Goal: Task Accomplishment & Management: Complete application form

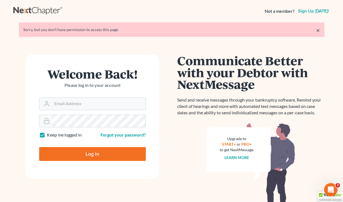
click at [106, 83] on p "Please log in to your account" at bounding box center [92, 85] width 107 height 6
click at [70, 103] on input "Email Address" at bounding box center [98, 104] width 93 height 12
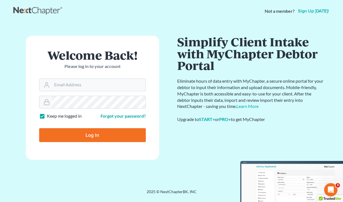
type input "[EMAIL_ADDRESS][DOMAIN_NAME]"
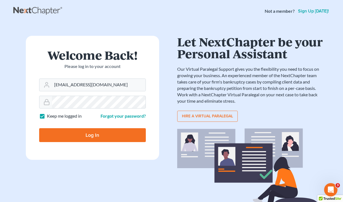
click at [100, 140] on input "Log In" at bounding box center [92, 135] width 107 height 14
type input "Thinking..."
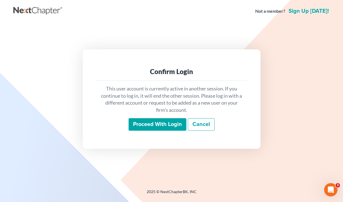
click at [140, 126] on input "Proceed with login" at bounding box center [157, 124] width 58 height 13
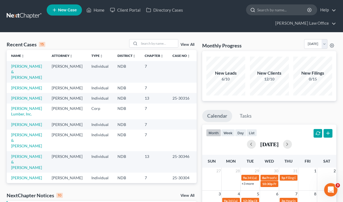
click at [257, 14] on input "search" at bounding box center [282, 10] width 51 height 10
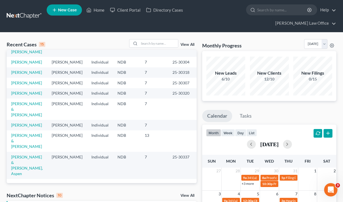
scroll to position [168, 0]
click at [21, 133] on link "[PERSON_NAME] & [PERSON_NAME]" at bounding box center [26, 141] width 31 height 16
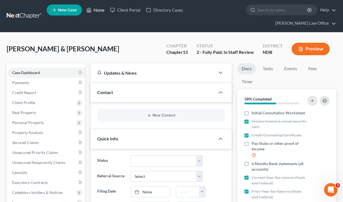
click at [107, 12] on link "Home" at bounding box center [95, 10] width 24 height 10
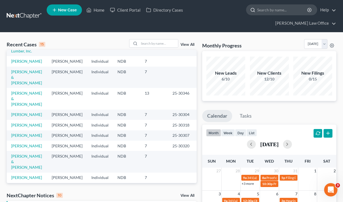
click at [257, 11] on input "search" at bounding box center [282, 10] width 51 height 10
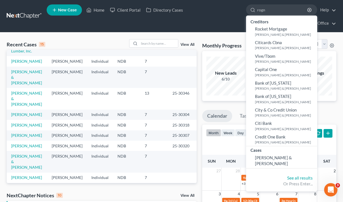
type input "rogn"
click at [246, 153] on div "Cases" at bounding box center [281, 149] width 71 height 7
click at [255, 158] on span "Rognlin, Laif & Amanda" at bounding box center [273, 160] width 37 height 11
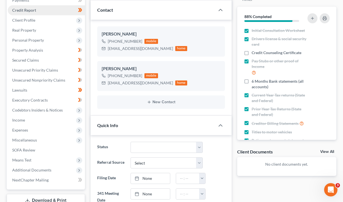
scroll to position [83, 0]
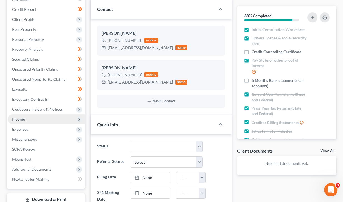
click at [28, 114] on span "Income" at bounding box center [46, 119] width 77 height 10
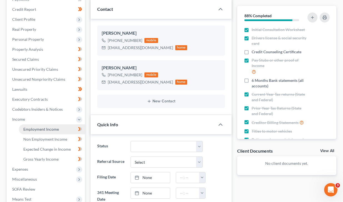
click at [47, 127] on span "Employment Income" at bounding box center [41, 129] width 36 height 5
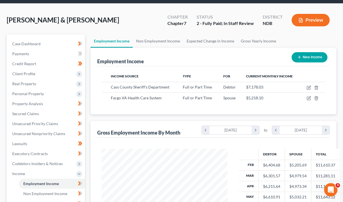
scroll to position [39, 0]
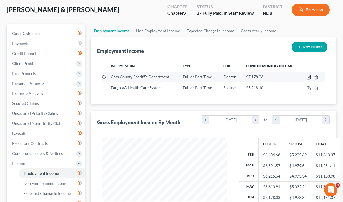
click at [309, 75] on icon "button" at bounding box center [308, 77] width 4 height 4
select select "0"
select select "29"
select select "0"
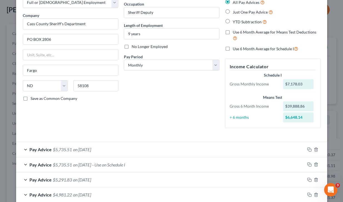
scroll to position [0, 0]
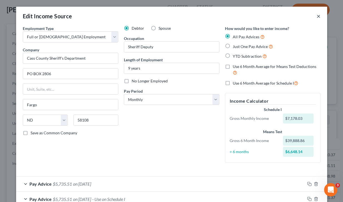
click at [319, 14] on button "×" at bounding box center [318, 16] width 4 height 7
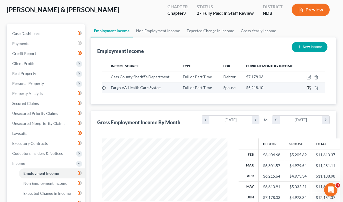
click at [307, 86] on icon "button" at bounding box center [308, 88] width 4 height 4
select select "0"
select select "1"
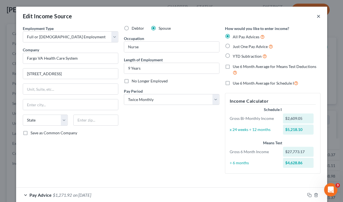
click at [319, 15] on button "×" at bounding box center [318, 16] width 4 height 7
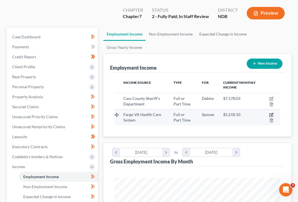
click at [272, 113] on icon "button" at bounding box center [271, 115] width 4 height 4
select select "0"
select select "1"
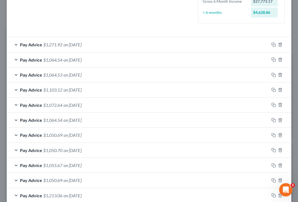
scroll to position [153, 0]
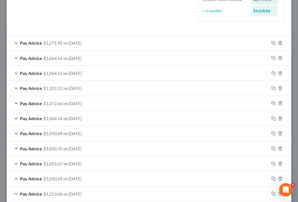
click at [17, 42] on div "Pay Advice $1,271.92 on 07/03/2025" at bounding box center [138, 43] width 263 height 15
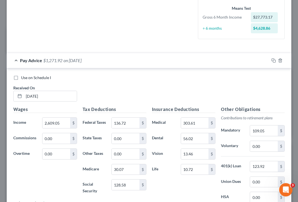
scroll to position [138, 0]
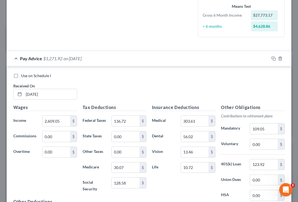
click at [18, 57] on div "Pay Advice $1,271.92 on 07/03/2025" at bounding box center [138, 58] width 263 height 15
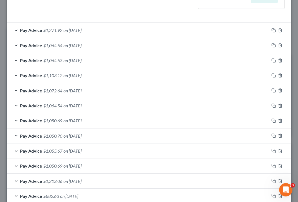
scroll to position [169, 0]
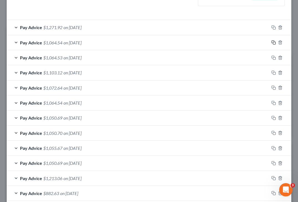
click at [273, 42] on icon "button" at bounding box center [274, 42] width 4 height 4
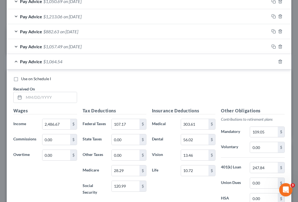
scroll to position [331, 0]
click at [44, 98] on input "text" at bounding box center [50, 97] width 53 height 11
type input "07/18/2025"
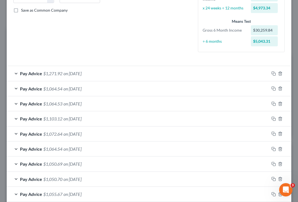
scroll to position [120, 0]
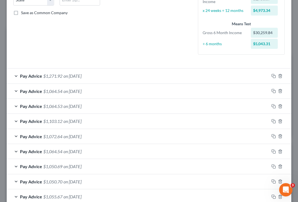
click at [56, 77] on span "$1,271.92" at bounding box center [52, 75] width 19 height 5
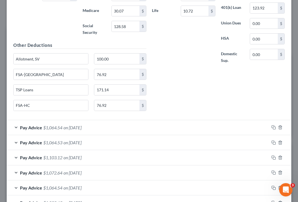
scroll to position [292, 0]
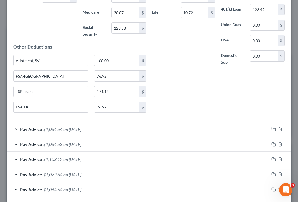
click at [32, 132] on span "Pay Advice" at bounding box center [31, 128] width 22 height 5
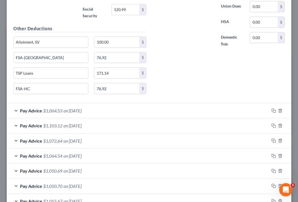
scroll to position [537, 0]
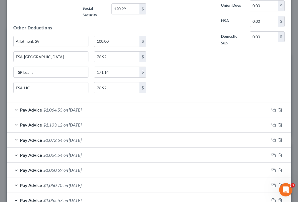
click at [28, 112] on span "Pay Advice" at bounding box center [31, 109] width 22 height 5
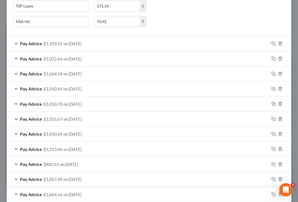
scroll to position [847, 0]
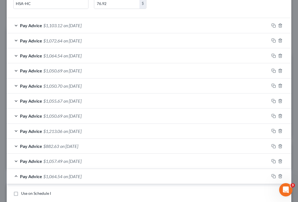
click at [26, 28] on span "Pay Advice" at bounding box center [31, 25] width 22 height 5
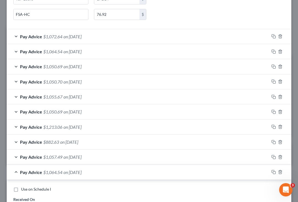
scroll to position [1062, 0]
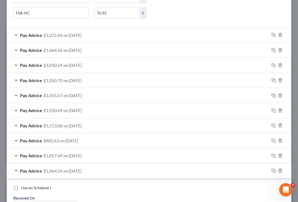
click at [27, 42] on div "Pay Advice $1,072.64 on 05/09/2025" at bounding box center [138, 35] width 263 height 15
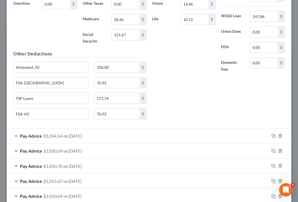
scroll to position [1233, 0]
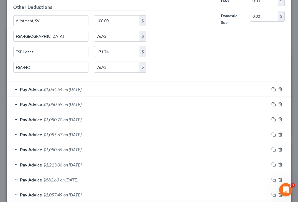
click at [32, 92] on span "Pay Advice" at bounding box center [31, 89] width 22 height 5
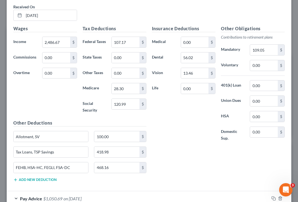
scroll to position [1344, 0]
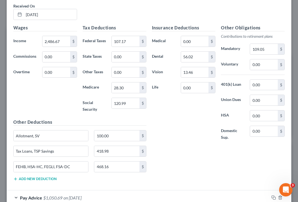
click at [32, 119] on div "Wages Income * 2,486.67 $ Commissions 0.00 $ Overtime 0.00 $" at bounding box center [45, 71] width 69 height 94
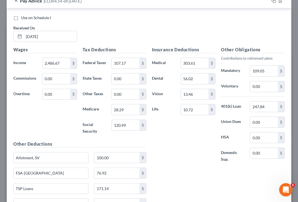
scroll to position [1635, 0]
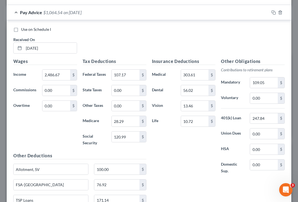
click at [19, 20] on div "Pay Advice $1,064.54 on 07/18/2025" at bounding box center [138, 12] width 263 height 15
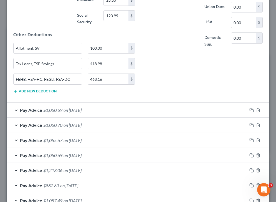
scroll to position [1468, 0]
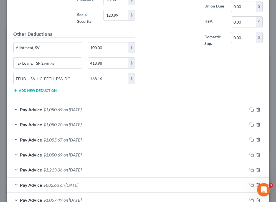
click at [38, 89] on button "Add new deduction" at bounding box center [34, 90] width 43 height 4
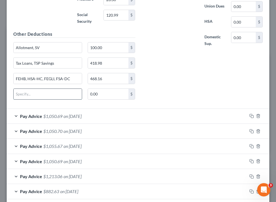
click at [29, 97] on input "text" at bounding box center [48, 94] width 68 height 11
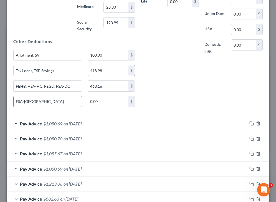
scroll to position [1461, 0]
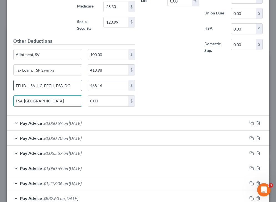
type input "FSA-DC"
click at [30, 85] on input "FEHB, HSA-HC, FEGLI, FSA-DC" at bounding box center [48, 85] width 68 height 11
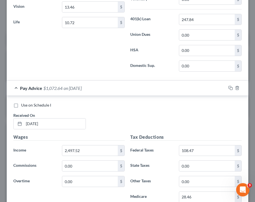
scroll to position [1462, 0]
type input "FEHB, FSA-HC, FEGLI, FSA-DC"
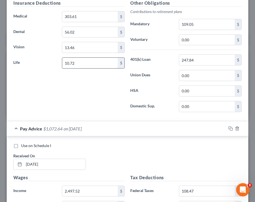
scroll to position [1421, 0]
click at [16, 128] on div "Pay Advice $1,072.64 on 05/09/2025" at bounding box center [116, 128] width 219 height 15
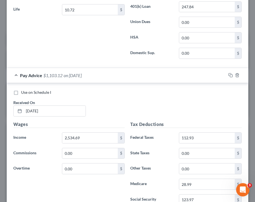
scroll to position [1129, 0]
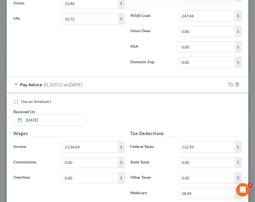
click at [18, 82] on div "Pay Advice $1,103.12 on 05/23/2025" at bounding box center [116, 84] width 219 height 15
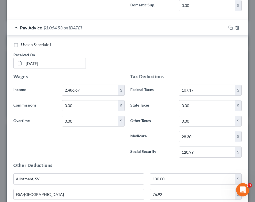
scroll to position [838, 0]
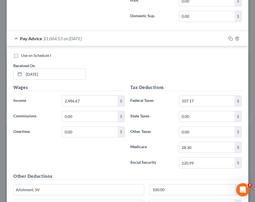
click at [16, 40] on div "Pay Advice $1,064.53 on 06/06/2025" at bounding box center [116, 38] width 219 height 15
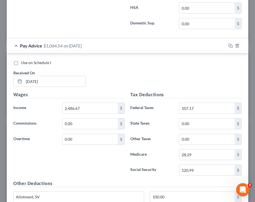
scroll to position [492, 0]
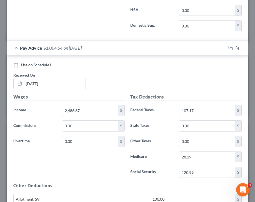
click at [18, 46] on div "Pay Advice $1,064.54 on 06/14/2025" at bounding box center [116, 47] width 219 height 15
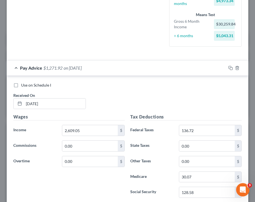
scroll to position [128, 0]
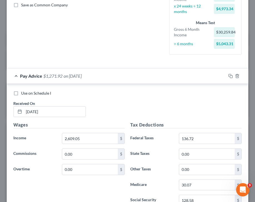
click at [17, 78] on div "Pay Advice $1,271.92 on 07/03/2025" at bounding box center [116, 76] width 219 height 15
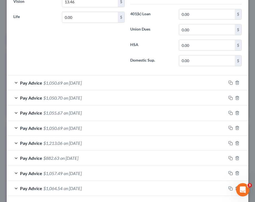
scroll to position [557, 0]
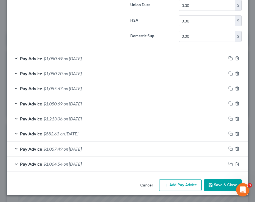
click at [227, 186] on button "Save & Close" at bounding box center [223, 185] width 38 height 12
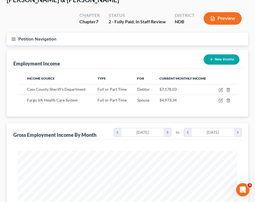
click at [12, 39] on icon "button" at bounding box center [13, 39] width 5 height 5
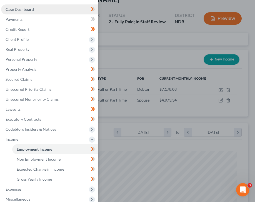
click at [42, 11] on link "Case Dashboard" at bounding box center [49, 9] width 97 height 10
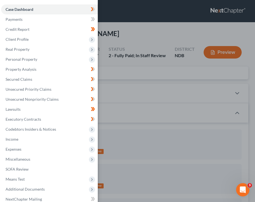
click at [184, 70] on div "Case Dashboard Payments Invoices Payments Payments Credit Report Client Profile" at bounding box center [127, 101] width 255 height 202
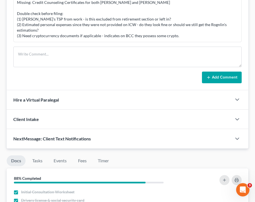
scroll to position [419, 0]
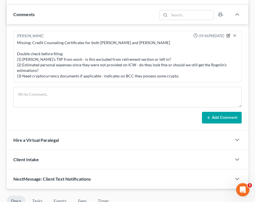
click at [229, 35] on icon "button" at bounding box center [228, 36] width 4 height 4
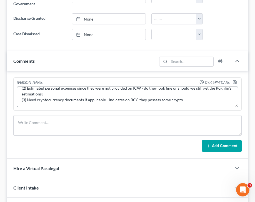
scroll to position [376, 0]
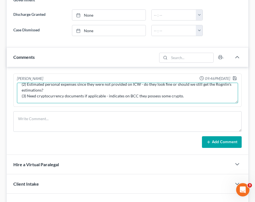
click at [186, 95] on textarea "Missing: Credit Counseling Certificates for both Laif and Amanda Double check b…" at bounding box center [127, 93] width 221 height 21
type textarea "Missing: Credit Counseling Certificates for both Laif and Amanda Double check b…"
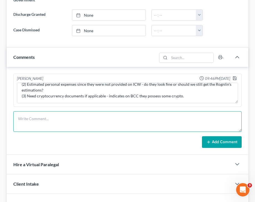
click at [152, 122] on textarea at bounding box center [127, 121] width 228 height 21
type textarea "Used"
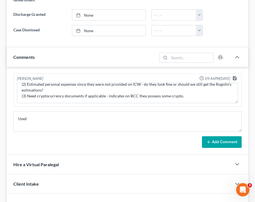
click at [233, 78] on icon "button" at bounding box center [234, 78] width 4 height 4
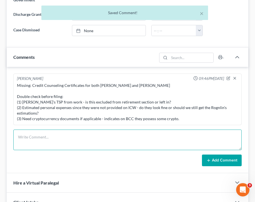
click at [25, 139] on textarea at bounding box center [127, 140] width 228 height 21
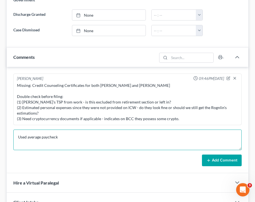
click at [27, 137] on textarea "Used average paycheck" at bounding box center [127, 140] width 228 height 21
click at [65, 140] on textarea "Used an average paycheck" at bounding box center [127, 140] width 228 height 21
click at [68, 137] on textarea "Used an average paycheck for Amanda's July income" at bounding box center [127, 140] width 228 height 21
click at [134, 135] on textarea "Used an average paycheck for means test - Amanda's July income" at bounding box center [127, 140] width 228 height 21
type textarea "Used an average paycheck for means test - Amanda's July income."
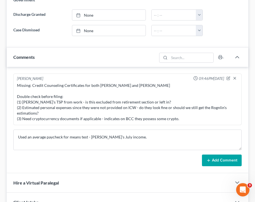
click at [220, 161] on button "Add Comment" at bounding box center [222, 160] width 40 height 12
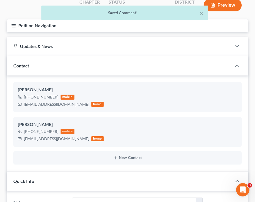
scroll to position [0, 0]
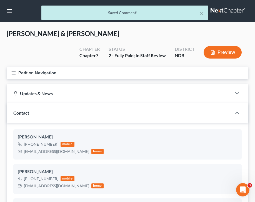
click at [16, 72] on icon "button" at bounding box center [13, 72] width 5 height 5
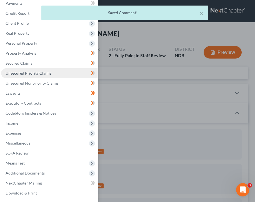
scroll to position [17, 0]
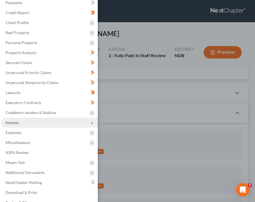
click at [25, 125] on span "Income" at bounding box center [49, 123] width 97 height 10
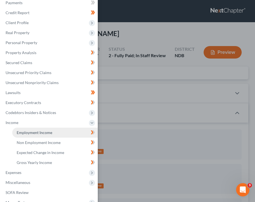
click at [43, 130] on link "Employment Income" at bounding box center [54, 133] width 85 height 10
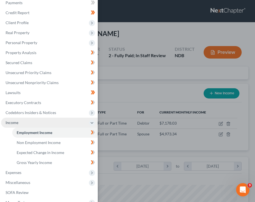
scroll to position [110, 230]
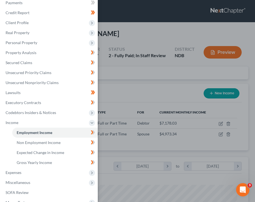
click at [133, 90] on div "Case Dashboard Payments Invoices Payments Payments Credit Report Client Profile" at bounding box center [127, 101] width 255 height 202
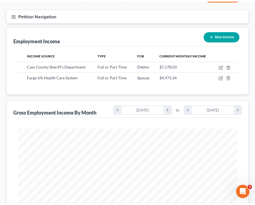
scroll to position [56, 0]
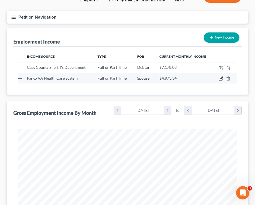
click at [221, 80] on icon "button" at bounding box center [220, 78] width 4 height 4
select select "0"
select select "1"
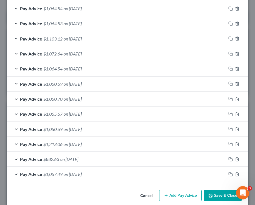
scroll to position [213, 0]
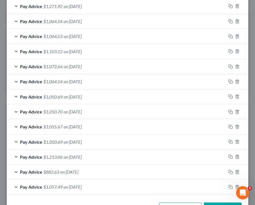
click at [42, 89] on div "Pay Advice $1,050.69 on 04/11/2025" at bounding box center [116, 96] width 219 height 15
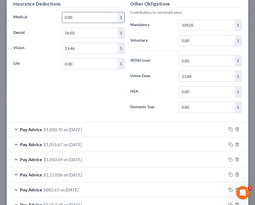
scroll to position [548, 0]
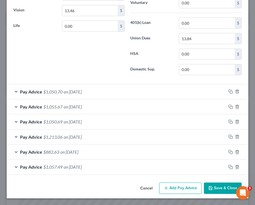
click at [27, 91] on span "Pay Advice" at bounding box center [31, 91] width 22 height 5
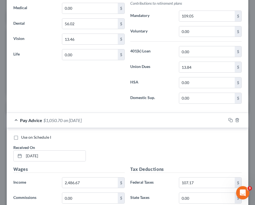
scroll to position [524, 0]
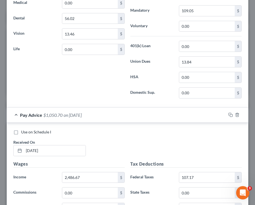
click at [18, 114] on div "Pay Advice $1,050.70 on 03/28/2025" at bounding box center [116, 115] width 219 height 15
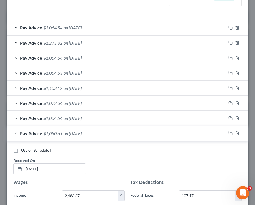
scroll to position [175, 0]
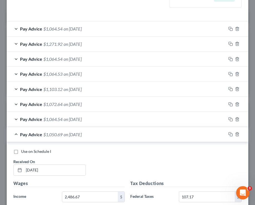
click at [22, 116] on div "Pay Advice $1,064.54 on 04/25/2025" at bounding box center [116, 119] width 219 height 15
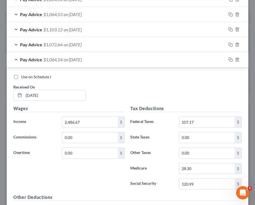
scroll to position [236, 0]
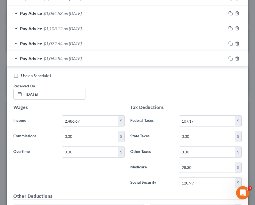
click at [15, 43] on div "Pay Advice $1,072.64 on 05/09/2025" at bounding box center [116, 43] width 219 height 15
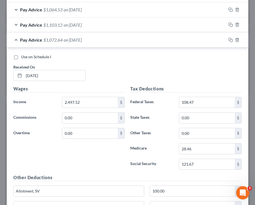
scroll to position [236, 0]
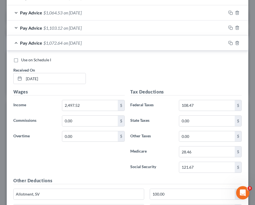
click at [19, 41] on div "Pay Advice $1,072.64 on 05/09/2025" at bounding box center [116, 43] width 219 height 15
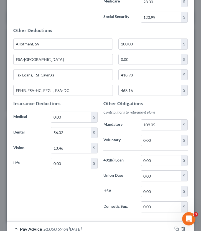
scroll to position [503, 0]
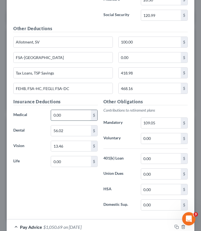
click at [64, 113] on input "0.00" at bounding box center [71, 115] width 40 height 11
type input "303.61"
click at [74, 165] on input "0.00" at bounding box center [71, 161] width 40 height 11
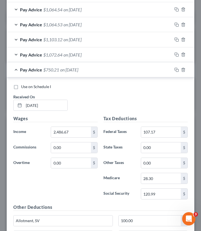
scroll to position [316, 0]
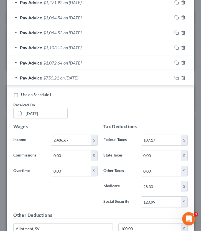
type input "10.72"
click at [18, 62] on div "Pay Advice $1,072.64 on 05/09/2025" at bounding box center [90, 62] width 166 height 15
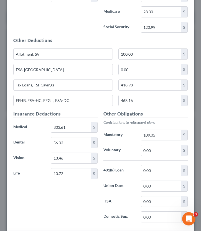
scroll to position [813, 0]
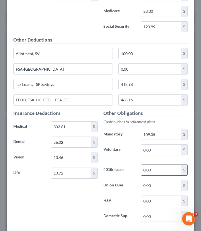
click at [152, 172] on input "0.00" at bounding box center [161, 170] width 40 height 11
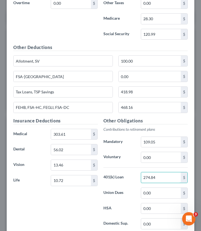
scroll to position [805, 0]
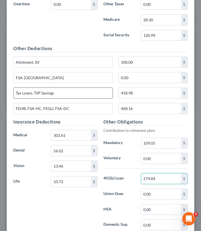
type input "274.84"
click at [65, 93] on input "Tax Loans, TSP Savings" at bounding box center [63, 93] width 99 height 11
click at [23, 92] on input "Tax Loans," at bounding box center [63, 93] width 99 height 11
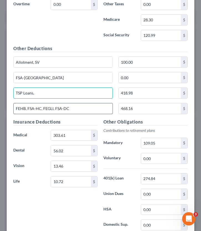
type input "TSP Loans,"
drag, startPoint x: 77, startPoint y: 108, endPoint x: 45, endPoint y: 110, distance: 32.2
click at [45, 110] on input "FEHB, FSA-HC, FEGLI, FSA-DC" at bounding box center [63, 108] width 99 height 11
drag, startPoint x: 28, startPoint y: 107, endPoint x: 4, endPoint y: 106, distance: 23.9
click at [4, 107] on div "Edit Income Source × Employment Type * Select Full or Part Time Employment Self…" at bounding box center [100, 115] width 201 height 231
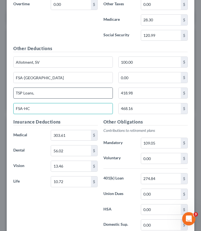
type input "FSA-HC"
click at [55, 93] on input "TSP Loans," at bounding box center [63, 93] width 99 height 11
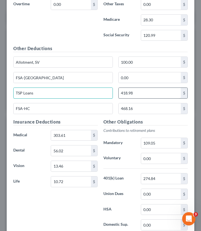
type input "TSP Loans"
click at [142, 92] on input "418.98" at bounding box center [150, 93] width 62 height 11
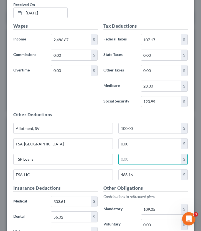
scroll to position [740, 0]
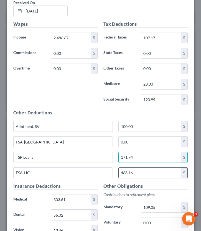
type input "171.74"
click at [143, 175] on input "468.16" at bounding box center [150, 173] width 62 height 11
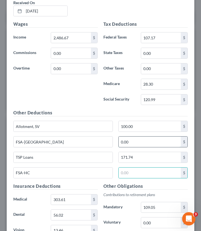
click at [141, 141] on input "0.00" at bounding box center [150, 142] width 62 height 11
click at [131, 176] on input "text" at bounding box center [150, 173] width 62 height 11
type input "76.92"
click at [156, 141] on input "0.00" at bounding box center [150, 142] width 62 height 11
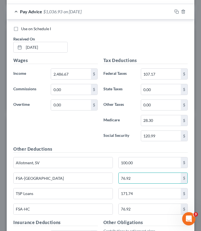
scroll to position [703, 0]
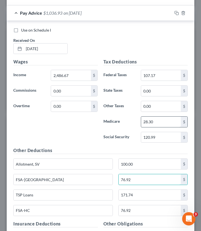
type input "76.92"
click at [167, 121] on input "28.30" at bounding box center [161, 122] width 40 height 11
click at [158, 121] on input "28.30" at bounding box center [161, 122] width 40 height 11
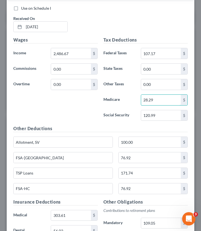
scroll to position [727, 0]
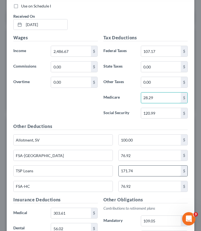
type input "28.29"
click at [157, 172] on input "171.74" at bounding box center [150, 171] width 62 height 11
click at [146, 174] on input "171.74" at bounding box center [150, 171] width 62 height 11
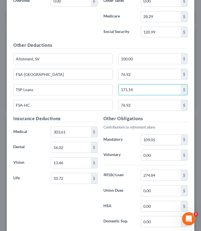
scroll to position [809, 0]
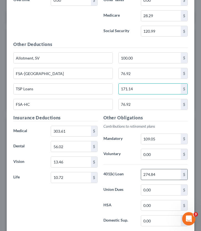
type input "171.14"
click at [150, 174] on input "274.84" at bounding box center [161, 174] width 40 height 11
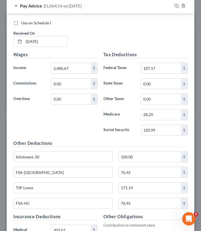
scroll to position [655, 0]
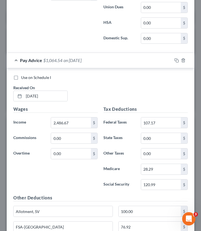
type input "247.84"
click at [16, 61] on div "Pay Advice $1,064.54 on 04/25/2025" at bounding box center [90, 60] width 166 height 15
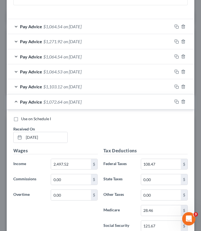
scroll to position [274, 0]
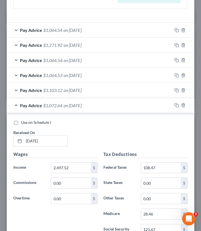
click at [17, 102] on div "Pay Advice $1,072.64 on 05/09/2025" at bounding box center [90, 105] width 166 height 15
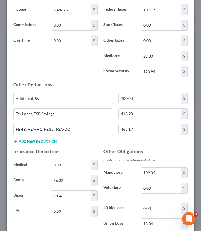
scroll to position [463, 0]
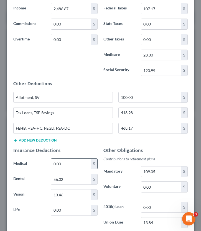
click at [66, 163] on input "0.00" at bounding box center [71, 164] width 40 height 11
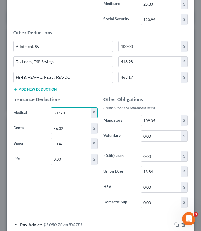
scroll to position [515, 0]
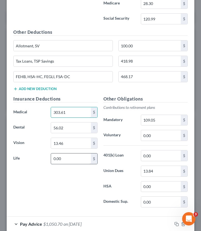
type input "303.61"
click at [70, 155] on input "0.00" at bounding box center [71, 159] width 40 height 11
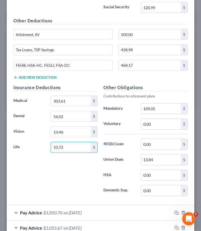
scroll to position [528, 0]
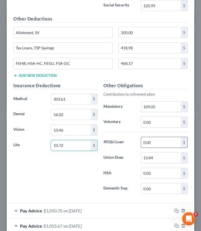
type input "10.72"
click at [163, 143] on input "0.00" at bounding box center [161, 142] width 40 height 11
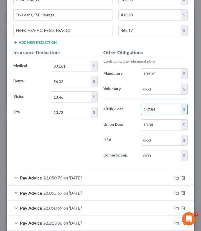
scroll to position [483, 0]
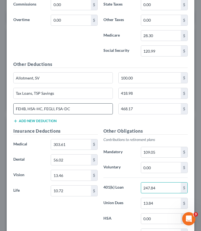
type input "247.84"
drag, startPoint x: 55, startPoint y: 109, endPoint x: 44, endPoint y: 110, distance: 11.7
click at [44, 110] on input "FEHB, HSA-HC, FEGLI, FSA-DC" at bounding box center [63, 109] width 99 height 11
drag, startPoint x: 28, startPoint y: 108, endPoint x: -1, endPoint y: 107, distance: 28.6
click at [0, 107] on html "Home New Case Client Portal Directory Cases Bulie Diaz Law Office fargo@buliela…" at bounding box center [100, 164] width 201 height 441
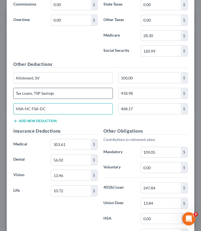
type input "HSA-HC FSA-DC"
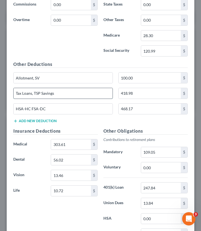
drag, startPoint x: 68, startPoint y: 93, endPoint x: 38, endPoint y: 92, distance: 30.0
click at [38, 93] on input "Tax Loans, TSP Savings" at bounding box center [63, 93] width 99 height 11
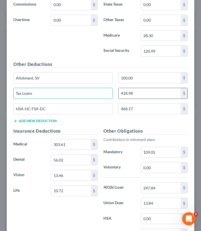
type input "Tax Loans"
click at [144, 91] on input "418.98" at bounding box center [150, 93] width 62 height 11
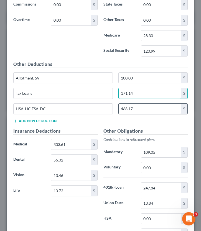
type input "171.14"
click at [149, 109] on input "468.17" at bounding box center [150, 109] width 62 height 11
type input "76.92"
click at [37, 123] on button "Add new deduction" at bounding box center [34, 121] width 43 height 4
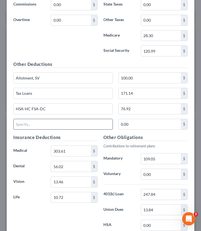
click at [40, 126] on input "text" at bounding box center [63, 124] width 99 height 11
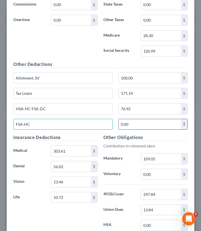
type input "FSA-HC"
click at [137, 122] on input "0.00" at bounding box center [150, 124] width 62 height 11
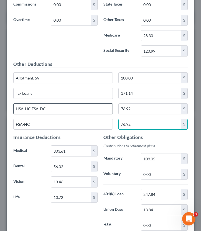
type input "76.92"
drag, startPoint x: 31, startPoint y: 109, endPoint x: -11, endPoint y: 109, distance: 42.7
click at [0, 109] on html "Home New Case Client Portal Directory Cases Bulie Diaz Law Office fargo@buliela…" at bounding box center [100, 164] width 201 height 441
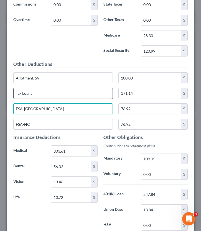
type input "FSA-DC"
click at [23, 94] on input "Tax Loans" at bounding box center [63, 93] width 99 height 11
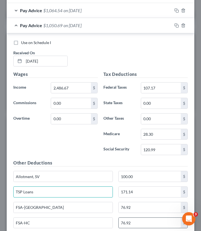
scroll to position [383, 0]
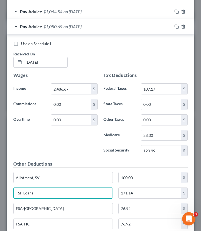
type input "TSP Loans"
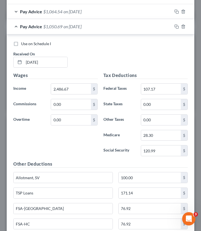
click at [16, 26] on div "Pay Advice $1,050.69 on 04/11/2025" at bounding box center [90, 26] width 166 height 15
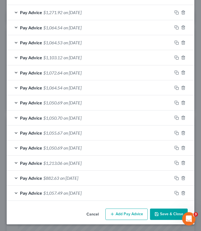
scroll to position [306, 0]
click at [16, 115] on div "Pay Advice $1,050.70 on 03/28/2025" at bounding box center [90, 118] width 166 height 15
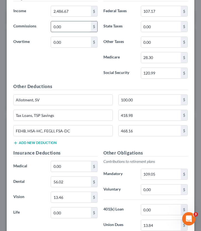
scroll to position [493, 0]
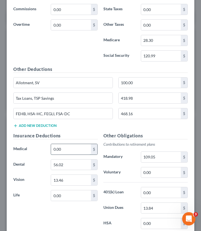
click at [65, 148] on input "0.00" at bounding box center [71, 149] width 40 height 11
type input "303.61"
click at [75, 197] on input "0.00" at bounding box center [71, 196] width 40 height 11
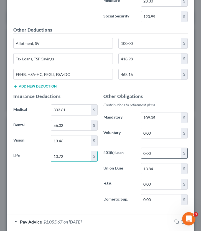
scroll to position [532, 0]
type input "10.72"
click at [155, 157] on input "0.00" at bounding box center [161, 153] width 40 height 11
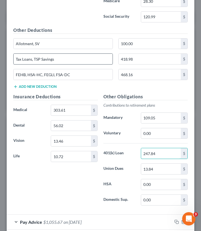
type input "247.84"
click at [20, 60] on input "Tax Loans, TSP Savings" at bounding box center [63, 59] width 99 height 11
drag, startPoint x: 61, startPoint y: 60, endPoint x: 35, endPoint y: 59, distance: 26.1
click at [35, 59] on input "TSP Loans, TSP Savings" at bounding box center [63, 59] width 99 height 11
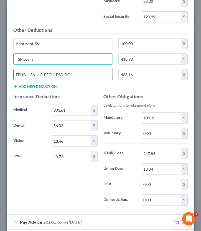
type input "TSP Loans"
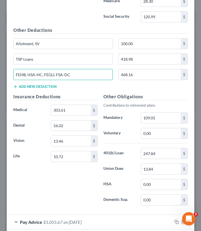
drag, startPoint x: 28, startPoint y: 74, endPoint x: 3, endPoint y: 74, distance: 24.7
click at [3, 74] on div "Edit Income Source × Employment Type * Select Full or Part Time Employment Self…" at bounding box center [100, 115] width 201 height 231
drag, startPoint x: 69, startPoint y: 73, endPoint x: 32, endPoint y: 76, distance: 36.5
click at [32, 76] on input "HSA-HC, FEGLI, FSA-DC" at bounding box center [63, 74] width 99 height 11
type input "HSA-HC"
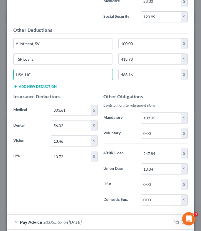
click at [31, 82] on div "HSA-HC 468.16 $" at bounding box center [101, 77] width 180 height 16
click at [24, 85] on button "Add new deduction" at bounding box center [34, 87] width 43 height 4
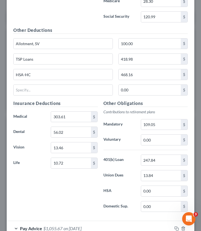
click at [20, 96] on div "0.00 $" at bounding box center [101, 93] width 180 height 16
click at [20, 91] on input "text" at bounding box center [63, 90] width 99 height 11
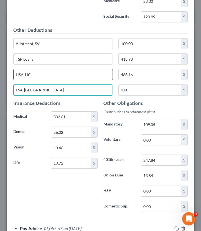
type input "FSA-DC"
click at [19, 75] on input "HSA-HC" at bounding box center [63, 74] width 99 height 11
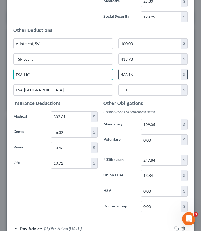
type input "FSA-HC"
click at [145, 74] on input "468.16" at bounding box center [150, 74] width 62 height 11
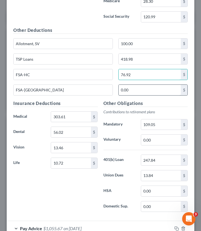
type input "76.92"
click at [159, 89] on input "0.00" at bounding box center [150, 90] width 62 height 11
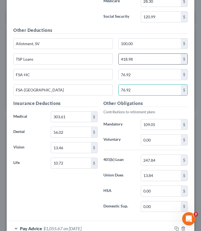
type input "76.92"
click at [153, 62] on input "418.98" at bounding box center [150, 59] width 62 height 11
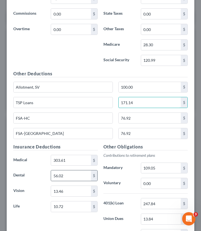
scroll to position [494, 0]
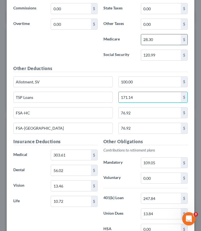
type input "171.14"
click at [154, 41] on input "28.30" at bounding box center [161, 39] width 40 height 11
click at [156, 39] on input "28.30" at bounding box center [161, 39] width 40 height 11
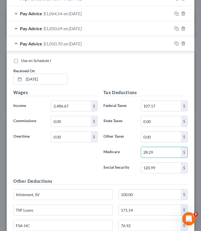
scroll to position [380, 0]
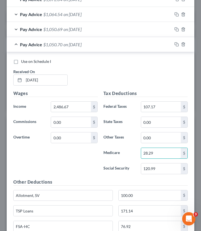
type input "28.29"
click at [21, 45] on span "Pay Advice" at bounding box center [31, 44] width 22 height 5
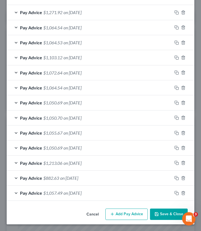
scroll to position [306, 0]
click at [17, 132] on div "Pay Advice $1,055.67 on 03/14/2025" at bounding box center [90, 133] width 166 height 15
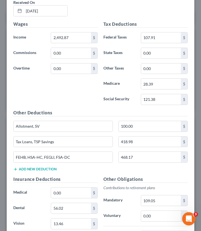
scroll to position [465, 0]
click at [22, 169] on button "Add new deduction" at bounding box center [34, 169] width 43 height 4
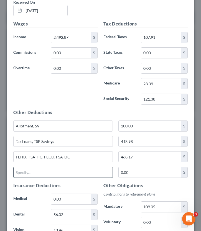
click at [33, 176] on input "text" at bounding box center [63, 172] width 99 height 11
type input "FSA-HC"
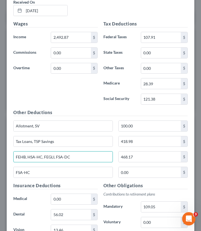
drag, startPoint x: 55, startPoint y: 156, endPoint x: -11, endPoint y: 156, distance: 66.6
click at [0, 156] on html "Home New Case Client Portal Directory Cases Bulie Diaz Law Office fargo@buliela…" at bounding box center [100, 164] width 201 height 441
type input "FSA-DC"
click at [141, 156] on input "468.17" at bounding box center [150, 157] width 62 height 11
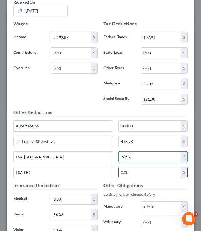
type input "76.92"
click at [155, 176] on input "0.00" at bounding box center [150, 172] width 62 height 11
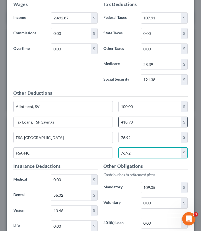
type input "76.92"
click at [151, 120] on input "418.98" at bounding box center [150, 122] width 62 height 11
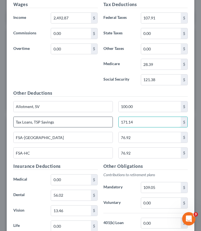
type input "171.14"
click at [22, 123] on input "Tax Loans, TSP Savings" at bounding box center [63, 122] width 99 height 11
drag, startPoint x: 64, startPoint y: 122, endPoint x: 35, endPoint y: 121, distance: 29.7
click at [35, 122] on input "TSP Loans, TSP Savings" at bounding box center [63, 122] width 99 height 11
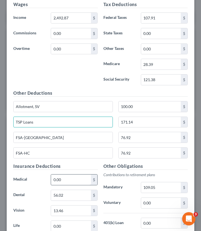
type input "TSP Loans"
click at [66, 179] on input "0.00" at bounding box center [71, 180] width 40 height 11
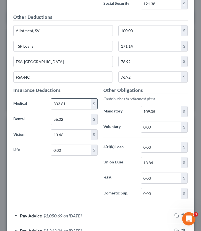
scroll to position [565, 0]
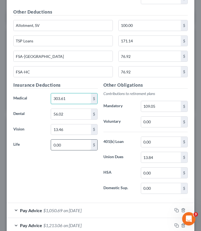
type input "303.61"
click at [68, 145] on input "0.00" at bounding box center [71, 145] width 40 height 11
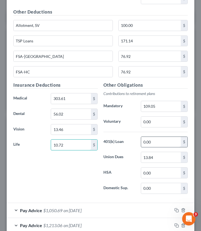
type input "10.72"
click at [160, 144] on input "0.00" at bounding box center [161, 142] width 40 height 11
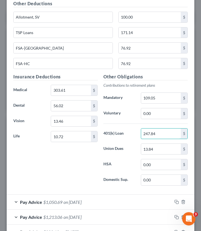
scroll to position [628, 0]
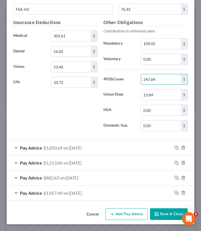
type input "247.84"
click at [18, 146] on div "Pay Advice $1,050.69 on 02/28/2025" at bounding box center [90, 148] width 166 height 15
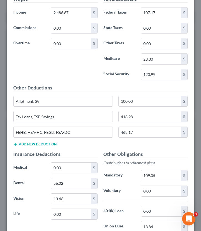
scroll to position [828, 0]
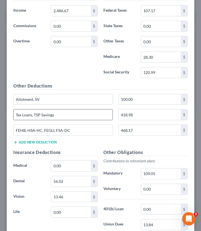
click at [21, 114] on input "Tax Loans, TSP Savings" at bounding box center [63, 115] width 99 height 11
type input "TSP Loans, TSP Savings"
click at [143, 121] on div "TSP Loans, TSP Savings 418.98 $" at bounding box center [101, 117] width 180 height 16
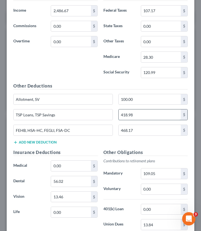
click at [138, 114] on input "418.98" at bounding box center [150, 115] width 62 height 11
type input "171.14"
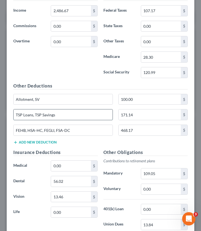
click at [81, 116] on input "TSP Loans, TSP Savings" at bounding box center [63, 115] width 99 height 11
type input "TSP Loans"
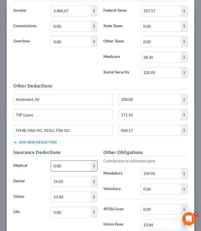
click at [69, 167] on input "0.00" at bounding box center [71, 166] width 40 height 11
type input "303.61"
click at [75, 202] on input "0.00" at bounding box center [71, 212] width 40 height 11
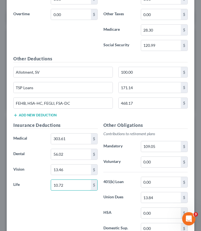
scroll to position [856, 0]
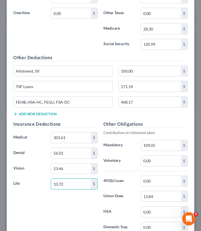
type input "10.72"
click at [155, 189] on div "Other Obligations Contributions to retirement plans Mandatory 109.05 $ Voluntar…" at bounding box center [146, 179] width 90 height 117
click at [155, 183] on input "0.00" at bounding box center [161, 181] width 40 height 11
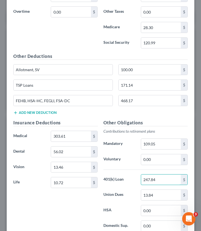
scroll to position [856, 0]
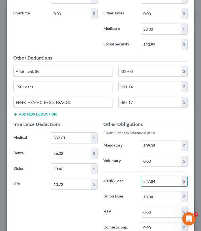
type input "247.84"
click at [39, 113] on button "Add new deduction" at bounding box center [34, 114] width 43 height 4
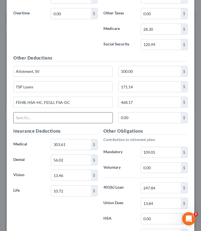
click at [28, 119] on input "text" at bounding box center [63, 118] width 99 height 11
type input "FSA-HC"
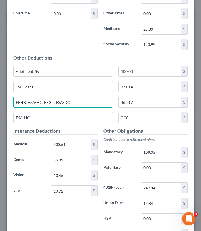
drag, startPoint x: 56, startPoint y: 102, endPoint x: -9, endPoint y: 102, distance: 64.6
click at [0, 102] on html "Home New Case Client Portal Directory Cases Bulie Diaz Law Office fargo@buliela…" at bounding box center [100, 164] width 201 height 441
type input "FSA-DC"
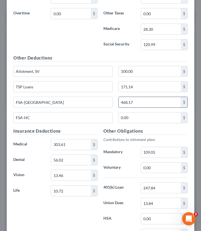
click at [143, 100] on input "468.17" at bounding box center [150, 102] width 62 height 11
drag, startPoint x: 141, startPoint y: 103, endPoint x: 109, endPoint y: 102, distance: 32.2
click at [109, 102] on div "FSA-DC 468.17 $" at bounding box center [101, 105] width 180 height 16
type input "76.92"
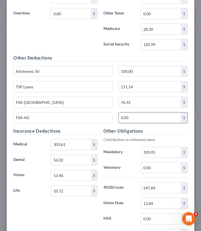
click at [140, 120] on input "0.00" at bounding box center [150, 118] width 62 height 11
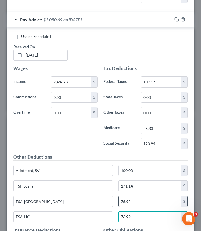
scroll to position [755, 0]
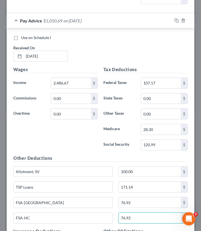
type input "76.92"
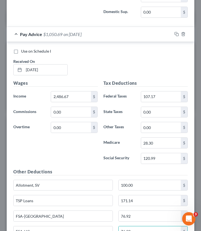
scroll to position [741, 0]
click at [17, 35] on div "Pay Advice $1,050.69 on 02/28/2025" at bounding box center [90, 34] width 166 height 15
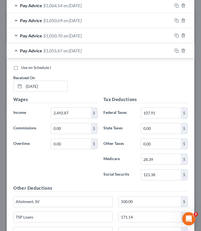
click at [15, 49] on div "Pay Advice $1,055.67 on 03/14/2025" at bounding box center [90, 50] width 166 height 15
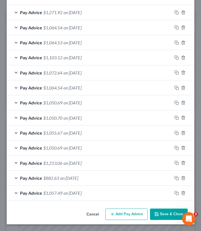
scroll to position [306, 0]
click at [15, 164] on div "Pay Advice $1,213.06 on 02/14/2025" at bounding box center [90, 163] width 166 height 15
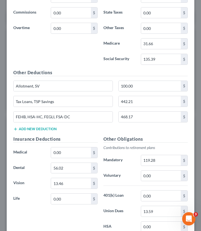
scroll to position [530, 0]
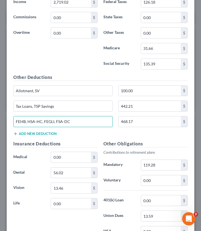
drag, startPoint x: 52, startPoint y: 122, endPoint x: -14, endPoint y: 121, distance: 65.7
click at [0, 121] on html "Home New Case Client Portal Directory Cases Bulie Diaz Law Office fargo@buliela…" at bounding box center [100, 164] width 201 height 441
type input "FSA-DC"
click at [30, 134] on button "Add new deduction" at bounding box center [34, 134] width 43 height 4
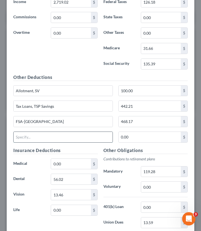
click at [25, 139] on input "text" at bounding box center [63, 137] width 99 height 11
type input "FSA-HC"
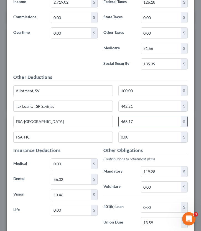
click at [147, 121] on input "468.17" at bounding box center [150, 121] width 62 height 11
type input "76.92"
click at [148, 142] on input "0.00" at bounding box center [150, 137] width 62 height 11
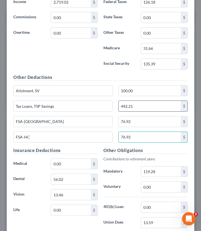
type input "76.92"
click at [140, 106] on input "442.21" at bounding box center [150, 106] width 62 height 11
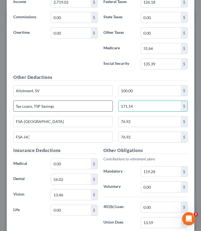
type input "171.14"
click at [20, 105] on input "Tax Loans, TSP Savings" at bounding box center [63, 106] width 99 height 11
click at [62, 107] on input "TSP Loans, TSP Savings" at bounding box center [63, 106] width 99 height 11
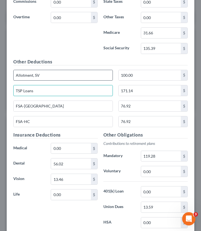
scroll to position [549, 0]
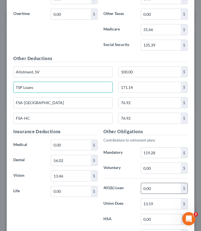
type input "TSP Loans"
click at [156, 190] on input "0.00" at bounding box center [161, 188] width 40 height 11
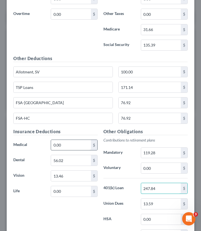
type input "247.84"
click at [78, 143] on input "0.00" at bounding box center [71, 145] width 40 height 11
type input "303.61"
click at [73, 190] on input "0.00" at bounding box center [71, 191] width 40 height 11
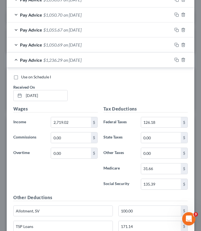
scroll to position [408, 0]
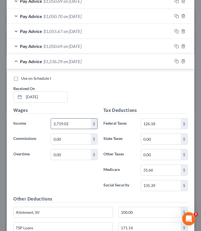
type input "10.72"
click at [74, 125] on input "2,719.02" at bounding box center [71, 124] width 40 height 11
type input "2"
type input "2,719.02"
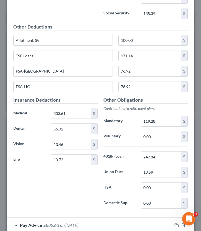
scroll to position [581, 0]
click at [161, 159] on input "247.84" at bounding box center [161, 156] width 40 height 11
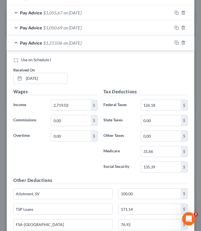
scroll to position [427, 0]
type input "271.07"
click at [17, 42] on div "Pay Advice $1,213.06 on 02/14/2025" at bounding box center [90, 43] width 166 height 15
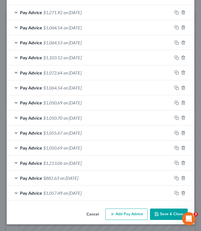
scroll to position [306, 0]
click at [18, 181] on div "Pay Advice $882.63 on 01/31/2025" at bounding box center [90, 178] width 166 height 15
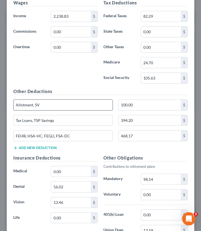
scroll to position [541, 0]
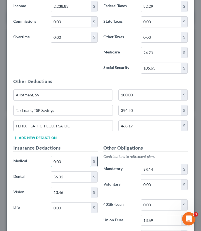
click at [69, 161] on input "0.00" at bounding box center [71, 161] width 40 height 11
type input "301.61"
click at [64, 202] on input "0.00" at bounding box center [71, 208] width 40 height 11
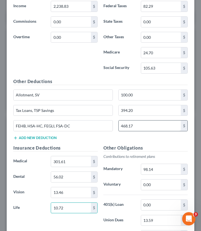
scroll to position [617, 0]
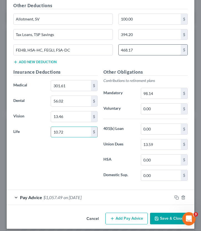
type input "10.72"
click at [160, 131] on input "0.00" at bounding box center [161, 129] width 40 height 11
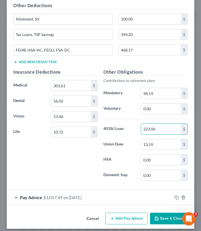
type input "223.06"
click at [24, 63] on button "Add new deduction" at bounding box center [34, 62] width 43 height 4
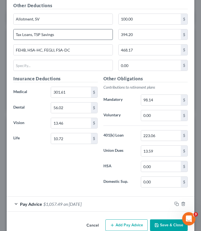
drag, startPoint x: 59, startPoint y: 37, endPoint x: 35, endPoint y: 35, distance: 24.7
click at [34, 35] on input "Tax Loans, TSP Savings" at bounding box center [63, 34] width 99 height 11
click at [21, 36] on input "Tax Loans" at bounding box center [63, 34] width 99 height 11
type input "TSP Loans"
click at [24, 66] on input "text" at bounding box center [63, 65] width 99 height 11
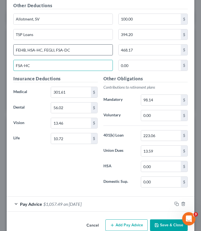
type input "FSA-HC"
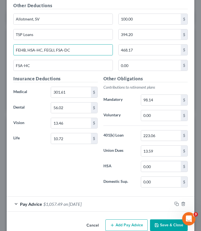
drag, startPoint x: 54, startPoint y: 50, endPoint x: -11, endPoint y: 48, distance: 65.0
click at [0, 48] on html "Home New Case Client Portal Directory Cases Bulie Diaz Law Office fargo@buliela…" at bounding box center [100, 164] width 201 height 441
type input "FSA-DC"
click at [140, 50] on input "468.17" at bounding box center [150, 50] width 62 height 11
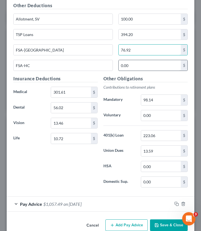
type input "76.92"
click at [136, 64] on input "0.00" at bounding box center [150, 65] width 62 height 11
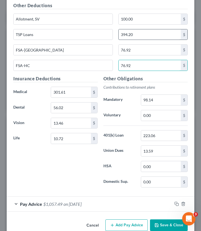
type input "76.92"
click at [149, 31] on input "394.20" at bounding box center [150, 34] width 62 height 11
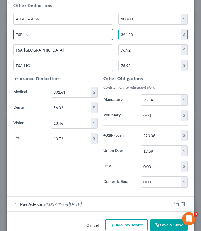
drag, startPoint x: 135, startPoint y: 36, endPoint x: 111, endPoint y: 35, distance: 23.9
click at [111, 36] on div "TSP Loans 394.20 $" at bounding box center [101, 37] width 180 height 16
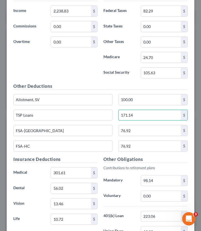
scroll to position [550, 0]
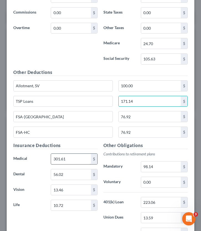
type input "171.14"
click at [74, 156] on input "301.61" at bounding box center [71, 159] width 40 height 11
click at [60, 158] on input "301.61" at bounding box center [71, 159] width 40 height 11
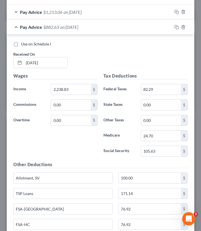
scroll to position [458, 0]
type input "303.61"
click at [15, 27] on div "Pay Advice $882.63 on 01/31/2025" at bounding box center [90, 26] width 166 height 15
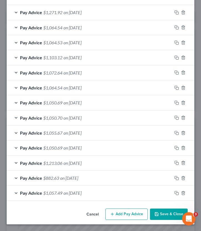
scroll to position [306, 0]
click at [16, 192] on div "Pay Advice $1,057.49 on 01/17/2025" at bounding box center [90, 193] width 166 height 15
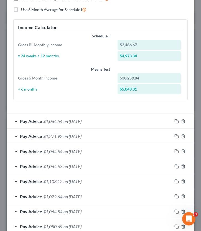
scroll to position [213, 0]
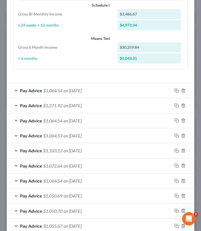
click at [16, 90] on div "Pay Advice $1,064.54 on 07/18/2025" at bounding box center [90, 90] width 166 height 15
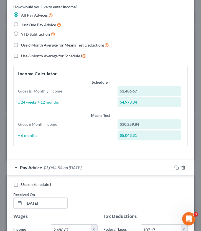
scroll to position [133, 0]
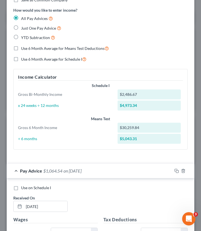
click at [16, 173] on div "Pay Advice $1,064.54 on 07/18/2025" at bounding box center [90, 171] width 166 height 15
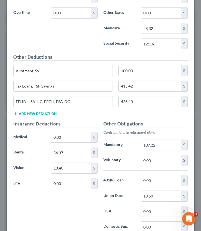
scroll to position [581, 0]
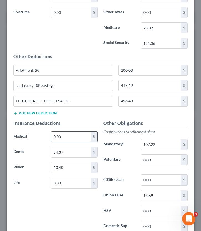
click at [73, 140] on input "0.00" at bounding box center [71, 137] width 40 height 11
type input "303.61"
click at [63, 183] on input "0.00" at bounding box center [71, 183] width 40 height 11
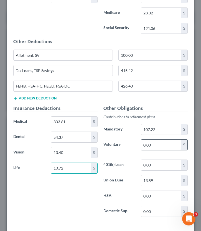
scroll to position [598, 0]
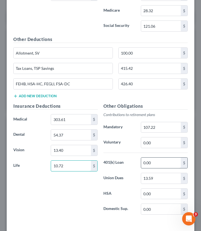
type input "10.72"
click at [155, 163] on input "0.00" at bounding box center [161, 163] width 40 height 11
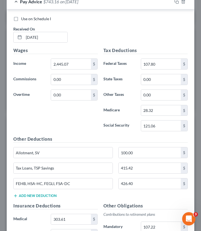
scroll to position [499, 0]
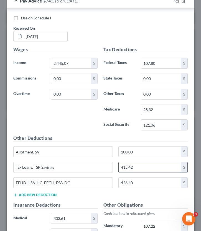
click at [139, 169] on input "415.42" at bounding box center [150, 167] width 62 height 11
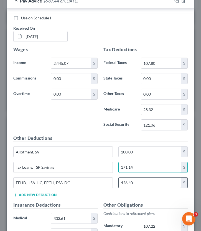
type input "171.14"
click at [142, 179] on input "426.40" at bounding box center [150, 183] width 62 height 11
type input "76.92"
click at [24, 193] on button "Add new deduction" at bounding box center [34, 195] width 43 height 4
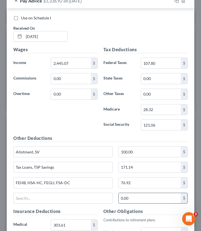
click at [130, 199] on input "0.00" at bounding box center [150, 198] width 62 height 11
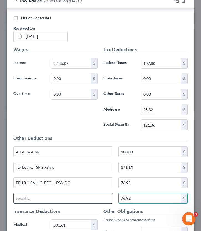
type input "76.92"
click at [62, 199] on input "text" at bounding box center [63, 198] width 99 height 11
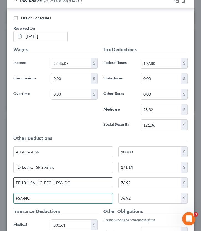
type input "FSA-HC"
drag, startPoint x: 55, startPoint y: 182, endPoint x: -23, endPoint y: 185, distance: 78.8
click at [0, 185] on html "Home New Case Client Portal Directory Cases Bulie Diaz Law Office fargo@buliela…" at bounding box center [100, 164] width 201 height 441
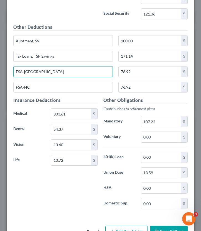
scroll to position [628, 0]
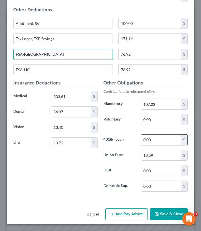
type input "FSA-DC"
click at [162, 141] on input "0.00" at bounding box center [161, 140] width 40 height 11
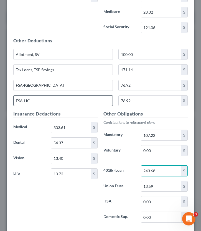
scroll to position [598, 0]
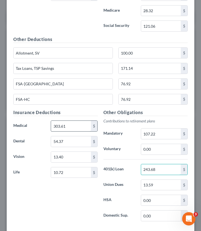
type input "243.68"
click at [74, 125] on input "303.61" at bounding box center [71, 126] width 40 height 11
type input "262.6"
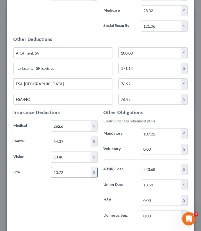
click at [81, 167] on div "10.72 $" at bounding box center [74, 172] width 47 height 11
click at [80, 174] on input "10.72" at bounding box center [71, 173] width 40 height 11
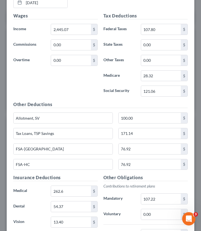
scroll to position [533, 0]
drag, startPoint x: 59, startPoint y: 134, endPoint x: 31, endPoint y: 135, distance: 28.1
click at [31, 135] on input "Tax Loans, TSP Savings" at bounding box center [63, 133] width 99 height 11
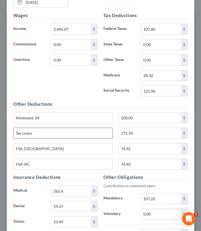
click at [22, 132] on input "Tax Loans" at bounding box center [63, 133] width 99 height 11
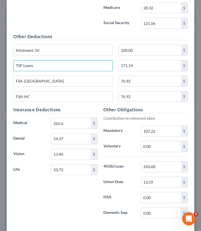
scroll to position [628, 0]
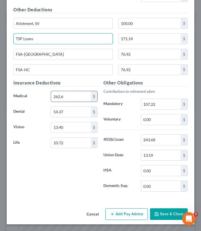
type input "TSP Loans"
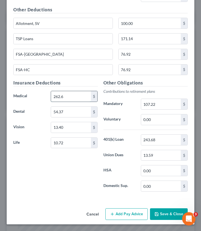
click at [71, 97] on input "262.6" at bounding box center [71, 96] width 40 height 11
click at [69, 96] on input "262.6" at bounding box center [71, 96] width 40 height 11
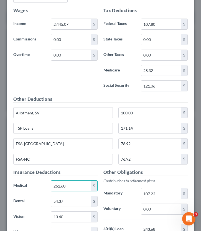
scroll to position [534, 0]
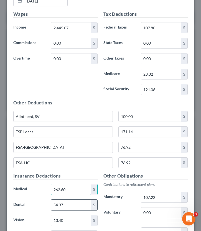
type input "262.60"
click at [75, 202] on input "54.37" at bounding box center [71, 205] width 40 height 11
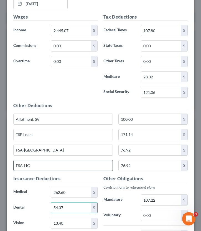
scroll to position [619, 0]
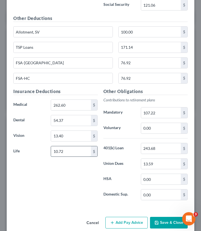
click at [72, 154] on input "10.72" at bounding box center [71, 151] width 40 height 11
click at [67, 151] on input "10.72" at bounding box center [71, 151] width 40 height 11
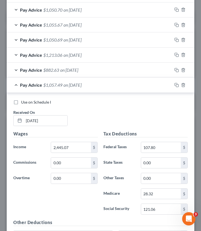
scroll to position [416, 0]
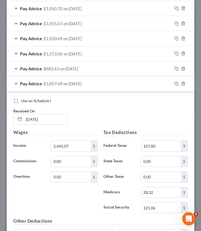
type input "10.56"
click at [13, 84] on div "Pay Advice $1,057.49 on 01/17/2025" at bounding box center [90, 83] width 166 height 15
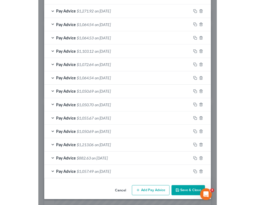
scroll to position [306, 0]
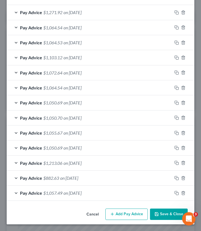
click at [171, 202] on button "Save & Close" at bounding box center [169, 215] width 38 height 12
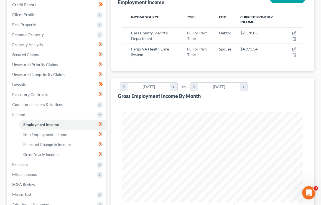
scroll to position [89, 0]
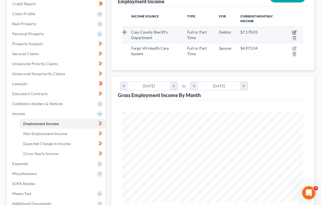
click at [294, 31] on icon "button" at bounding box center [294, 32] width 4 height 4
select select "0"
select select "29"
select select "0"
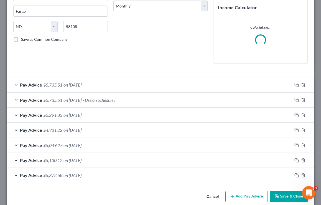
scroll to position [102, 0]
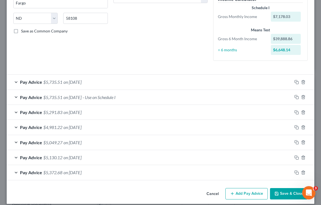
click at [18, 80] on div "Pay Advice $5,735.51 on 07/31/2025" at bounding box center [150, 82] width 286 height 15
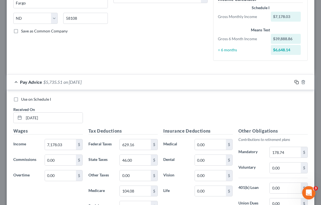
click at [295, 82] on icon "button" at bounding box center [297, 82] width 4 height 4
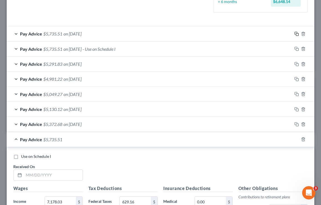
scroll to position [151, 0]
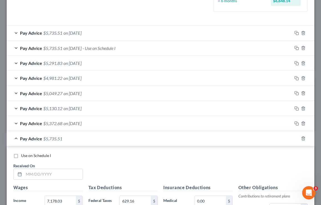
click at [17, 140] on div "Pay Advice $5,735.51" at bounding box center [153, 138] width 292 height 15
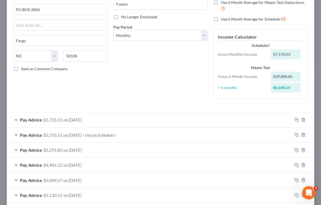
scroll to position [58, 0]
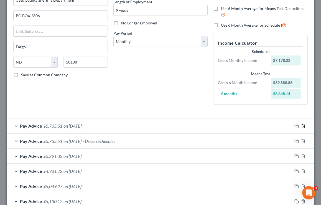
click at [303, 125] on polyline "button" at bounding box center [303, 125] width 3 height 0
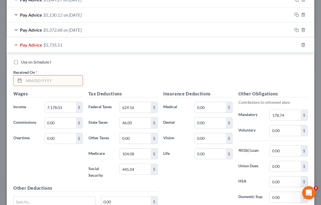
scroll to position [230, 0]
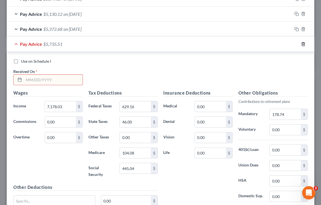
click at [303, 44] on icon "button" at bounding box center [303, 44] width 4 height 4
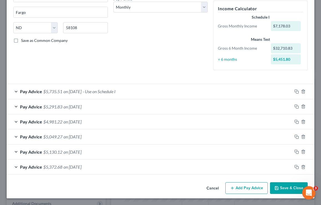
scroll to position [92, 0]
click at [249, 184] on button "Add Pay Advice" at bounding box center [246, 188] width 42 height 12
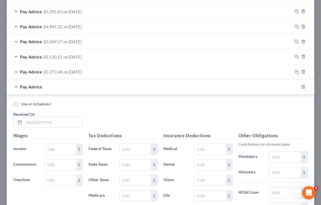
scroll to position [188, 0]
click at [49, 122] on input "text" at bounding box center [53, 122] width 59 height 11
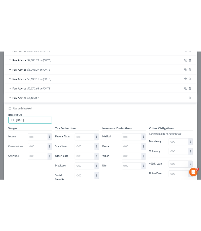
scroll to position [201, 0]
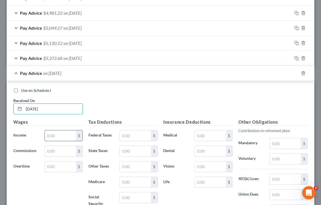
type input "07/31/2025"
click at [59, 135] on input "text" at bounding box center [60, 135] width 31 height 11
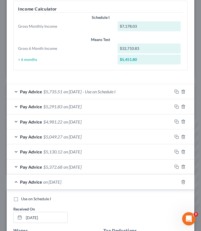
scroll to position [277282, 277188]
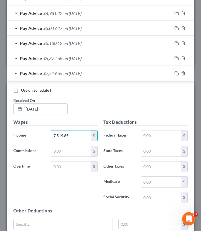
type input "7,519.65"
click at [17, 57] on div "Pay Advice $5,372.68 on 01/31/2025" at bounding box center [90, 58] width 166 height 15
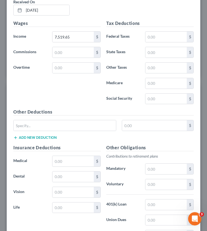
scroll to position [738, 0]
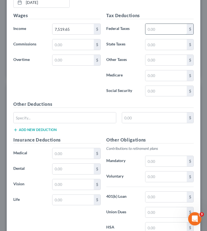
click at [159, 27] on input "text" at bounding box center [165, 29] width 41 height 11
type input "670.16"
click at [168, 47] on input "text" at bounding box center [165, 44] width 41 height 11
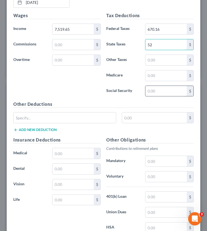
type input "52"
click at [162, 88] on input "text" at bounding box center [165, 91] width 41 height 11
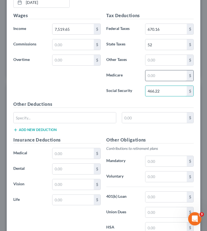
type input "466.22"
click at [165, 75] on input "text" at bounding box center [165, 75] width 41 height 11
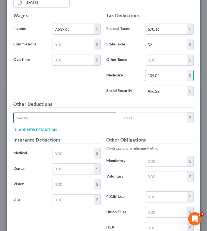
type input "109.04"
click at [75, 116] on input "text" at bounding box center [65, 118] width 102 height 11
type input "Deputies Assoc."
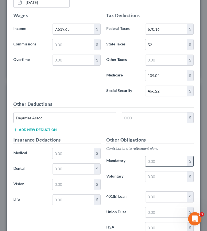
click at [156, 159] on input "text" at bounding box center [165, 161] width 41 height 11
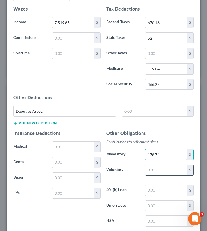
type input "178.74"
click at [160, 170] on input "text" at bounding box center [165, 170] width 41 height 11
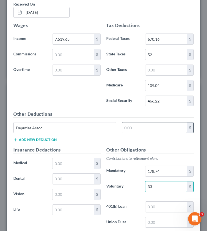
scroll to position [729, 0]
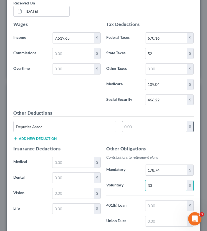
type input "33"
click at [133, 126] on input "text" at bounding box center [154, 126] width 65 height 11
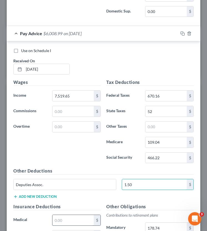
scroll to position [672, 0]
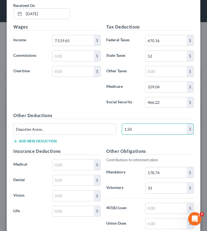
scroll to position [727, 0]
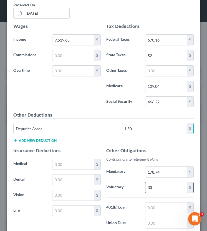
type input "1.50"
click at [163, 185] on input "33" at bounding box center [165, 188] width 41 height 11
click at [157, 189] on input "33" at bounding box center [165, 188] width 41 height 11
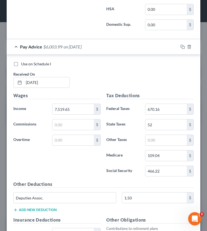
scroll to position [654, 0]
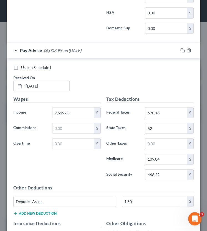
type input "38"
click at [17, 50] on div "Pay Advice $6,003.99 on 07/31/2025" at bounding box center [92, 50] width 171 height 15
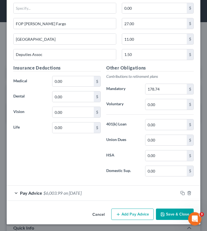
scroll to position [487, 0]
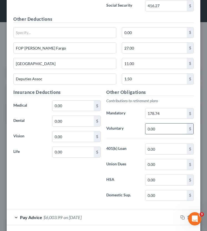
click at [165, 131] on input "0.00" at bounding box center [165, 129] width 41 height 11
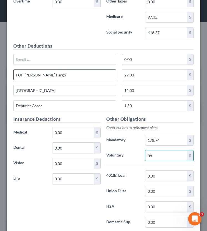
scroll to position [460, 0]
type input "38"
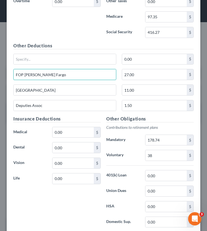
drag, startPoint x: 48, startPoint y: 76, endPoint x: 2, endPoint y: 74, distance: 46.1
click at [2, 75] on div "Edit Income Source × Employment Type * Select Full or Part Time Employment Self…" at bounding box center [103, 115] width 207 height 231
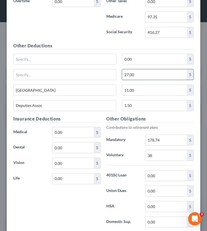
drag, startPoint x: 140, startPoint y: 71, endPoint x: 122, endPoint y: 71, distance: 18.3
click at [122, 71] on input "27.00" at bounding box center [154, 74] width 65 height 11
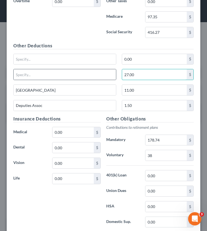
drag, startPoint x: 139, startPoint y: 74, endPoint x: 116, endPoint y: 73, distance: 23.0
click at [116, 73] on div "27.00 $" at bounding box center [104, 77] width 186 height 16
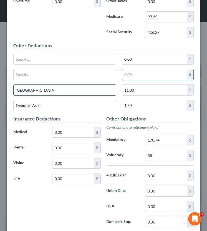
click at [60, 87] on input "FOP City County" at bounding box center [65, 90] width 102 height 11
drag, startPoint x: 56, startPoint y: 89, endPoint x: -3, endPoint y: 88, distance: 58.5
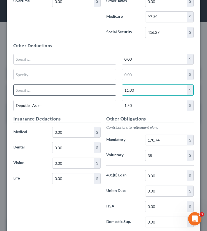
drag, startPoint x: 136, startPoint y: 92, endPoint x: 109, endPoint y: 90, distance: 27.2
click at [109, 91] on div "11.00 $" at bounding box center [104, 93] width 186 height 16
drag, startPoint x: 143, startPoint y: 87, endPoint x: 128, endPoint y: 87, distance: 15.3
click at [128, 87] on input "11.00" at bounding box center [154, 90] width 65 height 11
click at [139, 90] on input "11.00" at bounding box center [154, 90] width 65 height 11
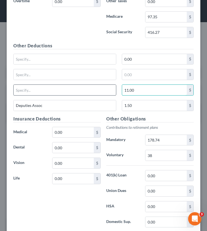
drag, startPoint x: 139, startPoint y: 90, endPoint x: 105, endPoint y: 88, distance: 33.6
click at [105, 89] on div "11.00 $" at bounding box center [104, 93] width 186 height 16
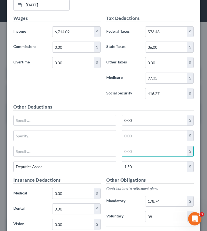
scroll to position [398, 0]
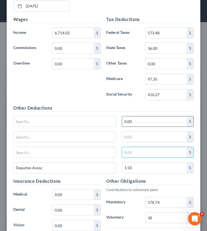
click at [141, 123] on input "0.00" at bounding box center [154, 121] width 65 height 11
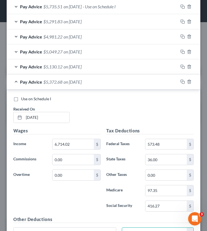
scroll to position [287, 0]
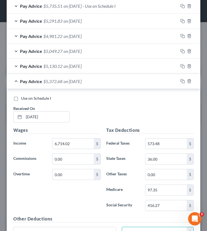
click at [19, 64] on div "Pay Advice $5,130.12 on 02/28/2025" at bounding box center [92, 66] width 171 height 15
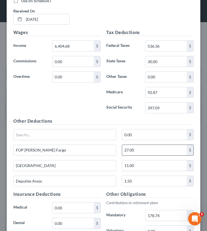
scroll to position [389, 0]
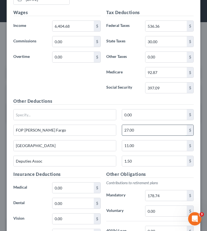
click at [150, 128] on input "27.00" at bounding box center [154, 130] width 65 height 11
click at [145, 145] on input "11.00" at bounding box center [154, 146] width 65 height 11
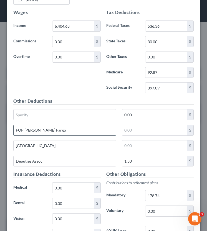
click at [53, 130] on input "FOP Wells Fargo" at bounding box center [65, 130] width 102 height 11
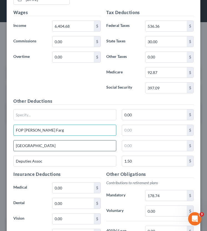
type input "FOP Wells Farg"
drag, startPoint x: 54, startPoint y: 148, endPoint x: -5, endPoint y: 148, distance: 58.8
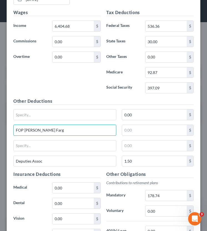
drag, startPoint x: 53, startPoint y: 129, endPoint x: 5, endPoint y: 130, distance: 48.3
click at [5, 130] on div "Edit Income Source × Employment Type * Select Full or Part Time Employment Self…" at bounding box center [103, 115] width 207 height 231
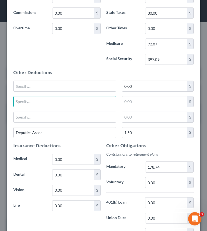
scroll to position [429, 0]
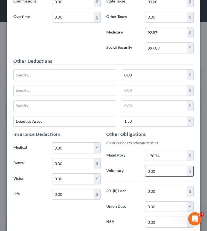
click at [166, 171] on input "0.00" at bounding box center [165, 171] width 41 height 11
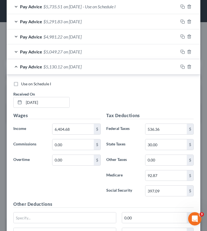
scroll to position [278, 0]
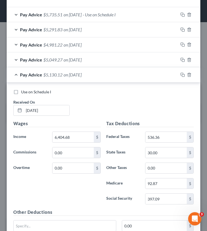
type input "38"
click at [15, 75] on div "Pay Advice $5,130.12 on 02/28/2025" at bounding box center [92, 74] width 171 height 15
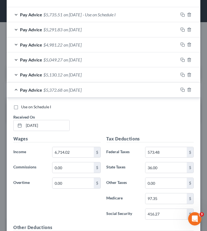
click at [17, 86] on div "Pay Advice $5,372.68 on 01/31/2025" at bounding box center [92, 90] width 171 height 15
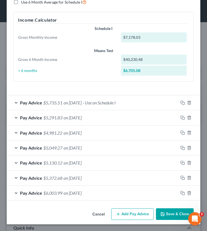
scroll to position [190, 0]
click at [18, 103] on div "Pay Advice $5,735.51 on 06/30/2025 - Use on Schedule I" at bounding box center [92, 102] width 171 height 15
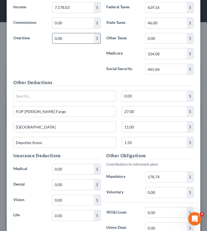
scroll to position [352, 0]
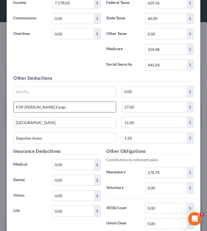
click at [60, 107] on input "FOP Wells Fargo" at bounding box center [65, 107] width 102 height 11
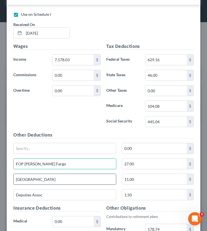
scroll to position [320, 0]
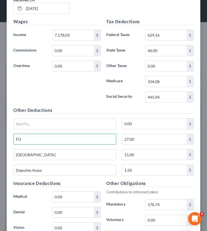
type input "F"
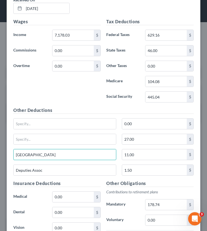
drag, startPoint x: 50, startPoint y: 154, endPoint x: 6, endPoint y: 154, distance: 44.1
click at [6, 154] on div "Edit Income Source × Employment Type * Select Full or Part Time Employment Self…" at bounding box center [103, 115] width 207 height 231
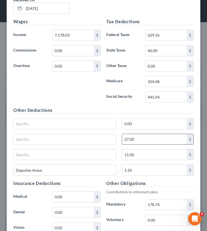
drag, startPoint x: 145, startPoint y: 140, endPoint x: 141, endPoint y: 140, distance: 3.6
click at [143, 140] on input "27.00" at bounding box center [154, 139] width 65 height 11
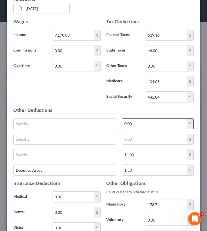
click at [140, 122] on input "0.00" at bounding box center [154, 124] width 65 height 11
click at [137, 156] on input "11.00" at bounding box center [154, 154] width 65 height 11
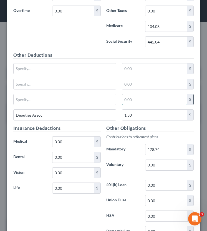
scroll to position [385, 0]
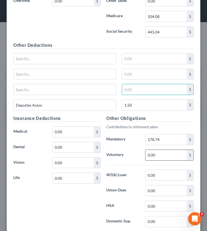
click at [162, 154] on input "0.00" at bounding box center [165, 155] width 41 height 11
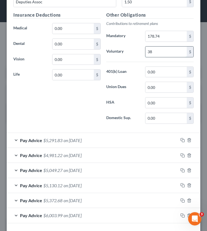
scroll to position [491, 0]
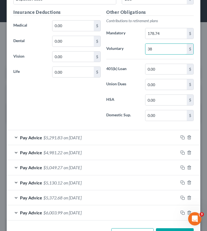
type input "38"
click at [30, 137] on span "Pay Advice" at bounding box center [31, 137] width 22 height 5
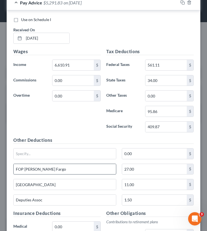
scroll to position [635, 0]
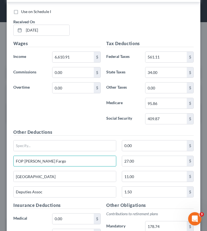
drag, startPoint x: 50, startPoint y: 161, endPoint x: 2, endPoint y: 162, distance: 48.3
click at [2, 162] on div "Edit Income Source × Employment Type * Select Full or Part Time Employment Self…" at bounding box center [103, 115] width 207 height 231
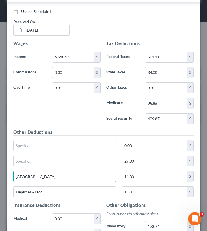
drag, startPoint x: 32, startPoint y: 178, endPoint x: 0, endPoint y: 177, distance: 31.3
click at [0, 177] on div "Edit Income Source × Employment Type * Select Full or Part Time Employment Self…" at bounding box center [103, 115] width 207 height 231
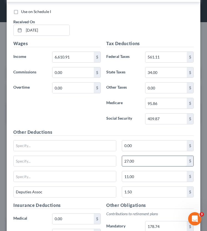
drag, startPoint x: 148, startPoint y: 163, endPoint x: 153, endPoint y: 163, distance: 4.4
click at [153, 163] on input "27.00" at bounding box center [154, 161] width 65 height 11
click at [144, 179] on input "11.00" at bounding box center [154, 176] width 65 height 11
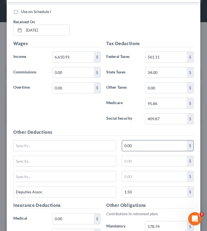
click at [136, 149] on input "0.00" at bounding box center [154, 146] width 65 height 11
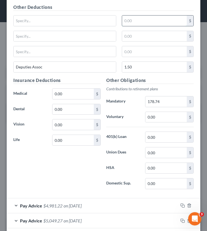
scroll to position [763, 0]
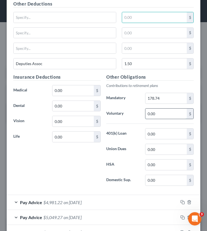
click at [162, 109] on input "0.00" at bounding box center [165, 114] width 41 height 11
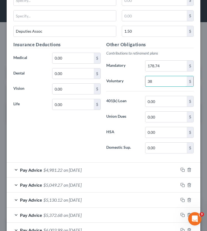
scroll to position [833, 0]
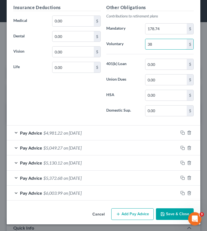
type input "38"
click at [51, 135] on span "$4,981.22" at bounding box center [52, 132] width 19 height 5
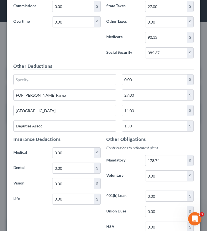
scroll to position [1039, 0]
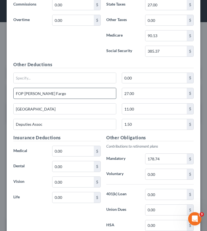
click at [69, 92] on input "FOP Wells Fargo" at bounding box center [65, 93] width 102 height 11
type input "FOP Wells Farg"
drag, startPoint x: 67, startPoint y: 93, endPoint x: -3, endPoint y: 92, distance: 70.2
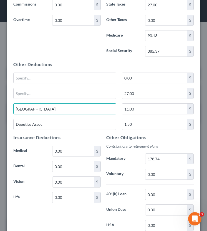
drag, startPoint x: 48, startPoint y: 108, endPoint x: 5, endPoint y: 107, distance: 43.0
click at [5, 108] on div "Edit Income Source × Employment Type * Select Full or Part Time Employment Self…" at bounding box center [103, 115] width 207 height 231
click at [143, 78] on input "0.00" at bounding box center [154, 78] width 65 height 11
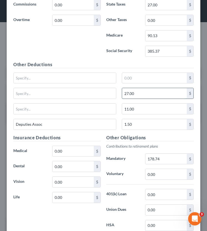
click at [139, 92] on input "27.00" at bounding box center [154, 93] width 65 height 11
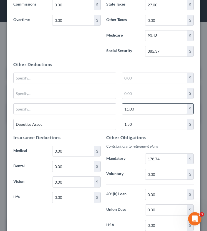
click at [139, 107] on input "11.00" at bounding box center [154, 109] width 65 height 11
click at [159, 172] on input "0.00" at bounding box center [165, 174] width 41 height 11
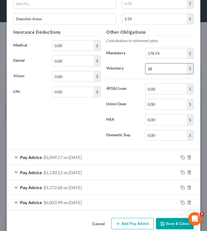
scroll to position [1150, 0]
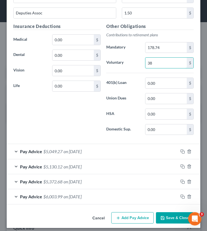
type input "38"
click at [36, 147] on div "Pay Advice $5,049.27 on 03/31/2025" at bounding box center [92, 151] width 171 height 15
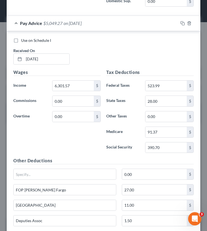
scroll to position [1279, 0]
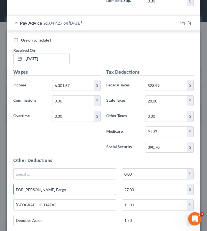
drag, startPoint x: 72, startPoint y: 191, endPoint x: -7, endPoint y: 189, distance: 78.8
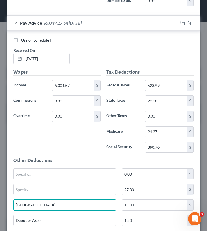
drag, startPoint x: 62, startPoint y: 206, endPoint x: -7, endPoint y: 205, distance: 68.8
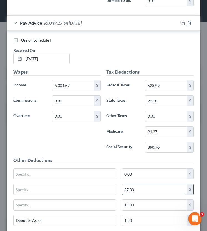
click at [143, 190] on input "27.00" at bounding box center [154, 189] width 65 height 11
click at [137, 202] on input "11.00" at bounding box center [154, 205] width 65 height 11
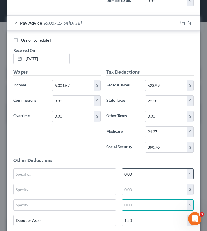
click at [141, 175] on input "0.00" at bounding box center [154, 174] width 65 height 11
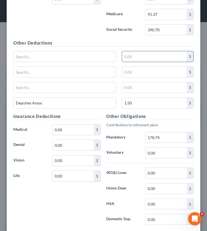
scroll to position [1403, 0]
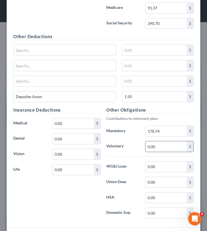
click at [164, 147] on input "0.00" at bounding box center [165, 146] width 41 height 11
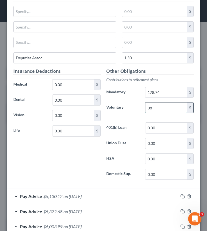
scroll to position [1476, 0]
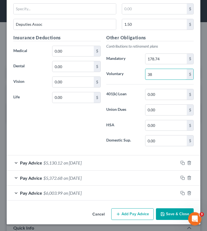
type input "38"
click at [52, 161] on span "$5,130.12" at bounding box center [52, 162] width 19 height 5
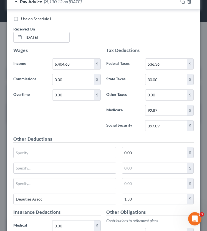
scroll to position [1638, 0]
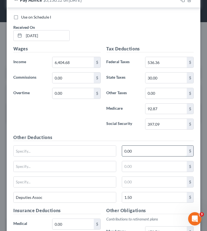
click at [136, 153] on input "0.00" at bounding box center [154, 151] width 65 height 11
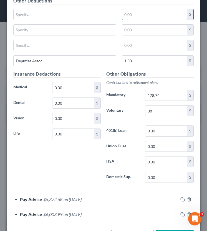
scroll to position [1797, 0]
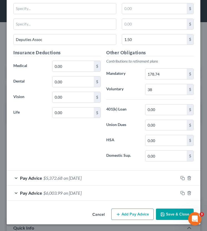
click at [178, 202] on button "Save & Close" at bounding box center [175, 215] width 38 height 12
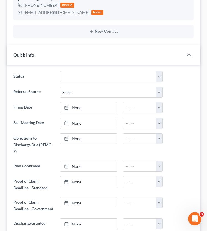
scroll to position [0, 0]
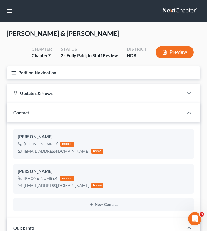
click at [15, 74] on icon "button" at bounding box center [13, 72] width 5 height 5
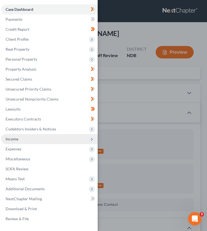
click at [23, 137] on span "Income" at bounding box center [49, 139] width 97 height 10
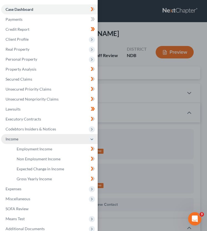
scroll to position [20, 0]
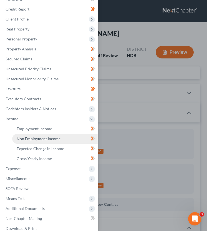
click at [43, 134] on link "Non Employment Income" at bounding box center [54, 139] width 85 height 10
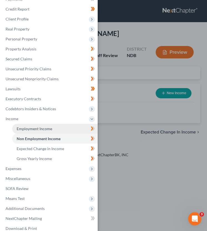
click at [39, 126] on span "Employment Income" at bounding box center [35, 128] width 36 height 5
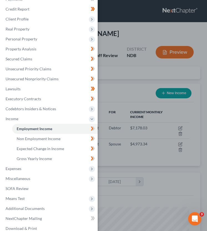
scroll to position [86, 183]
click at [116, 94] on div "Case Dashboard Payments Invoices Payments Payments Credit Report Client Profile" at bounding box center [103, 115] width 207 height 231
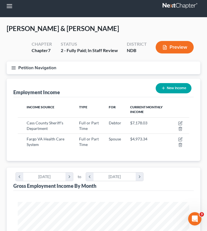
scroll to position [0, 0]
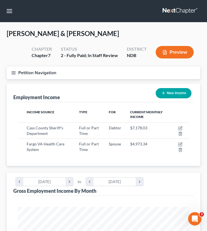
click at [16, 75] on button "Petition Navigation" at bounding box center [104, 73] width 194 height 13
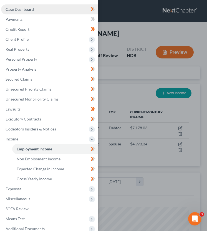
click at [39, 13] on link "Case Dashboard" at bounding box center [49, 9] width 97 height 10
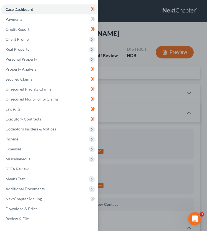
click at [131, 27] on div "Case Dashboard Payments Invoices Payments Payments Credit Report Client Profile" at bounding box center [103, 115] width 207 height 231
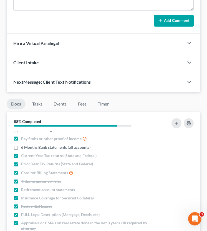
scroll to position [24, 0]
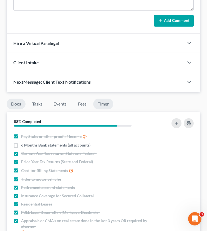
click at [103, 106] on link "Timer" at bounding box center [103, 104] width 20 height 11
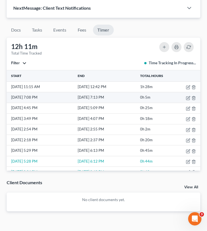
scroll to position [618, 0]
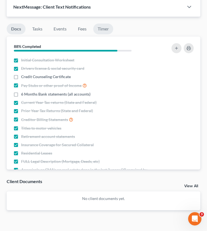
click at [106, 30] on link "Timer" at bounding box center [103, 29] width 20 height 11
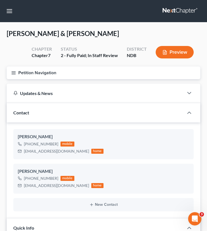
click at [18, 71] on button "Petition Navigation" at bounding box center [104, 73] width 194 height 13
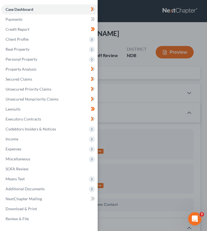
click at [114, 129] on div "Case Dashboard Payments Invoices Payments Payments Credit Report Client Profile" at bounding box center [103, 115] width 207 height 231
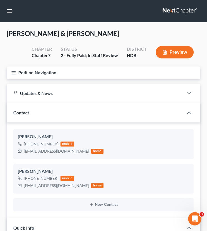
click at [14, 73] on line "button" at bounding box center [14, 73] width 4 height 0
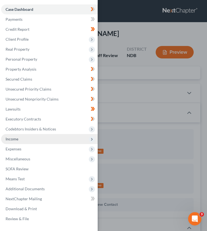
click at [31, 142] on span "Income" at bounding box center [49, 139] width 97 height 10
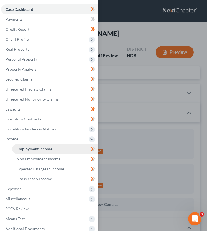
click at [35, 147] on span "Employment Income" at bounding box center [35, 149] width 36 height 5
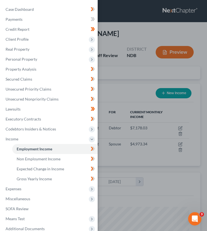
scroll to position [86, 183]
click at [120, 104] on div "Case Dashboard Payments Invoices Payments Payments Credit Report Client Profile" at bounding box center [103, 115] width 207 height 231
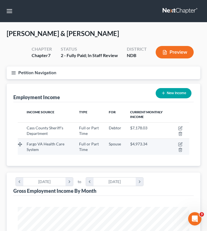
click at [180, 142] on td at bounding box center [179, 147] width 20 height 16
click at [180, 144] on icon "button" at bounding box center [180, 144] width 4 height 4
select select "0"
select select "1"
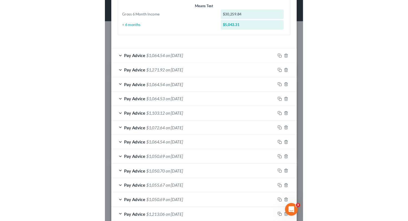
scroll to position [306, 0]
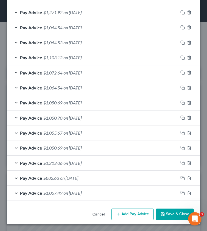
click at [172, 217] on button "Save & Close" at bounding box center [175, 215] width 38 height 12
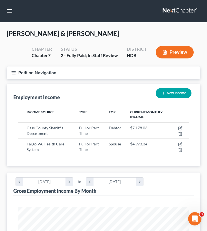
click at [12, 74] on icon "button" at bounding box center [13, 72] width 5 height 5
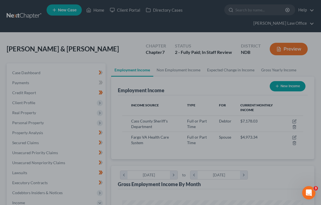
scroll to position [90, 192]
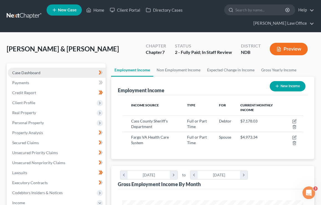
click at [40, 75] on link "Case Dashboard" at bounding box center [57, 73] width 98 height 10
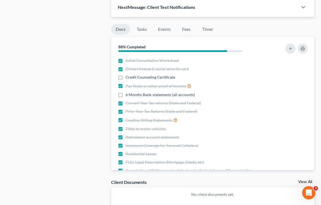
scroll to position [593, 0]
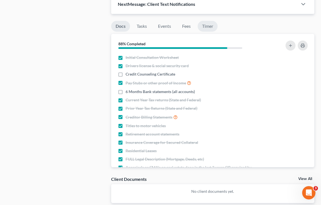
click at [208, 26] on link "Timer" at bounding box center [208, 26] width 20 height 11
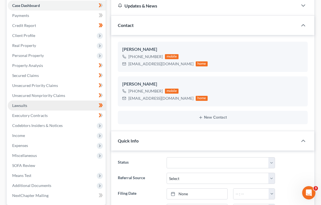
scroll to position [67, 0]
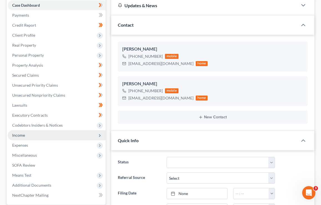
click at [27, 133] on span "Income" at bounding box center [57, 135] width 98 height 10
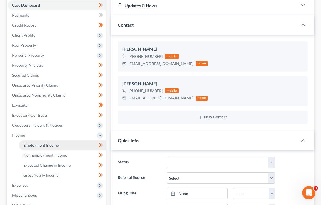
click at [71, 146] on link "Employment Income" at bounding box center [62, 145] width 87 height 10
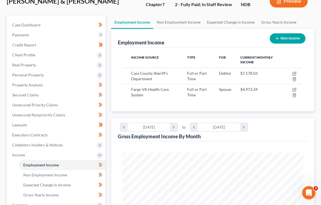
scroll to position [50, 0]
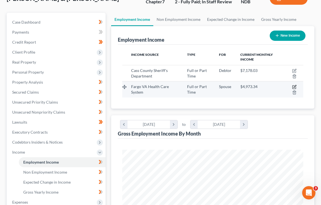
click at [294, 86] on icon "button" at bounding box center [294, 87] width 4 height 4
select select "0"
select select "1"
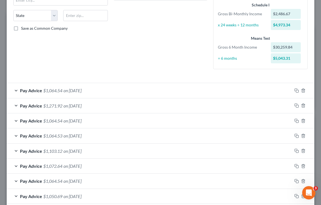
scroll to position [0, 0]
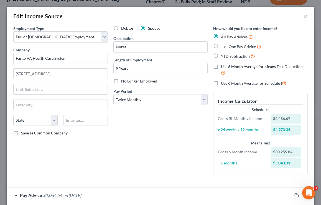
click at [308, 17] on div "Edit Income Source ×" at bounding box center [161, 16] width 308 height 19
click at [306, 17] on button "×" at bounding box center [306, 16] width 4 height 7
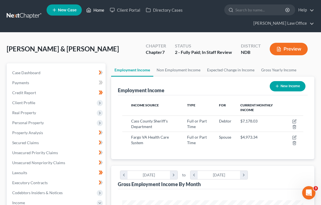
click at [100, 9] on link "Home" at bounding box center [95, 10] width 24 height 10
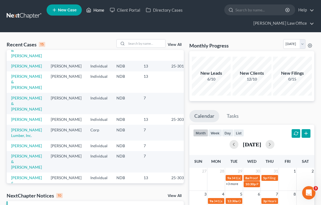
scroll to position [34, 0]
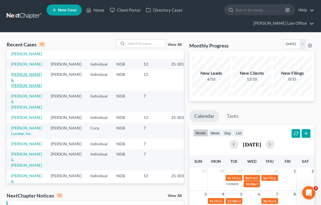
click at [22, 88] on link "[PERSON_NAME] & [PERSON_NAME]" at bounding box center [26, 80] width 31 height 16
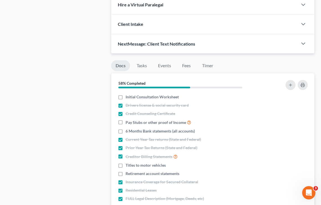
scroll to position [435, 0]
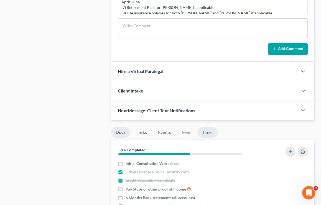
click at [204, 131] on link "Timer" at bounding box center [208, 132] width 20 height 11
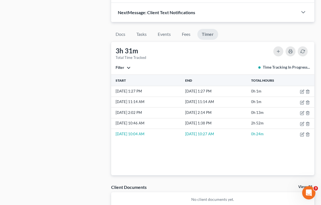
scroll to position [532, 0]
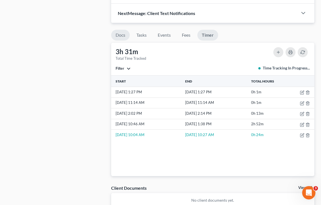
click at [121, 36] on link "Docs" at bounding box center [120, 35] width 19 height 11
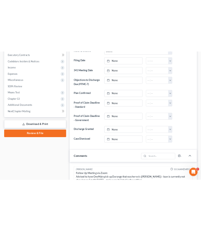
scroll to position [123, 0]
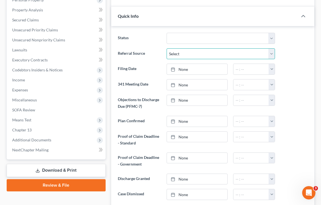
click at [236, 52] on select "Select Word Of Mouth Previous Clients Direct Mail Website Google Search Modern …" at bounding box center [221, 53] width 108 height 11
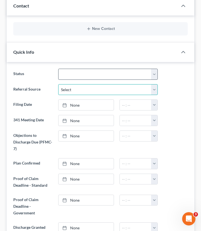
scroll to position [105, 0]
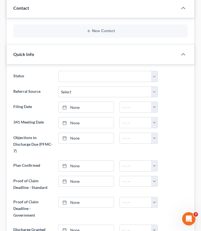
click at [83, 52] on div "Quick Info" at bounding box center [92, 54] width 171 height 19
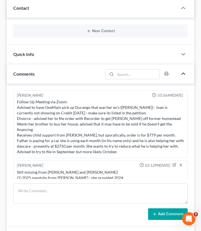
click at [184, 73] on polyline "button" at bounding box center [183, 74] width 3 height 2
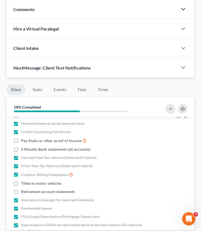
scroll to position [0, 0]
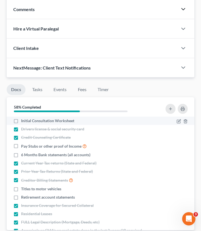
click at [21, 121] on label "Initial Consultation Worksheet" at bounding box center [47, 121] width 53 height 6
click at [23, 121] on input "Initial Consultation Worksheet" at bounding box center [25, 120] width 4 height 4
checkbox input "true"
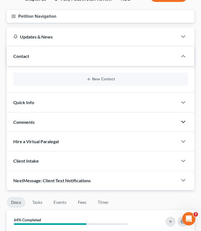
scroll to position [65, 0]
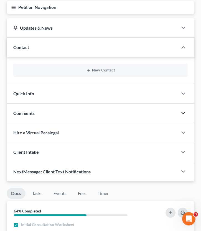
click at [29, 150] on span "Client Intake" at bounding box center [26, 151] width 26 height 5
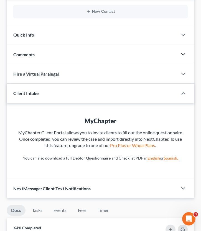
scroll to position [125, 0]
click at [21, 92] on span "Client Intake" at bounding box center [26, 92] width 26 height 5
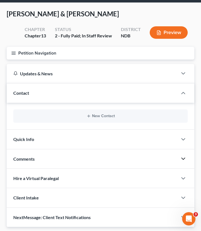
scroll to position [18, 0]
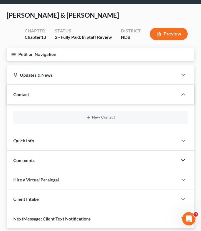
click at [44, 120] on div "New Contact" at bounding box center [100, 117] width 174 height 13
click at [74, 117] on button "New Contact" at bounding box center [101, 117] width 166 height 4
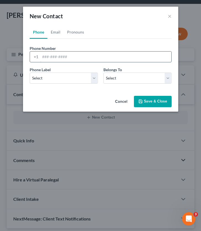
click at [62, 55] on input "tel" at bounding box center [105, 57] width 131 height 11
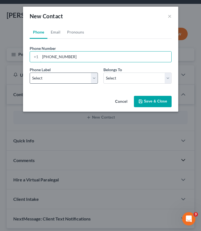
type input "701-350-0134"
click at [72, 74] on select "Select Mobile Home Work Other" at bounding box center [64, 78] width 68 height 11
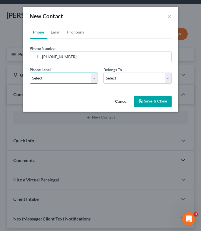
select select "0"
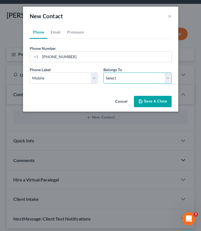
click at [123, 81] on select "Select Client Spouse Other" at bounding box center [137, 78] width 68 height 11
select select "0"
click at [58, 30] on link "Email" at bounding box center [55, 32] width 16 height 13
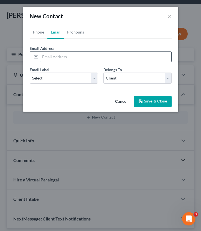
click at [78, 57] on input "email" at bounding box center [105, 57] width 131 height 11
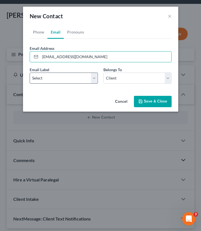
type input "[EMAIL_ADDRESS][DOMAIN_NAME]"
click at [63, 82] on select "Select Home Work Other" at bounding box center [64, 78] width 68 height 11
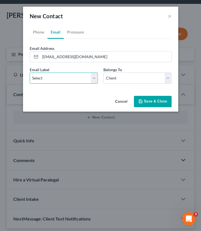
select select "0"
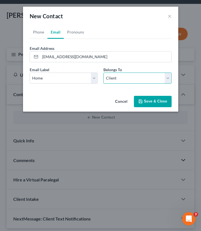
click at [135, 80] on select "Select Client Spouse Other" at bounding box center [137, 78] width 68 height 11
click at [143, 101] on button "Save & Close" at bounding box center [153, 102] width 38 height 12
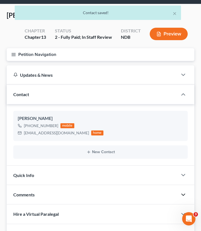
click at [86, 156] on div "New Contact" at bounding box center [100, 152] width 174 height 13
click at [85, 151] on button "New Contact" at bounding box center [101, 152] width 166 height 4
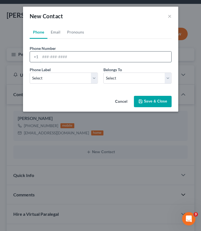
click at [56, 59] on input "tel" at bounding box center [105, 57] width 131 height 11
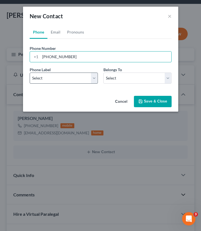
type input "575-693-8061"
click at [46, 75] on select "Select Mobile Home Work Other" at bounding box center [64, 78] width 68 height 11
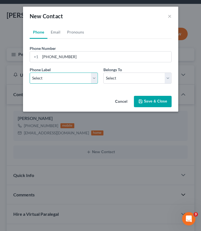
select select "0"
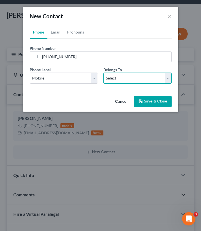
click at [111, 78] on select "Select Client Spouse Other" at bounding box center [137, 78] width 68 height 11
select select "0"
click at [59, 32] on link "Email" at bounding box center [55, 32] width 16 height 13
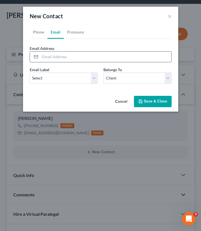
click at [54, 54] on input "email" at bounding box center [105, 57] width 131 height 11
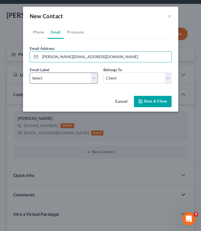
type input "[PERSON_NAME][EMAIL_ADDRESS][DOMAIN_NAME]"
click at [47, 75] on select "Select Home Work Other" at bounding box center [64, 78] width 68 height 11
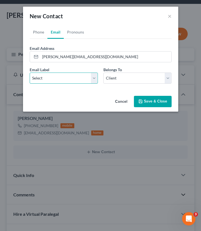
select select "0"
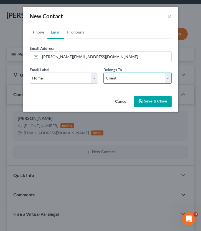
click at [127, 78] on select "Select Client Spouse Other" at bounding box center [137, 78] width 68 height 11
select select "1"
click at [161, 102] on button "Save & Close" at bounding box center [153, 102] width 38 height 12
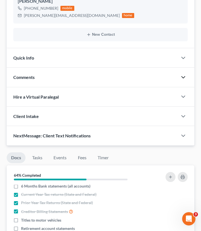
scroll to position [0, 0]
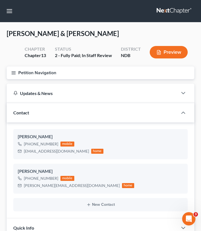
click at [13, 75] on button "Petition Navigation" at bounding box center [101, 73] width 188 height 13
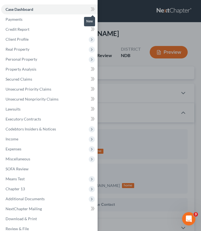
click at [91, 8] on icon at bounding box center [92, 9] width 2 height 4
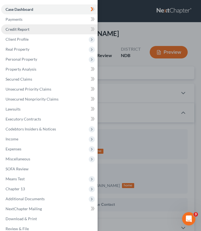
click at [68, 30] on link "Credit Report" at bounding box center [49, 29] width 97 height 10
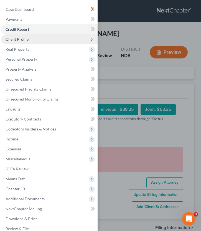
click at [57, 41] on span "Client Profile" at bounding box center [49, 39] width 97 height 10
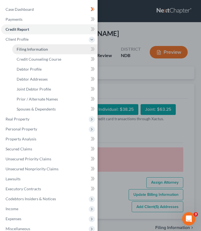
click at [46, 50] on span "Filing Information" at bounding box center [32, 49] width 31 height 5
select select "1"
select select "3"
select select "29"
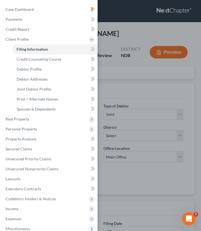
click at [133, 44] on div "Case Dashboard Payments Invoices Payments Payments Credit Report Client Profile" at bounding box center [100, 115] width 201 height 231
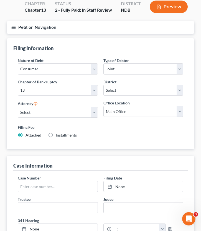
scroll to position [46, 0]
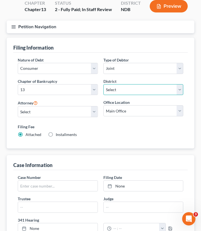
click at [132, 87] on select "Select Alabama - Middle Alabama - Northern Alabama - Southern Alaska Arizona Ar…" at bounding box center [143, 89] width 80 height 11
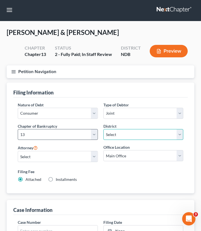
scroll to position [0, 0]
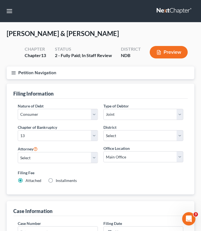
click at [15, 75] on button "Petition Navigation" at bounding box center [101, 73] width 188 height 13
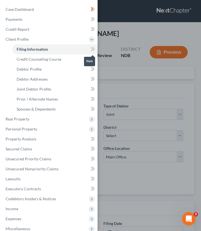
click at [92, 48] on icon at bounding box center [92, 49] width 2 height 4
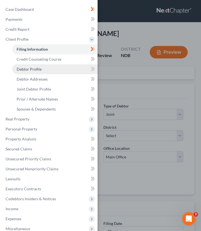
click at [62, 70] on link "Debtor Profile" at bounding box center [54, 69] width 85 height 10
select select "1"
select select "0"
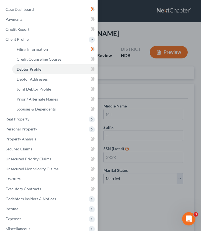
click at [128, 85] on div "Case Dashboard Payments Invoices Payments Payments Credit Report Client Profile" at bounding box center [100, 115] width 201 height 231
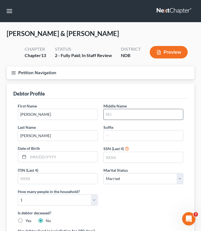
click at [115, 115] on input "text" at bounding box center [144, 114] width 80 height 11
type input "K"
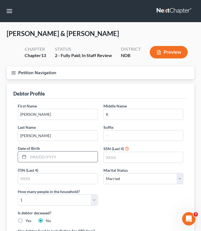
click at [52, 158] on input "text" at bounding box center [62, 157] width 69 height 11
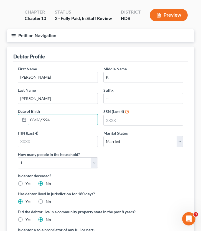
scroll to position [37, 0]
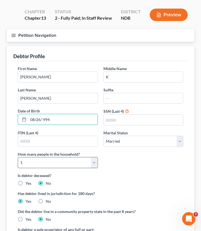
type input "08/26/`994"
click at [63, 162] on select "Select 1 2 3 4 5 6 7 8 9 10 11 12 13 14 15 16 17 18 19 20" at bounding box center [58, 162] width 80 height 11
click at [43, 163] on select "Select 1 2 3 4 5 6 7 8 9 10 11 12 13 14 15 16 17 18 19 20" at bounding box center [58, 162] width 80 height 11
select select "6"
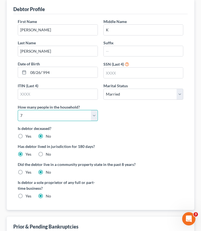
scroll to position [85, 0]
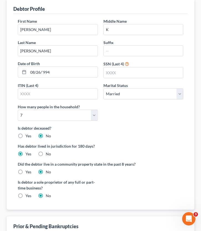
click at [114, 63] on label "SSN (Last 4)" at bounding box center [113, 64] width 21 height 6
click at [114, 75] on input "text" at bounding box center [144, 72] width 80 height 11
type input "5"
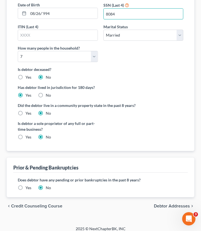
scroll to position [148, 0]
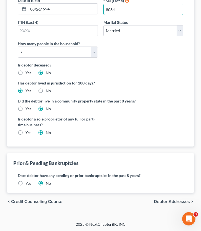
type input "8084"
click at [168, 200] on span "Debtor Addresses" at bounding box center [172, 202] width 36 height 4
select select "0"
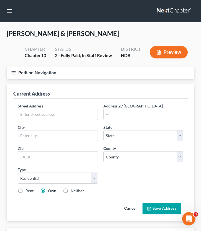
scroll to position [0, 0]
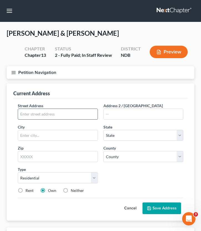
click at [40, 115] on input "text" at bounding box center [58, 114] width 80 height 11
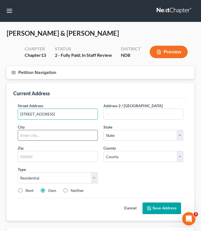
type input "1030 27th Ave W"
click at [52, 137] on input "text" at bounding box center [58, 135] width 80 height 11
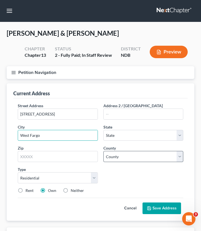
type input "West Fargo"
click at [154, 159] on select "County" at bounding box center [143, 156] width 80 height 11
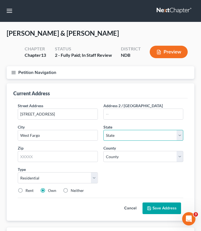
click at [130, 135] on select "State AL AK AR AZ CA CO CT DE DC FL GA GU HI ID IL IN IA KS KY LA ME MD MA MI M…" at bounding box center [143, 135] width 80 height 11
click at [125, 139] on select "State AL AK AR AZ CA CO CT DE DC FL GA GU HI ID IL IN IA KS KY LA ME MD MA MI M…" at bounding box center [143, 135] width 80 height 11
select select "29"
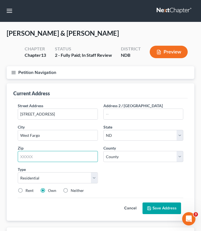
click at [49, 154] on input "text" at bounding box center [58, 156] width 80 height 11
type input "58078"
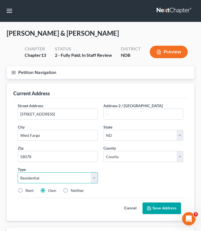
click at [55, 177] on select "Select Residential Mailing Rental Business" at bounding box center [58, 178] width 80 height 11
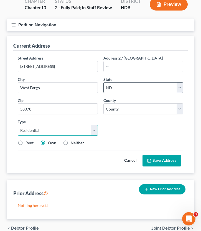
scroll to position [53, 0]
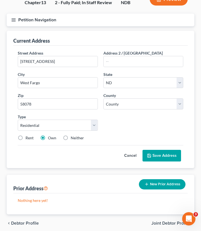
click at [26, 139] on label "Rent" at bounding box center [30, 138] width 8 height 6
click at [28, 139] on input "Rent" at bounding box center [30, 137] width 4 height 4
radio input "true"
click at [48, 137] on label "Own" at bounding box center [52, 138] width 8 height 6
click at [50, 137] on input "Own" at bounding box center [52, 137] width 4 height 4
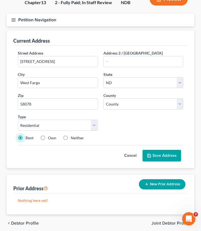
radio input "true"
click at [166, 159] on button "Save Address" at bounding box center [162, 156] width 39 height 12
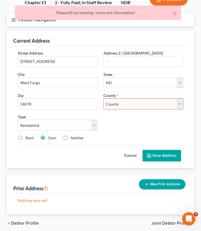
click at [131, 105] on select "County Adams County Barnes County Benson County Billings County Bottineau Count…" at bounding box center [143, 103] width 80 height 11
select select "8"
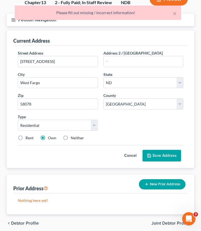
click at [162, 154] on button "Save Address" at bounding box center [162, 156] width 39 height 12
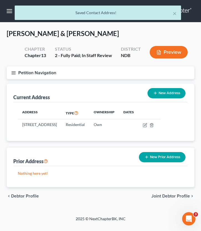
scroll to position [0, 0]
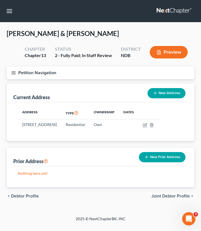
click at [151, 163] on button "New Prior Address" at bounding box center [162, 157] width 47 height 10
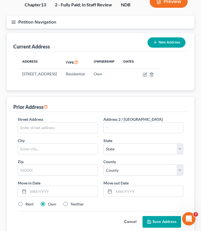
scroll to position [53, 0]
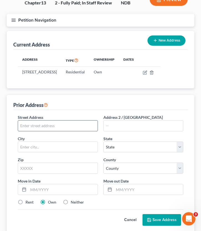
click at [40, 131] on input "text" at bounding box center [58, 126] width 80 height 11
click at [148, 120] on div "Address 2 / PO Box" at bounding box center [144, 123] width 86 height 17
click at [52, 131] on input "4822 47th St. S" at bounding box center [58, 126] width 80 height 11
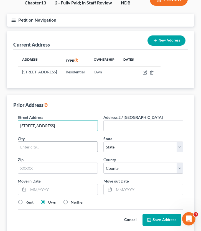
type input "4822 47th St. S #102"
click at [52, 153] on input "text" at bounding box center [58, 147] width 80 height 11
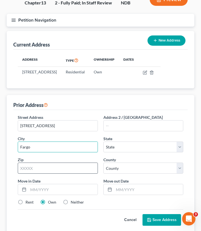
type input "Fargo"
click at [23, 174] on input "text" at bounding box center [58, 168] width 80 height 11
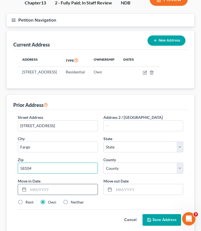
type input "58104"
click at [55, 195] on input "text" at bounding box center [62, 189] width 69 height 11
select select "29"
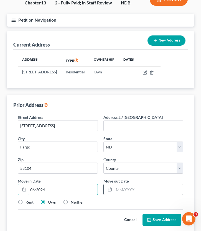
type input "06/2024"
click at [116, 195] on div at bounding box center [143, 189] width 80 height 11
type input "f"
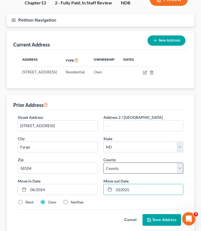
type input "022025"
click at [111, 174] on select "County Adams County Barnes County Benson County Billings County Bottineau Count…" at bounding box center [143, 168] width 80 height 11
select select "8"
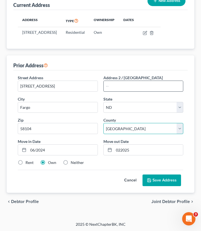
scroll to position [95, 0]
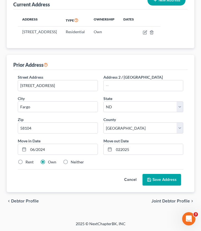
click at [26, 165] on label "Rent" at bounding box center [30, 162] width 8 height 6
click at [28, 163] on input "Rent" at bounding box center [30, 161] width 4 height 4
radio input "true"
click at [163, 182] on button "Save Address" at bounding box center [162, 180] width 39 height 12
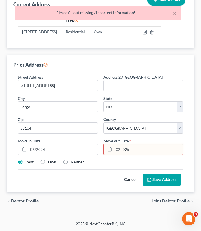
click at [137, 153] on input "022025" at bounding box center [148, 149] width 69 height 11
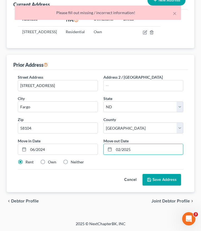
type input "02/2025"
click at [177, 183] on button "Save Address" at bounding box center [162, 180] width 39 height 12
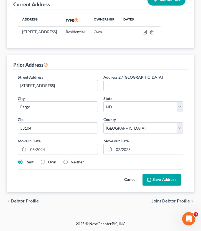
scroll to position [22, 0]
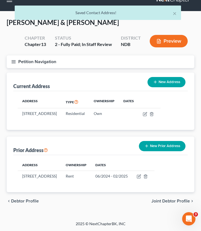
click at [169, 144] on button "New Prior Address" at bounding box center [162, 146] width 47 height 10
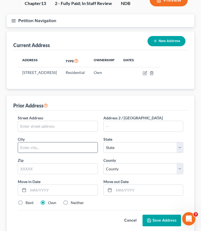
scroll to position [53, 0]
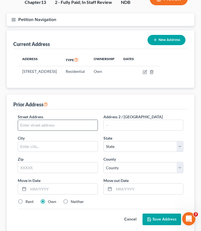
click at [67, 131] on input "text" at bounding box center [58, 125] width 80 height 11
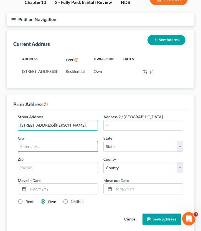
type input "111 N Berg St."
click at [70, 150] on input "text" at bounding box center [58, 146] width 80 height 11
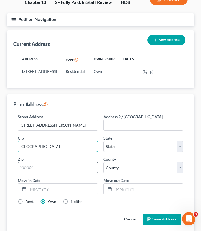
type input "Northwood"
click at [60, 173] on input "text" at bounding box center [58, 167] width 80 height 11
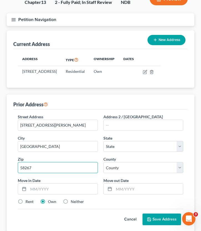
type input "58267"
select select "29"
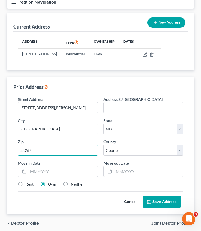
scroll to position [71, 0]
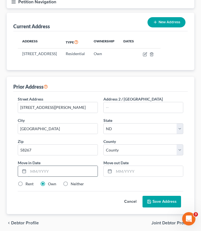
click at [79, 173] on input "text" at bounding box center [62, 171] width 69 height 11
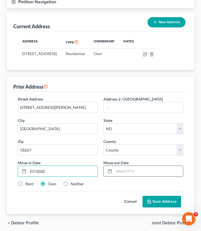
type input "07/2020"
click at [146, 177] on input "text" at bounding box center [148, 171] width 69 height 11
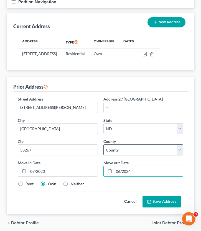
type input "06/2024"
click at [140, 156] on select "County Adams County Barnes County Benson County Billings County Bottineau Count…" at bounding box center [143, 150] width 80 height 11
click at [130, 156] on select "County Adams County Barnes County Benson County Billings County Bottineau Count…" at bounding box center [143, 150] width 80 height 11
select select "17"
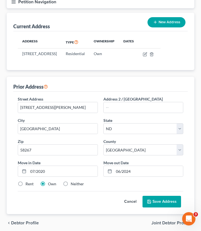
click at [157, 204] on button "Save Address" at bounding box center [162, 202] width 39 height 12
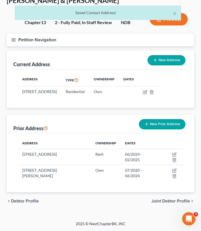
click at [176, 125] on button "New Prior Address" at bounding box center [162, 124] width 47 height 10
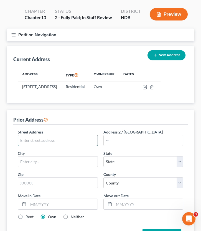
click at [44, 146] on input "text" at bounding box center [58, 140] width 80 height 11
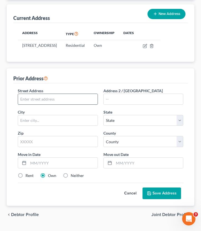
scroll to position [98, 0]
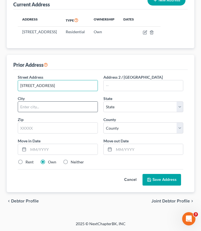
type input "2832 20th Ave S #301"
click at [39, 110] on input "text" at bounding box center [58, 107] width 80 height 11
type input "5"
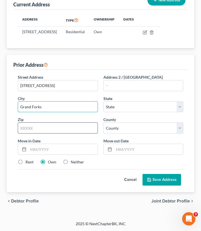
type input "Grand Forks"
click at [34, 129] on input "text" at bounding box center [58, 128] width 80 height 11
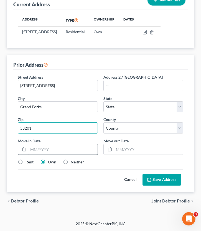
type input "58201"
click at [60, 151] on input "text" at bounding box center [62, 149] width 69 height 11
select select "29"
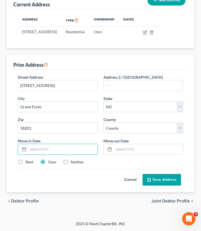
type input "O"
type input "10/2021"
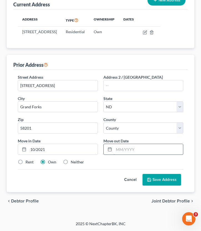
click at [133, 148] on input "text" at bounding box center [148, 149] width 69 height 11
type input "06/2022"
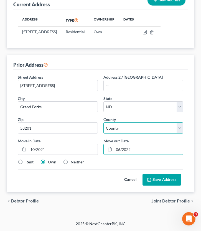
click at [118, 132] on select "County Adams County Barnes County Benson County Billings County Bottineau Count…" at bounding box center [143, 128] width 80 height 11
select select "17"
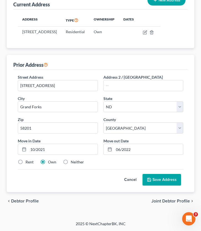
click at [26, 161] on label "Rent" at bounding box center [30, 162] width 8 height 6
click at [28, 161] on input "Rent" at bounding box center [30, 161] width 4 height 4
radio input "true"
click at [162, 178] on button "Save Address" at bounding box center [162, 180] width 39 height 12
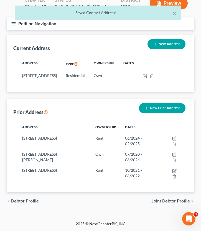
scroll to position [54, 0]
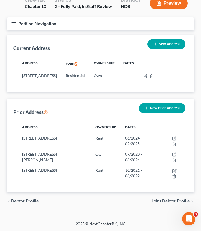
click at [167, 202] on span "Joint Debtor Profile" at bounding box center [170, 201] width 39 height 4
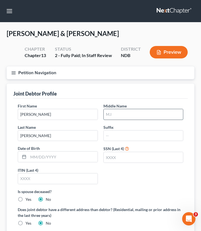
click at [121, 113] on input "text" at bounding box center [144, 114] width 80 height 11
type input "E"
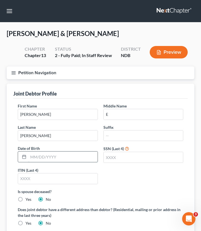
click at [41, 155] on input "text" at bounding box center [62, 157] width 69 height 11
click at [122, 155] on input "text" at bounding box center [144, 157] width 80 height 11
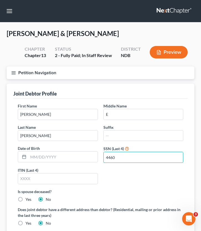
type input "4460"
click at [50, 163] on div "First Name Jason Middle Name E Last Name Glick Suffix Date of Birth SSN (Last 4…" at bounding box center [100, 146] width 171 height 86
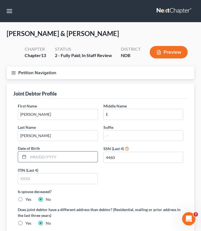
click at [49, 156] on input "text" at bounding box center [62, 157] width 69 height 11
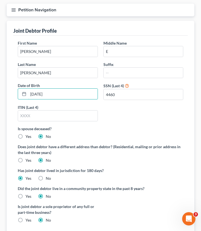
scroll to position [105, 0]
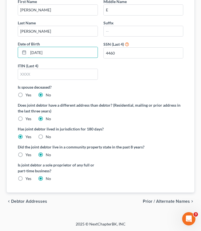
type input "06/09/1988"
click at [160, 203] on span "Prior / Alternate Names" at bounding box center [166, 201] width 47 height 4
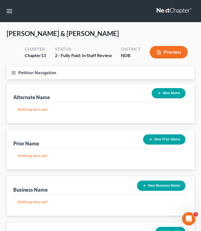
click at [170, 100] on div "New Name" at bounding box center [168, 93] width 38 height 15
click at [167, 95] on button "New Name" at bounding box center [169, 93] width 34 height 10
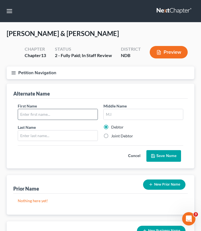
click at [49, 116] on input "text" at bounding box center [58, 114] width 80 height 11
type input "Nicole"
click at [41, 138] on input "text" at bounding box center [58, 136] width 80 height 11
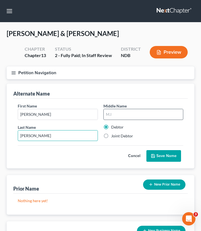
type input "Vitek-Glick"
click at [121, 115] on input "text" at bounding box center [144, 114] width 80 height 11
type input "K"
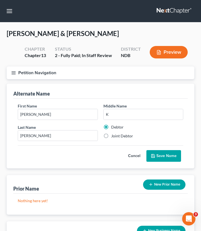
click at [162, 151] on button "Save Name" at bounding box center [163, 156] width 35 height 12
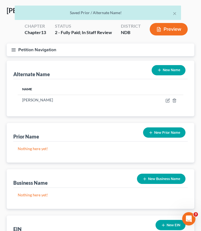
scroll to position [24, 0]
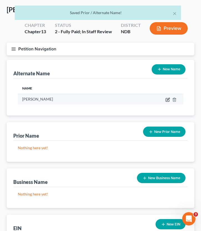
click at [168, 100] on icon at bounding box center [168, 99] width 2 height 2
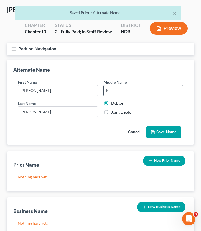
click at [115, 91] on input "K" at bounding box center [144, 90] width 80 height 11
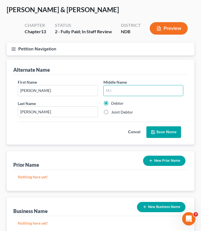
click at [170, 131] on button "Save Name" at bounding box center [163, 132] width 35 height 12
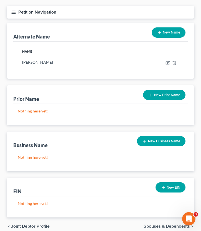
scroll to position [86, 0]
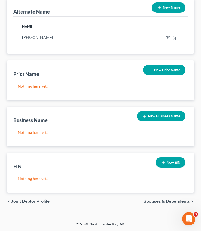
click at [168, 201] on span "Spouses & Dependents" at bounding box center [167, 201] width 46 height 4
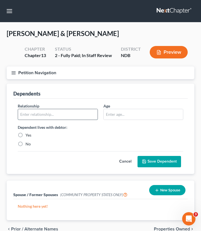
click at [56, 113] on input "text" at bounding box center [58, 114] width 80 height 11
type input "S"
type input "Daughter"
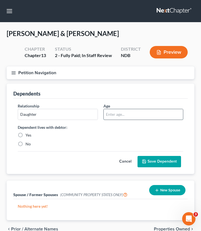
click at [127, 117] on input "text" at bounding box center [144, 114] width 80 height 11
type input "4"
click at [26, 133] on label "Yes" at bounding box center [29, 136] width 6 height 6
click at [28, 133] on input "Yes" at bounding box center [30, 135] width 4 height 4
radio input "true"
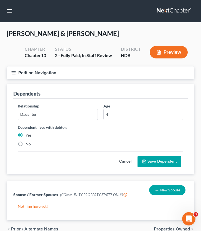
click at [156, 161] on button "Save Dependent" at bounding box center [160, 162] width 44 height 12
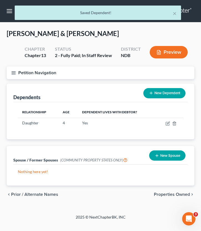
click at [161, 100] on div "New Dependent" at bounding box center [164, 93] width 47 height 15
click at [161, 90] on button "New Dependent" at bounding box center [164, 93] width 42 height 10
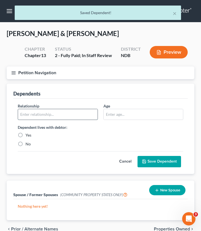
click at [40, 116] on input "text" at bounding box center [58, 114] width 80 height 11
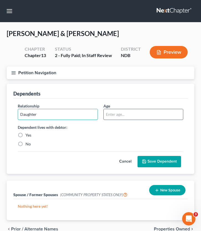
type input "Daughter"
click at [141, 110] on input "text" at bounding box center [144, 114] width 80 height 11
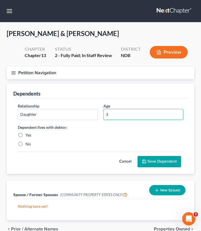
type input "3"
click at [26, 134] on label "Yes" at bounding box center [29, 136] width 6 height 6
click at [28, 134] on input "Yes" at bounding box center [30, 135] width 4 height 4
radio input "true"
click at [161, 157] on button "Save Dependent" at bounding box center [160, 162] width 44 height 12
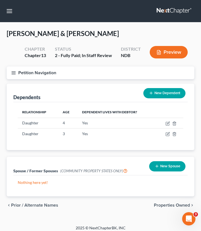
click at [13, 72] on line "button" at bounding box center [14, 72] width 4 height 0
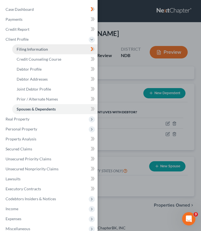
click at [48, 45] on link "Filing Information" at bounding box center [54, 49] width 85 height 10
select select "1"
select select "3"
select select "60"
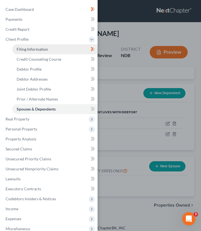
select select "0"
select select "29"
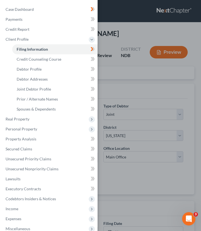
click at [140, 93] on div "Case Dashboard Payments Invoices Payments Payments Credit Report Client Profile" at bounding box center [100, 115] width 201 height 231
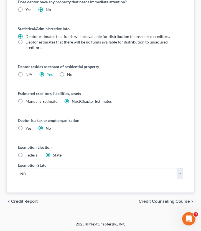
scroll to position [52, 0]
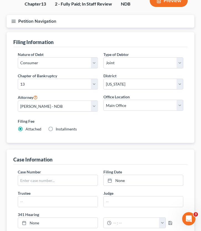
click at [16, 24] on button "Petition Navigation" at bounding box center [101, 21] width 188 height 13
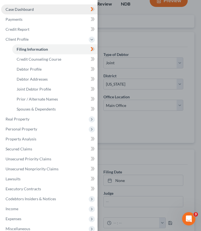
click at [32, 9] on span "Case Dashboard" at bounding box center [20, 9] width 28 height 5
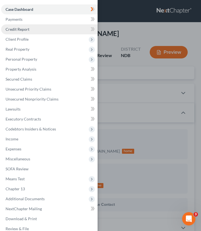
click at [31, 24] on link "Credit Report" at bounding box center [49, 29] width 97 height 10
click at [31, 29] on link "Credit Report" at bounding box center [49, 29] width 97 height 10
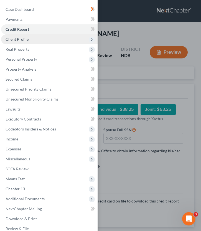
click at [56, 41] on span "Client Profile" at bounding box center [49, 39] width 97 height 10
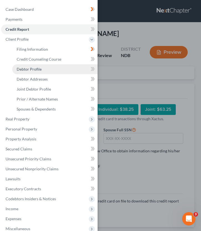
click at [46, 70] on link "Debtor Profile" at bounding box center [54, 69] width 85 height 10
select select "1"
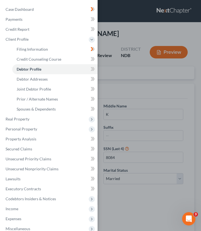
click at [139, 88] on div "Case Dashboard Payments Invoices Payments Payments Credit Report Client Profile" at bounding box center [100, 115] width 201 height 231
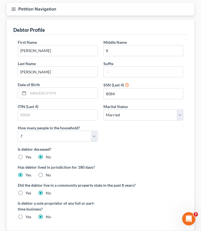
scroll to position [72, 0]
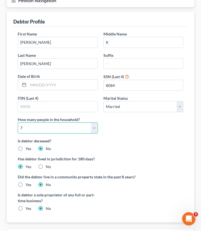
click at [62, 123] on select "Select 1 2 3 4 5 6 7 8 9 10 11 12 13 14 15 16 17 18 19 20" at bounding box center [58, 128] width 80 height 11
select select "3"
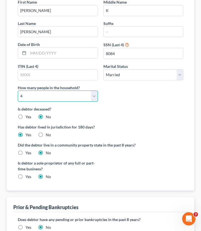
scroll to position [148, 0]
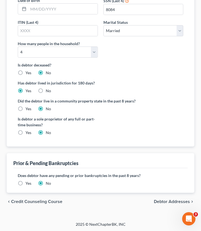
click at [38, 201] on span "Credit Counseling Course" at bounding box center [36, 202] width 51 height 4
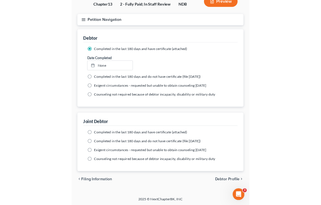
scroll to position [50, 0]
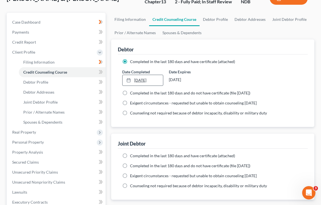
click at [137, 81] on link "8/11/2025" at bounding box center [143, 80] width 40 height 11
click at [130, 153] on label "Completed in the last 180 days and have certificate (attached)" at bounding box center [182, 156] width 105 height 6
click at [132, 153] on input "Completed in the last 180 days and have certificate (attached)" at bounding box center [134, 155] width 4 height 4
radio input "true"
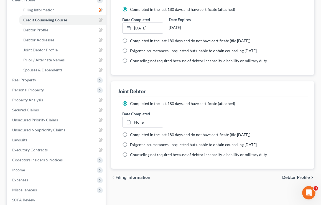
scroll to position [104, 0]
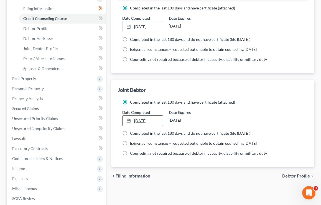
click at [138, 116] on link "8/11/2025" at bounding box center [143, 120] width 40 height 11
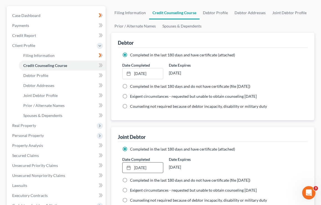
scroll to position [44, 0]
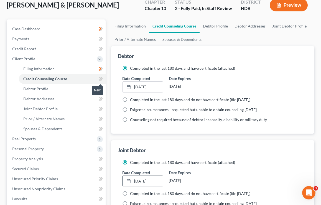
click at [99, 78] on icon at bounding box center [101, 78] width 4 height 7
click at [100, 89] on icon at bounding box center [100, 89] width 2 height 4
click at [100, 98] on icon at bounding box center [100, 99] width 2 height 4
click at [100, 106] on icon at bounding box center [101, 108] width 4 height 7
click at [100, 117] on icon at bounding box center [100, 118] width 2 height 4
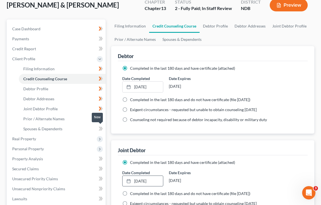
click at [100, 126] on icon at bounding box center [101, 128] width 4 height 7
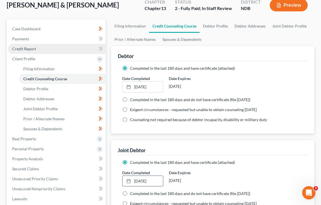
click at [84, 50] on link "Credit Report" at bounding box center [57, 49] width 98 height 10
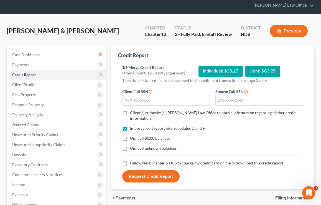
scroll to position [23, 0]
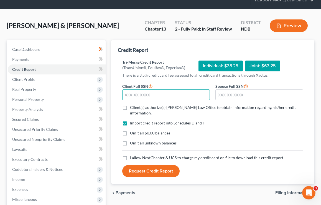
click at [163, 92] on input "text" at bounding box center [166, 94] width 88 height 11
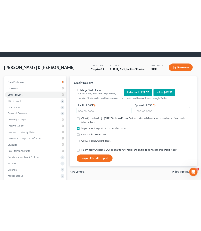
scroll to position [11, 0]
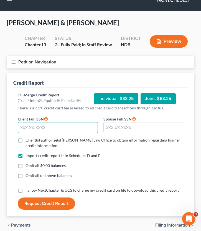
click at [47, 125] on input "text" at bounding box center [58, 127] width 80 height 11
type input "0"
click at [39, 125] on input "text" at bounding box center [58, 127] width 80 height 11
type input "501-21-8084"
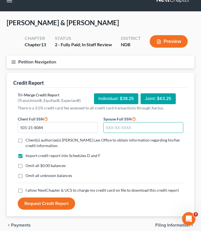
click at [122, 125] on input "text" at bounding box center [143, 127] width 80 height 11
type input "585-75-4460"
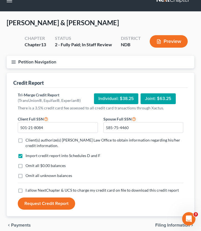
click at [26, 166] on label "Omit all $0.00 balances" at bounding box center [46, 166] width 40 height 6
click at [28, 166] on input "Omit all $0.00 balances" at bounding box center [30, 165] width 4 height 4
checkbox input "true"
click at [26, 176] on label "Omit all unknown balances" at bounding box center [49, 176] width 47 height 6
click at [28, 176] on input "Omit all unknown balances" at bounding box center [30, 175] width 4 height 4
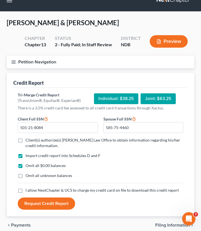
checkbox input "true"
click at [26, 140] on label "Client(s) authorize(s) Bulie Diaz Law Office to obtain information regarding hi…" at bounding box center [105, 143] width 158 height 11
click at [28, 140] on input "Client(s) authorize(s) Bulie Diaz Law Office to obtain information regarding hi…" at bounding box center [30, 140] width 4 height 4
checkbox input "true"
click at [26, 175] on label "Omit all unknown balances" at bounding box center [49, 176] width 47 height 6
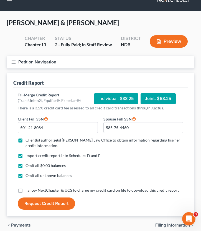
click at [28, 175] on input "Omit all unknown balances" at bounding box center [30, 175] width 4 height 4
checkbox input "false"
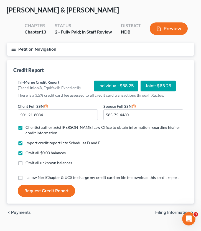
scroll to position [35, 0]
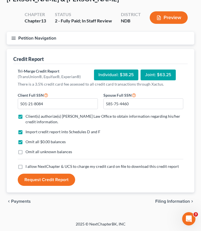
click at [26, 164] on label "I allow NextChapter & UCS to charge my credit card on file to download this cre…" at bounding box center [102, 167] width 153 height 6
click at [28, 164] on input "I allow NextChapter & UCS to charge my credit card on file to download this cre…" at bounding box center [30, 166] width 4 height 4
checkbox input "true"
click at [37, 177] on button "Request Credit Report" at bounding box center [46, 180] width 57 height 12
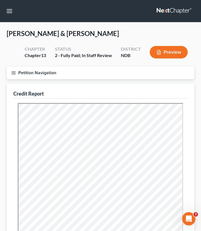
scroll to position [0, 0]
click at [9, 12] on button "button" at bounding box center [9, 11] width 10 height 10
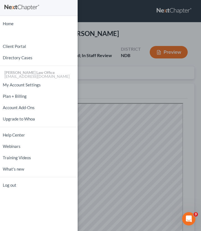
click at [98, 39] on div "Home New Case Client Portal Directory Cases Bulie Diaz Law Office fargo@buliela…" at bounding box center [100, 115] width 201 height 231
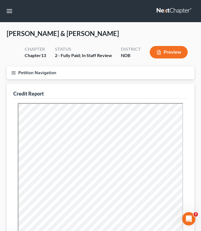
click at [12, 74] on line "button" at bounding box center [14, 74] width 4 height 0
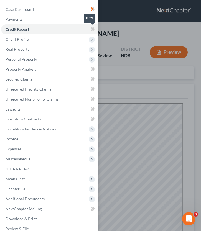
click at [90, 29] on span at bounding box center [93, 30] width 10 height 8
click at [92, 30] on icon at bounding box center [92, 29] width 2 height 4
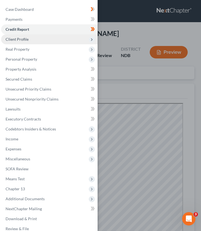
click at [66, 38] on span "Client Profile" at bounding box center [49, 39] width 97 height 10
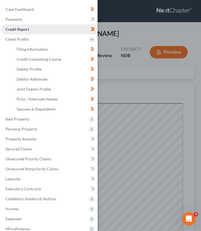
click at [31, 29] on link "Credit Report" at bounding box center [49, 29] width 97 height 10
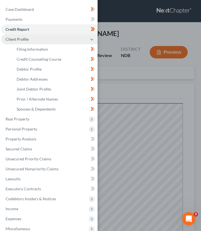
click at [18, 40] on span "Client Profile" at bounding box center [17, 39] width 23 height 5
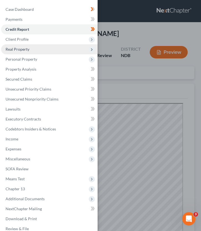
click at [28, 51] on span "Real Property" at bounding box center [18, 49] width 24 height 5
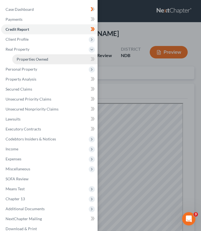
click at [39, 60] on span "Properties Owned" at bounding box center [33, 59] width 32 height 5
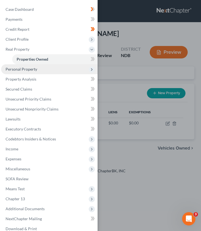
click at [31, 72] on span "Personal Property" at bounding box center [22, 69] width 32 height 5
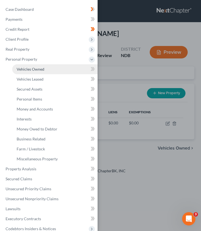
click at [48, 71] on link "Vehicles Owned" at bounding box center [54, 69] width 85 height 10
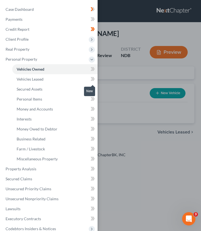
click at [93, 78] on icon at bounding box center [93, 79] width 2 height 4
click at [92, 159] on icon at bounding box center [92, 159] width 2 height 4
click at [92, 150] on icon at bounding box center [93, 149] width 4 height 7
click at [93, 140] on icon at bounding box center [93, 139] width 2 height 4
click at [95, 130] on span at bounding box center [93, 130] width 10 height 8
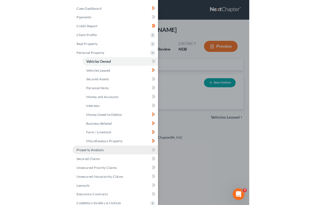
scroll to position [1, 0]
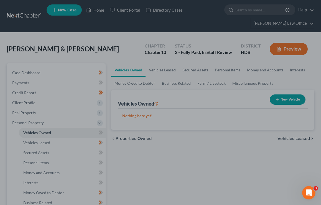
click at [146, 116] on div at bounding box center [160, 102] width 321 height 205
click at [54, 143] on div at bounding box center [160, 102] width 321 height 205
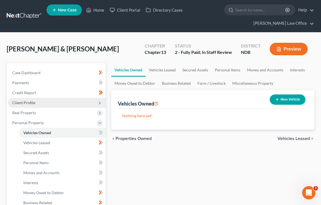
click at [33, 103] on span "Client Profile" at bounding box center [23, 102] width 23 height 5
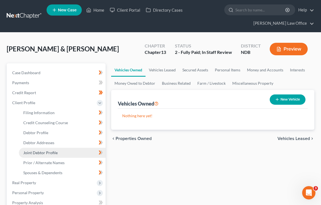
click at [47, 153] on span "Joint Debtor Profile" at bounding box center [40, 152] width 34 height 5
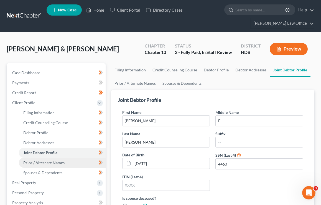
click at [48, 164] on span "Prior / Alternate Names" at bounding box center [43, 162] width 41 height 5
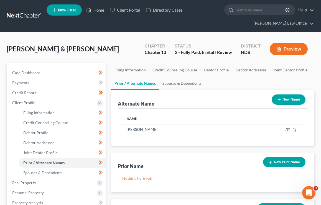
click at [290, 96] on button "New Name" at bounding box center [289, 99] width 34 height 10
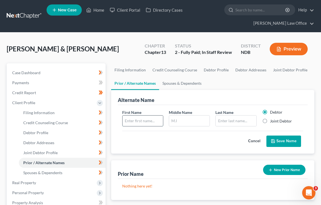
click at [150, 122] on input "text" at bounding box center [143, 120] width 40 height 11
type input "[PERSON_NAME]"
click at [254, 122] on input "text" at bounding box center [236, 120] width 40 height 11
type input "S"
type input "A"
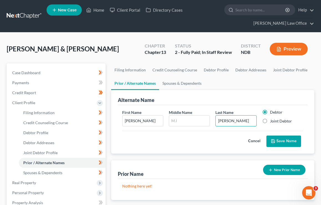
type input "[PERSON_NAME]"
click at [297, 139] on button "Save Name" at bounding box center [284, 141] width 35 height 12
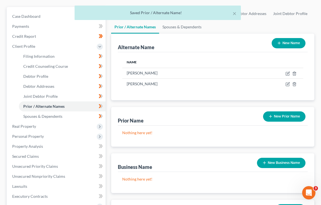
scroll to position [50, 0]
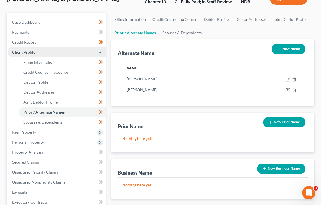
click at [45, 52] on span "Client Profile" at bounding box center [57, 52] width 98 height 10
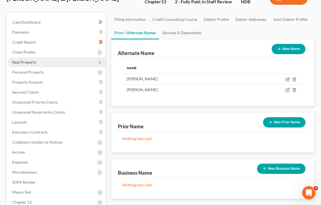
click at [49, 66] on span "Real Property" at bounding box center [57, 62] width 98 height 10
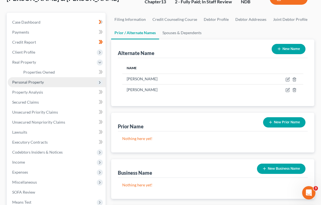
click at [52, 84] on span "Personal Property" at bounding box center [57, 82] width 98 height 10
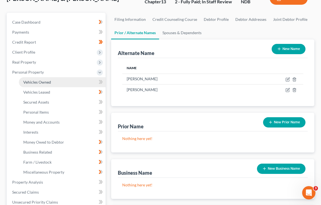
click at [52, 82] on link "Vehicles Owned" at bounding box center [62, 82] width 87 height 10
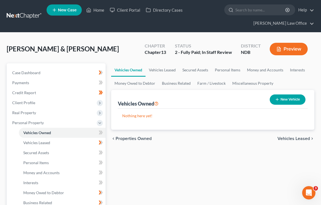
click at [159, 147] on div "chevron_left Properties Owned Vehicles Leased chevron_right" at bounding box center [212, 139] width 203 height 18
click at [87, 133] on link "Vehicles Owned" at bounding box center [62, 133] width 87 height 10
click at [280, 100] on button "New Vehicle" at bounding box center [288, 99] width 36 height 10
select select "0"
select select "2"
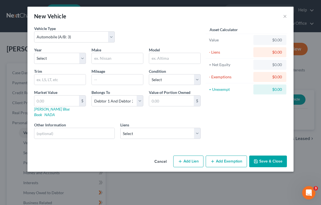
click at [16, 19] on div "New Vehicle × Vehicle Type Select Automobile (A/B: 3) Truck (A/B: 3) Trailer (A…" at bounding box center [160, 102] width 321 height 205
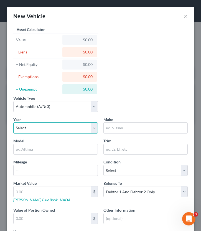
click at [49, 128] on select "Select 2026 2025 2024 2023 2022 2021 2020 2019 2018 2017 2016 2015 2014 2013 20…" at bounding box center [55, 128] width 85 height 11
select select "13"
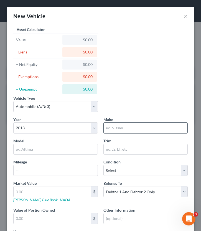
click at [136, 127] on input "text" at bounding box center [146, 128] width 84 height 11
type input "Chevrolet"
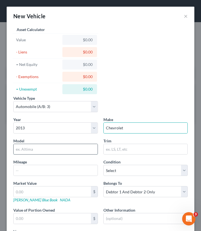
click at [50, 148] on input "text" at bounding box center [56, 149] width 84 height 11
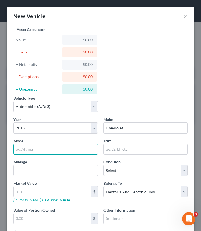
type input "N"
type input "MVR"
click at [33, 170] on input "text" at bounding box center [56, 170] width 84 height 11
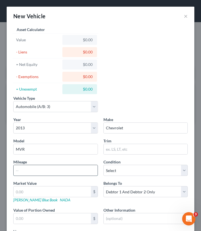
click at [24, 175] on input "text" at bounding box center [56, 170] width 84 height 11
click at [34, 179] on div "Year Select 2026 2025 2024 2023 2022 2021 2020 2019 2018 2017 2016 2015 2014 20…" at bounding box center [101, 183] width 180 height 133
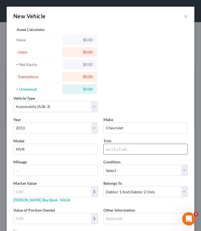
click at [125, 150] on input "text" at bounding box center [146, 149] width 84 height 11
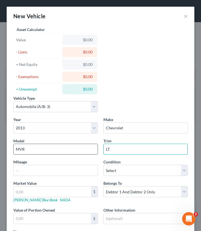
type input "LT"
click at [29, 150] on input "MVR" at bounding box center [56, 149] width 84 height 11
type input "M"
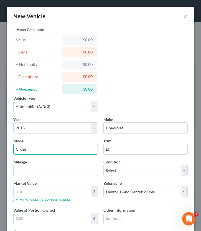
type input "Cruze"
click at [32, 201] on link "Kelly Blue Book" at bounding box center [35, 200] width 44 height 5
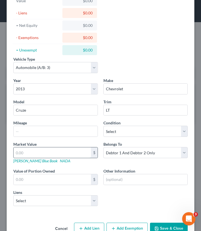
click at [29, 152] on input "text" at bounding box center [52, 153] width 77 height 11
type input "1"
type input "1.00"
type input "18"
type input "18.00"
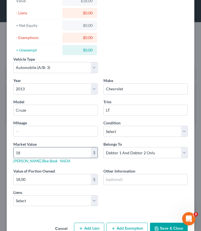
type input "186"
type input "186.00"
type input "1867"
type input "1,867.00"
type input "1,8672"
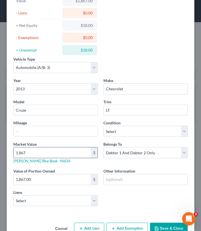
type input "18,672.00"
type input "2"
type input "2.00"
type input "29"
type input "29.00"
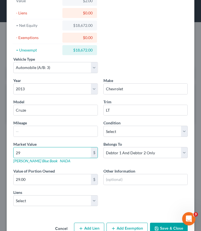
type input "291"
type input "291.00"
type input "2912"
type input "2,912.00"
type input "2,912"
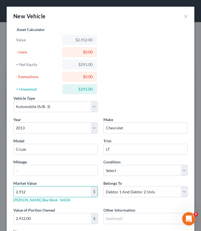
scroll to position [54, 0]
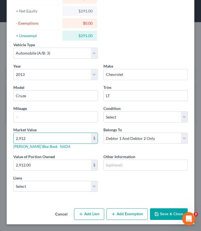
click at [163, 204] on button "Save & Close" at bounding box center [169, 215] width 38 height 12
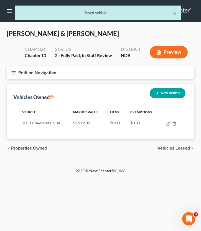
click at [164, 94] on button "New Vehicle" at bounding box center [168, 93] width 36 height 10
select select "0"
select select "2"
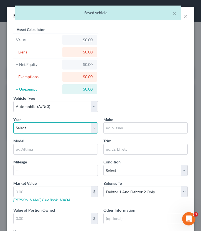
click at [53, 123] on select "Select 2026 2025 2024 2023 2022 2021 2020 2019 2018 2017 2016 2015 2014 2013 20…" at bounding box center [55, 128] width 85 height 11
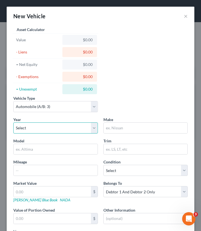
select select "3"
click at [38, 159] on div "Year Select 2026 2025 2024 2023 2022 2021 2020 2019 2018 2017 2016 2015 2014 20…" at bounding box center [101, 183] width 180 height 133
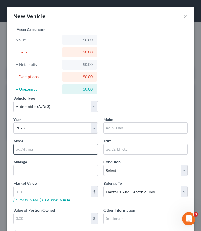
click at [36, 153] on input "text" at bounding box center [56, 149] width 84 height 11
type input "H"
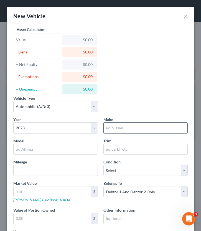
click at [134, 126] on input "text" at bounding box center [146, 128] width 84 height 11
type input "H"
click at [186, 16] on button "×" at bounding box center [186, 16] width 4 height 7
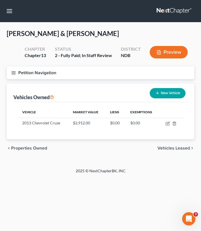
click at [14, 73] on icon "button" at bounding box center [13, 72] width 5 height 5
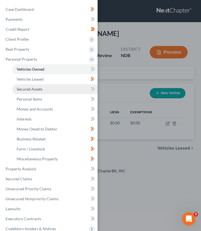
click at [58, 90] on link "Secured Assets" at bounding box center [54, 89] width 85 height 10
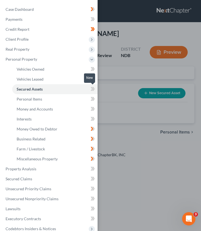
click at [92, 90] on icon at bounding box center [92, 89] width 2 height 4
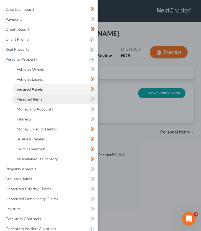
click at [53, 100] on link "Personal Items" at bounding box center [54, 99] width 85 height 10
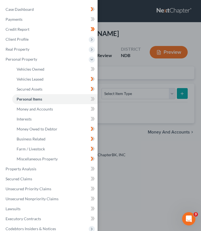
click at [124, 72] on div "Case Dashboard Payments Invoices Payments Payments Credit Report Client Profile" at bounding box center [100, 115] width 201 height 231
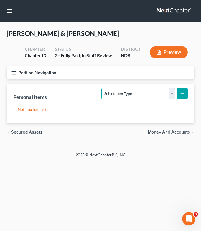
click at [117, 94] on select "Select Item Type Clothing (A/B: 11) Collectibles Of Value (A/B: 8) Electronics …" at bounding box center [139, 93] width 74 height 11
click at [119, 93] on select "Select Item Type Clothing (A/B: 11) Collectibles Of Value (A/B: 8) Electronics …" at bounding box center [139, 93] width 74 height 11
select select "household_goods"
click at [183, 95] on icon "submit" at bounding box center [182, 94] width 4 height 4
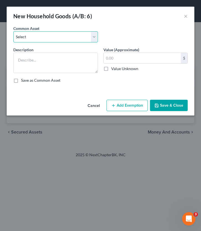
click at [39, 38] on select "Select Household goods and furnishings, no one item exceeding _______ in value …" at bounding box center [55, 36] width 85 height 11
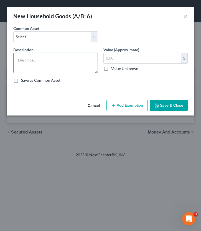
click at [25, 59] on textarea at bounding box center [55, 63] width 85 height 21
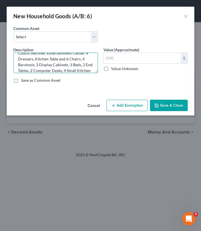
scroll to position [13, 0]
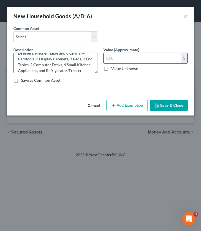
type textarea "Couch, Recliner, Entertainment Center, 4 Dressers, Kitchen Table and 6 Chairs, …"
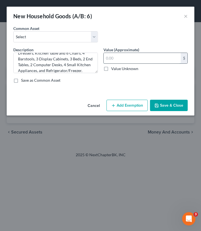
click at [117, 57] on input "text" at bounding box center [142, 58] width 77 height 11
type input "8,670"
click at [168, 107] on button "Save & Close" at bounding box center [169, 106] width 38 height 12
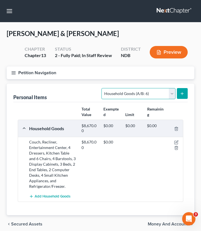
click at [152, 91] on select "Select Item Type Clothing (A/B: 11) Collectibles Of Value (A/B: 8) Electronics …" at bounding box center [139, 93] width 74 height 11
select select "electronics"
click at [184, 91] on button "submit" at bounding box center [182, 93] width 11 height 11
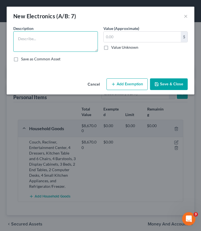
click at [42, 48] on textarea at bounding box center [55, 41] width 85 height 21
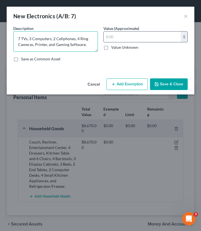
type textarea "7 TVs, 3 Computers, 2 Cellphones, 4 Ring Cameras, Printer, and Gaming Software."
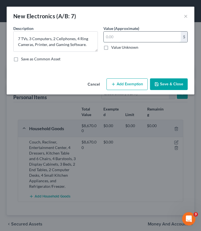
click at [115, 39] on input "text" at bounding box center [142, 37] width 77 height 11
type input "5,700"
click at [166, 83] on button "Save & Close" at bounding box center [169, 84] width 38 height 12
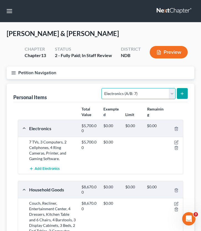
click at [131, 96] on select "Select Item Type Clothing (A/B: 11) Collectibles Of Value (A/B: 8) Electronics …" at bounding box center [139, 93] width 74 height 11
select select "collectibles_of_value"
click at [182, 92] on line "submit" at bounding box center [182, 93] width 0 height 2
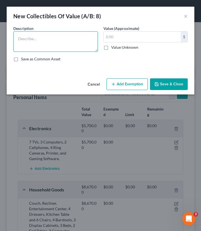
click at [55, 37] on textarea at bounding box center [55, 41] width 85 height 21
type textarea "4 Books"
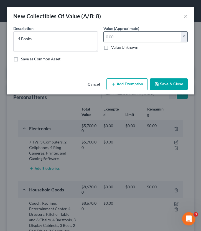
click at [114, 36] on input "text" at bounding box center [142, 37] width 77 height 11
type input "50"
click at [176, 85] on button "Save & Close" at bounding box center [169, 84] width 38 height 12
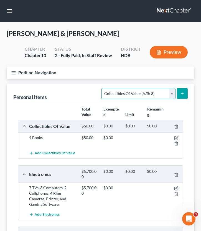
click at [130, 93] on select "Select Item Type Clothing (A/B: 11) Collectibles Of Value (A/B: 8) Electronics …" at bounding box center [139, 93] width 74 height 11
select select "sports_and_hobby_equipment"
click at [181, 96] on button "submit" at bounding box center [182, 93] width 11 height 11
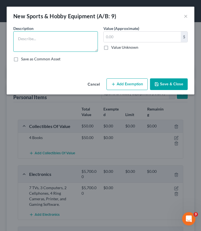
click at [68, 40] on textarea at bounding box center [55, 41] width 85 height 21
type textarea "Treadmill"
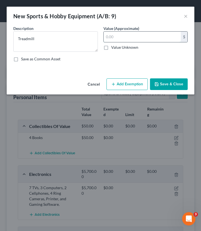
click at [145, 42] on div "$" at bounding box center [145, 36] width 85 height 11
type input "150"
click at [165, 82] on button "Save & Close" at bounding box center [169, 84] width 38 height 12
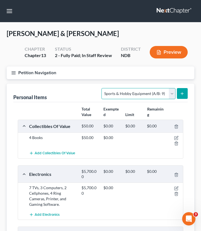
click at [115, 90] on select "Select Item Type Clothing (A/B: 11) Collectibles Of Value (A/B: 8) Electronics …" at bounding box center [139, 93] width 74 height 11
select select "firearms"
click at [184, 96] on button "submit" at bounding box center [182, 93] width 11 height 11
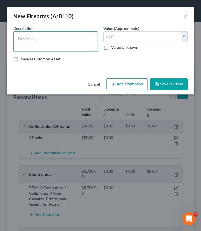
click at [41, 39] on textarea at bounding box center [55, 41] width 85 height 21
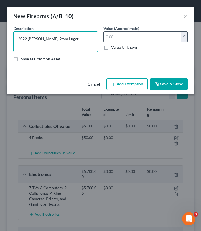
type textarea "2022 Rugar 9mm Luger"
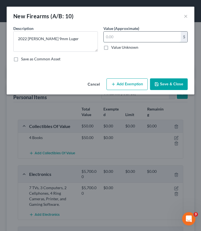
click at [121, 35] on input "text" at bounding box center [142, 37] width 77 height 11
type input "2"
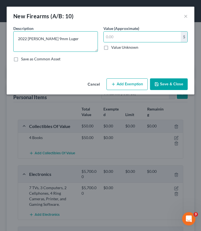
click at [74, 37] on textarea "2022 Rugar 9mm Luger" at bounding box center [55, 41] width 85 height 21
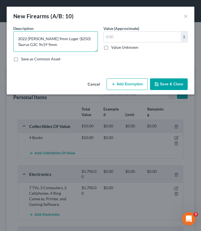
click at [17, 43] on textarea "2022 Rugar 9mm Luger ($250) Taurus G3C 9x19 9mm" at bounding box center [55, 41] width 85 height 21
click at [71, 44] on textarea "2022 Rugar 9mm Luger ($250) 2019 Taurus G3C 9x19 9mm" at bounding box center [55, 41] width 85 height 21
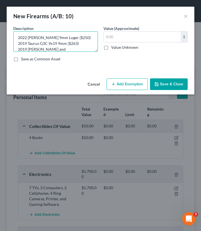
click at [45, 48] on textarea "2022 Rugar 9mm Luger ($250) 2019 Taurus G3C 9x19 9mm ($263) 2019 Smith and WEess" at bounding box center [55, 41] width 85 height 21
click at [57, 47] on textarea "2022 Rugar 9mm Luger ($250) 2019 Taurus G3C 9x19 9mm ($263) 2019 Smith & WEess" at bounding box center [55, 41] width 85 height 21
type textarea "2022 Rugar 9mm Luger ($250) 2019 Taurus G3C 9x19 9mm ($263) 2019 Smith & Wesson…"
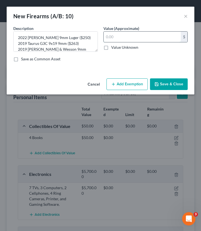
click at [128, 36] on input "text" at bounding box center [142, 37] width 77 height 11
type input "919"
click at [167, 89] on button "Save & Close" at bounding box center [169, 84] width 38 height 12
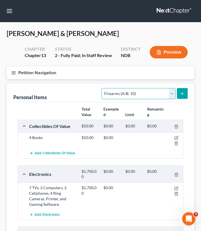
click at [140, 92] on select "Select Item Type Clothing (A/B: 11) Collectibles Of Value (A/B: 8) Electronics …" at bounding box center [139, 93] width 74 height 11
select select "clothing"
click at [187, 95] on button "submit" at bounding box center [182, 93] width 11 height 11
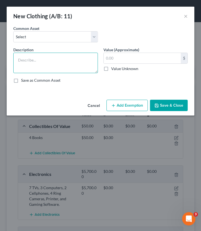
click at [28, 56] on textarea at bounding box center [55, 63] width 85 height 21
type textarea "Wearing Apparel"
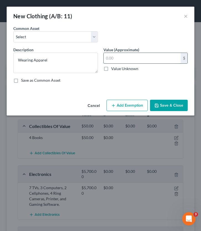
click at [141, 59] on input "text" at bounding box center [142, 58] width 77 height 11
type input "6"
type input "600"
click at [169, 108] on button "Save & Close" at bounding box center [169, 106] width 38 height 12
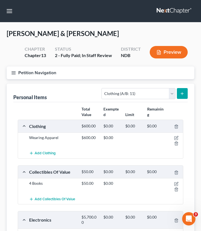
click at [179, 138] on div at bounding box center [174, 140] width 17 height 11
click at [176, 138] on icon "button" at bounding box center [176, 138] width 4 height 4
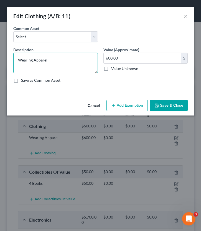
click at [60, 60] on textarea "Wearing Apparel" at bounding box center [55, 63] width 85 height 21
type textarea "Wearing Apparel and 2 Wedding Rings."
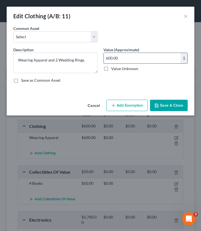
click at [136, 61] on input "600.00" at bounding box center [142, 58] width 77 height 11
type input "1,200"
click at [176, 108] on button "Save & Close" at bounding box center [169, 106] width 38 height 12
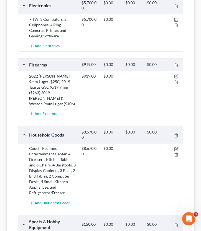
scroll to position [229, 0]
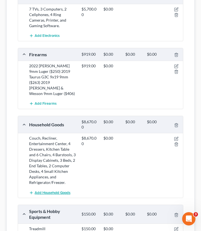
click at [42, 191] on span "Add Household Goods" at bounding box center [53, 193] width 36 height 4
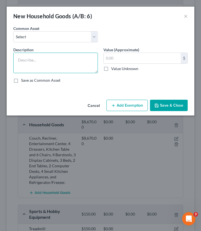
click at [50, 70] on textarea at bounding box center [55, 63] width 85 height 21
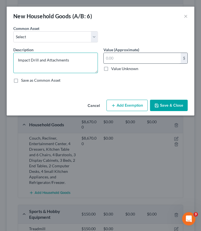
type textarea "Impact Drill and Attachments"
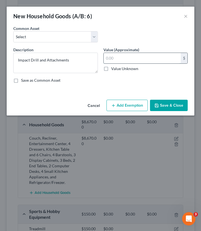
click at [121, 59] on input "text" at bounding box center [142, 58] width 77 height 11
type input "75"
click at [164, 105] on button "Save & Close" at bounding box center [169, 106] width 38 height 12
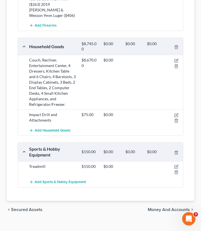
scroll to position [310, 0]
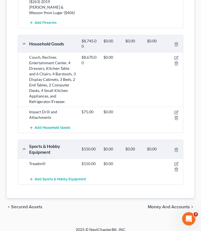
click at [154, 204] on span "Money and Accounts" at bounding box center [169, 207] width 42 height 4
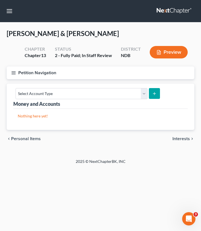
click at [12, 74] on icon "button" at bounding box center [13, 72] width 5 height 5
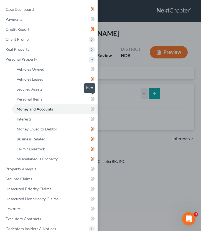
click at [92, 99] on icon at bounding box center [92, 99] width 2 height 4
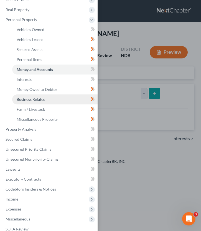
scroll to position [40, 0]
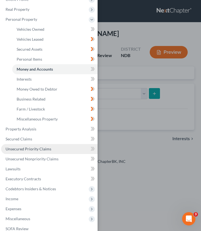
click at [52, 149] on link "Unsecured Priority Claims" at bounding box center [49, 149] width 97 height 10
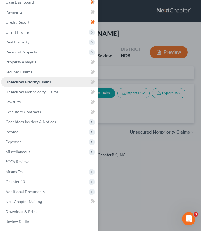
scroll to position [7, 0]
click at [146, 120] on div "Case Dashboard Payments Invoices Payments Payments Credit Report Client Profile" at bounding box center [100, 115] width 201 height 231
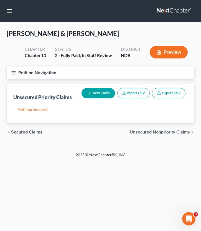
click at [149, 130] on span "Unsecured Nonpriority Claims" at bounding box center [160, 132] width 60 height 4
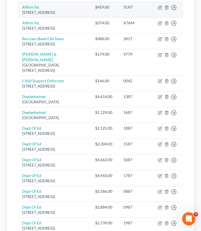
scroll to position [144, 0]
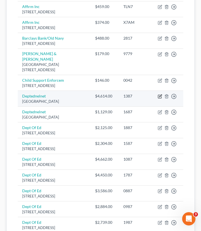
click at [159, 97] on icon "button" at bounding box center [160, 96] width 2 height 2
select select "30"
select select "17"
select select "0"
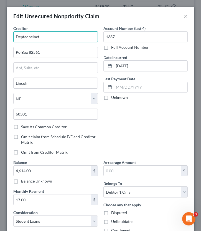
click at [47, 33] on input "Deptednelnet" at bounding box center [55, 36] width 85 height 11
drag, startPoint x: 46, startPoint y: 37, endPoint x: -4, endPoint y: 36, distance: 49.9
click at [0, 36] on html "Home New Case Client Portal Directory Cases Bulie Diaz Law Office fargo@buliela…" at bounding box center [100, 202] width 201 height 693
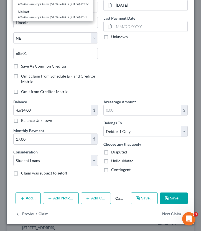
type input "Nelnet"
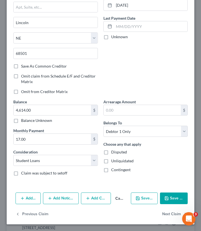
click at [174, 195] on button "Save & Close" at bounding box center [174, 199] width 28 height 12
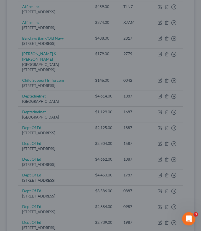
type input "0"
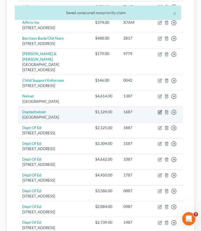
click at [161, 114] on icon "button" at bounding box center [159, 112] width 3 height 3
select select "30"
select select "17"
select select "0"
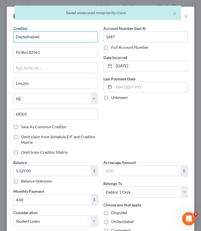
click at [43, 35] on input "Deptednelnet" at bounding box center [55, 36] width 85 height 11
type input "D"
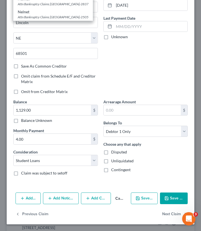
type input "Nelnet"
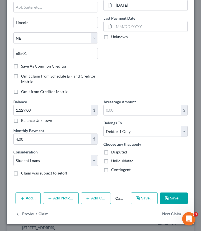
click at [168, 199] on polyline "button" at bounding box center [167, 199] width 2 height 1
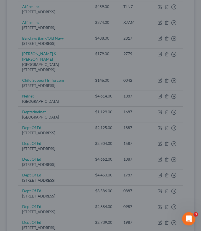
type input "0"
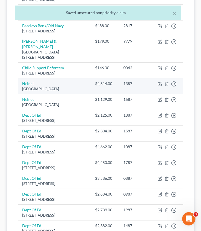
scroll to position [157, 0]
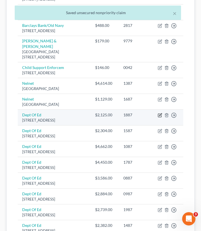
click at [159, 118] on icon "button" at bounding box center [160, 115] width 4 height 4
select select "30"
select select "17"
select select "0"
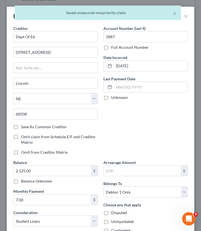
click at [184, 17] on div "× Saved unsecured nonpriority claim" at bounding box center [97, 14] width 201 height 17
click at [186, 17] on div "× Saved unsecured nonpriority claim" at bounding box center [97, 14] width 201 height 17
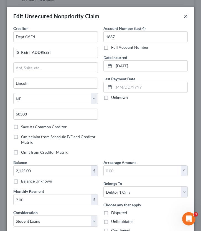
click at [184, 16] on button "×" at bounding box center [186, 16] width 4 height 7
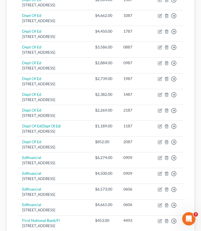
scroll to position [288, 0]
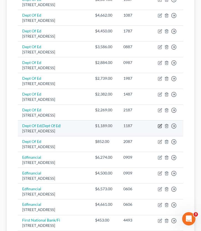
click at [159, 128] on icon "button" at bounding box center [160, 126] width 4 height 4
select select "30"
select select "17"
select select "0"
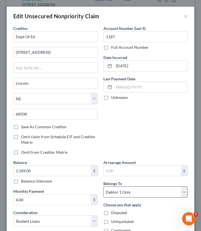
scroll to position [76, 0]
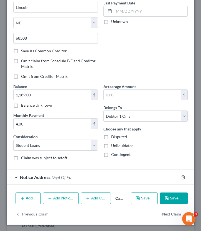
click at [173, 200] on button "Save & Close" at bounding box center [174, 199] width 28 height 12
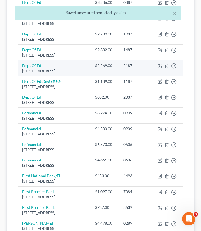
scroll to position [334, 0]
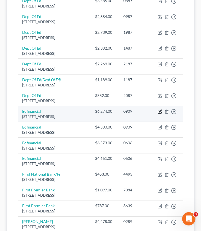
click at [160, 112] on icon "button" at bounding box center [160, 111] width 2 height 2
select select "44"
select select "17"
select select "1"
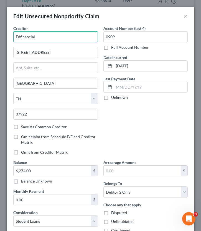
click at [21, 36] on input "Edfinancial" at bounding box center [55, 36] width 85 height 11
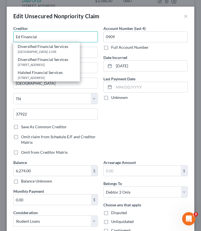
scroll to position [61, 0]
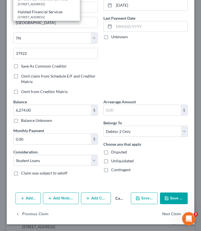
type input "Ed Financial"
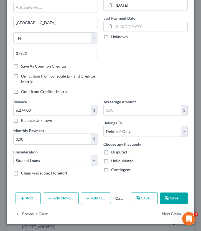
click at [180, 195] on button "Save & Close" at bounding box center [174, 199] width 28 height 12
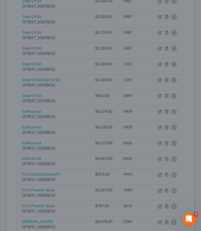
type input "0"
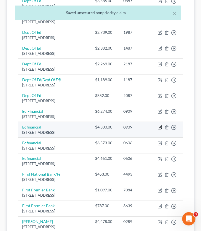
click at [160, 130] on icon "button" at bounding box center [160, 127] width 4 height 4
select select "44"
select select "17"
select select "1"
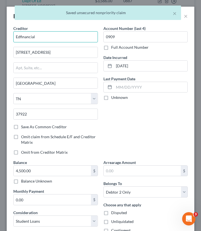
click at [22, 37] on input "Edfinancial" at bounding box center [55, 36] width 85 height 11
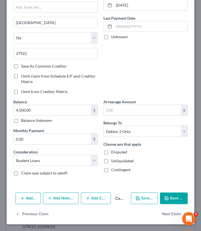
type input "Ed Financial"
click at [177, 199] on button "Save & Close" at bounding box center [174, 199] width 28 height 12
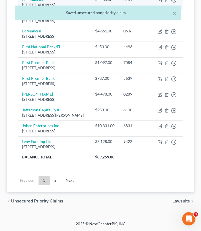
scroll to position [474, 0]
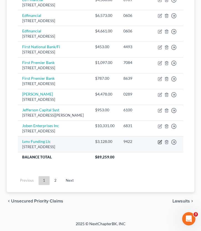
click at [160, 143] on icon "button" at bounding box center [160, 141] width 2 height 2
select select "42"
select select "0"
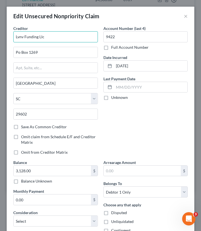
click at [47, 41] on input "Lvnv Funding Llc" at bounding box center [55, 36] width 85 height 11
click at [23, 37] on input "Lvnv Funding" at bounding box center [55, 36] width 85 height 11
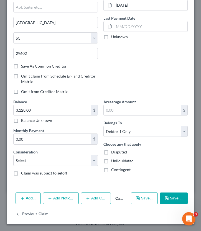
type input "LVNV Funding"
click at [176, 202] on button "Save & Close" at bounding box center [174, 199] width 28 height 12
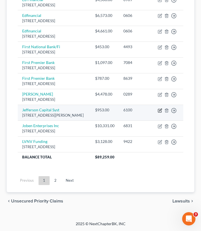
click at [160, 113] on icon "button" at bounding box center [160, 110] width 4 height 4
select select "24"
select select "0"
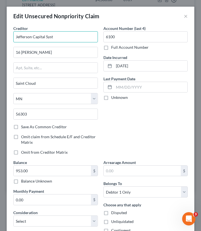
click at [62, 39] on input "Jefferson Capital Syst" at bounding box center [55, 36] width 85 height 11
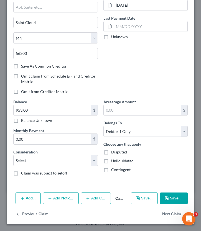
type input "Jefferson Capital"
click at [169, 197] on icon "button" at bounding box center [166, 198] width 4 height 4
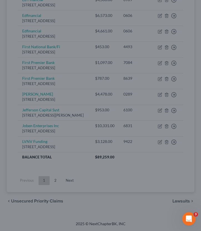
type input "0"
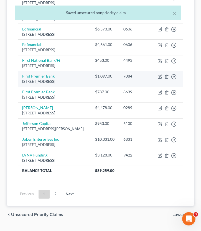
scroll to position [442, 0]
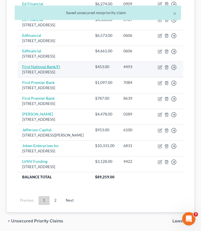
click at [47, 69] on link "First National Bank/Fi" at bounding box center [41, 66] width 38 height 5
select select "43"
select select "2"
select select "0"
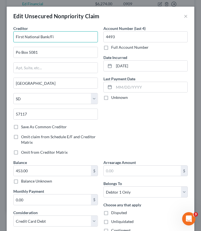
click at [60, 36] on input "First National Bank/Fi" at bounding box center [55, 36] width 85 height 11
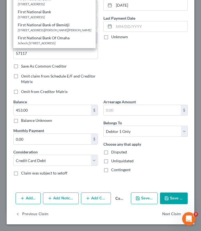
type input "First National Bank"
click at [173, 195] on button "Save & Close" at bounding box center [174, 199] width 28 height 12
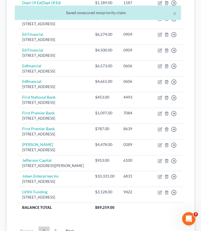
scroll to position [407, 0]
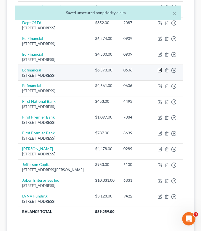
click at [160, 71] on icon "button" at bounding box center [160, 70] width 2 height 2
select select "44"
select select "17"
select select "1"
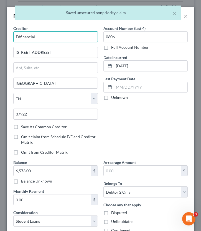
click at [22, 36] on input "Edfinancial" at bounding box center [55, 36] width 85 height 11
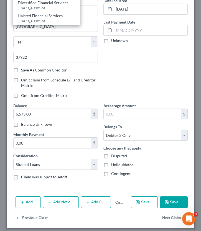
scroll to position [61, 0]
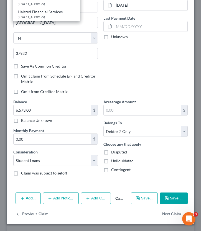
type input "Ed Financial"
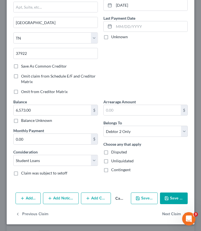
click at [178, 198] on button "Save & Close" at bounding box center [174, 199] width 28 height 12
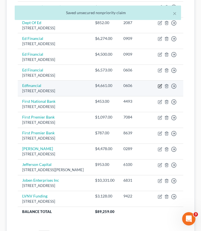
click at [158, 88] on icon "button" at bounding box center [160, 86] width 4 height 4
select select "44"
select select "17"
select select "1"
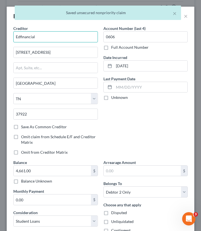
click at [53, 39] on input "Edfinancial" at bounding box center [55, 36] width 85 height 11
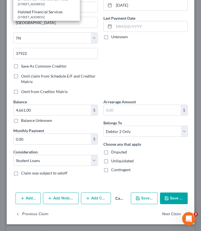
type input "Ed Financial"
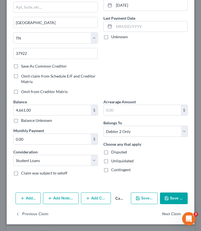
click at [173, 196] on button "Save & Close" at bounding box center [174, 199] width 28 height 12
type input "0"
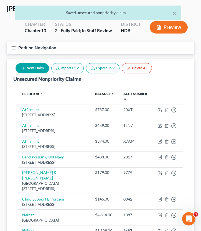
scroll to position [0, 0]
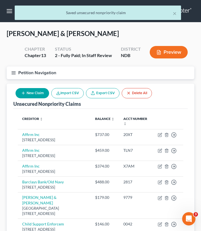
click at [12, 73] on line "button" at bounding box center [14, 73] width 4 height 0
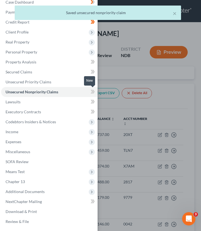
click at [93, 91] on icon at bounding box center [93, 91] width 4 height 7
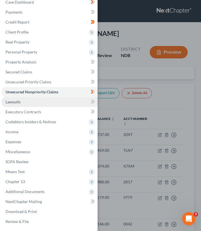
click at [74, 105] on link "Lawsuits" at bounding box center [49, 102] width 97 height 10
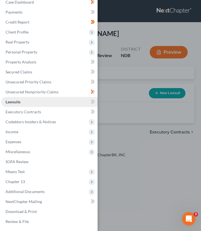
click at [79, 100] on link "Lawsuits" at bounding box center [49, 102] width 97 height 10
click at [135, 88] on div "Case Dashboard Payments Invoices Payments Payments Credit Report Client Profile" at bounding box center [100, 115] width 201 height 231
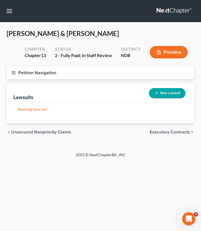
click at [163, 94] on button "New Lawsuit" at bounding box center [167, 93] width 37 height 10
select select "0"
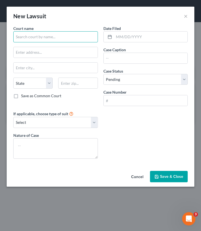
click at [69, 37] on input "text" at bounding box center [55, 36] width 85 height 11
type input "E"
click at [43, 38] on input "Fargo" at bounding box center [55, 36] width 85 height 11
type input "F"
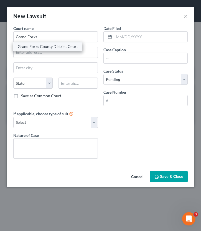
click at [47, 45] on div "Grand Forks County District Court" at bounding box center [48, 47] width 60 height 6
type input "Grand Forks County District Court"
type input "124 S. 4th St."
type input "Grand Forks"
select select "29"
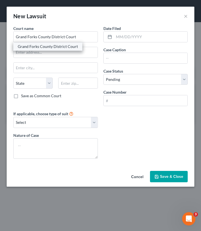
type input "58201"
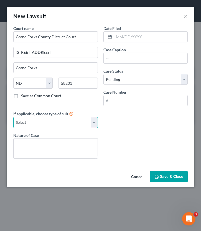
click at [38, 125] on select "Select Repossession Garnishment Foreclosure Attached, Seized, Or Levied Other" at bounding box center [55, 122] width 85 height 11
click at [21, 124] on select "Select Repossession Garnishment Foreclosure Attached, Seized, Or Levied Other" at bounding box center [55, 122] width 85 height 11
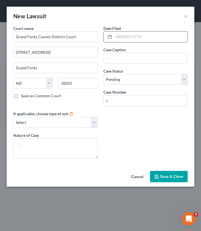
click at [132, 37] on input "text" at bounding box center [151, 37] width 74 height 11
type input "01/09/2025"
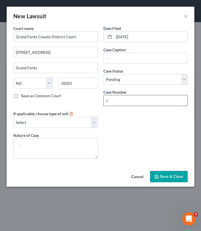
click at [129, 102] on input "text" at bounding box center [146, 100] width 84 height 11
paste input "18-2024-CV-00063"
type input "18-2024-CV-00063"
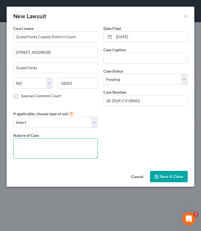
click at [31, 140] on textarea at bounding box center [55, 148] width 85 height 21
drag, startPoint x: 26, startPoint y: 146, endPoint x: 3, endPoint y: 145, distance: 23.3
click at [3, 145] on div "New Lawsuit × Court name * Grand Forks County District Court 124 S. 4th St. Gra…" at bounding box center [100, 115] width 201 height 231
click at [78, 145] on textarea "Monetary judgment entered for" at bounding box center [55, 148] width 85 height 21
click at [80, 147] on textarea "Monetary judgment entered for $2528.26" at bounding box center [55, 148] width 85 height 21
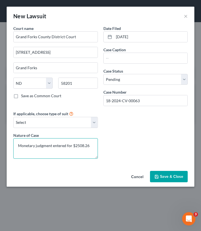
click at [91, 148] on textarea "Monetary judgment entered for $2508.26" at bounding box center [55, 148] width 85 height 21
click at [72, 145] on textarea "Monetary judgment entered for $2508.26." at bounding box center [55, 148] width 85 height 21
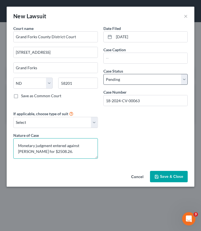
type textarea "Monetary judgment entered against Nicole for $2508.26."
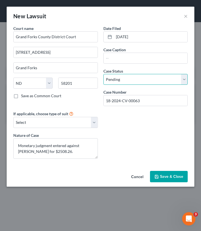
click at [127, 78] on select "Select Pending On Appeal Concluded" at bounding box center [145, 79] width 85 height 11
click at [164, 178] on span "Save & Close" at bounding box center [171, 176] width 23 height 5
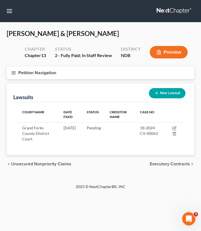
click at [174, 95] on button "New Lawsuit" at bounding box center [167, 93] width 37 height 10
select select "0"
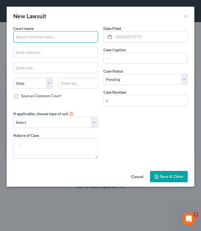
click at [40, 34] on input "text" at bounding box center [55, 36] width 85 height 11
click at [39, 36] on input "text" at bounding box center [55, 36] width 85 height 11
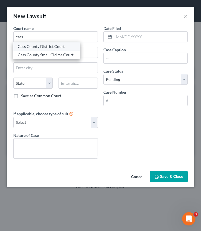
click at [40, 48] on div "Cass County District Court" at bounding box center [47, 47] width 58 height 6
type input "Cass County District Court"
type input "211 9th Street South"
type input "Fargo"
select select "29"
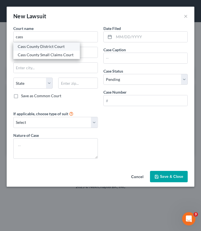
type input "58103"
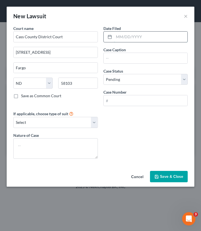
click at [123, 33] on input "text" at bounding box center [151, 37] width 74 height 11
type input "03/24/2025"
click at [125, 59] on input "text" at bounding box center [146, 58] width 84 height 11
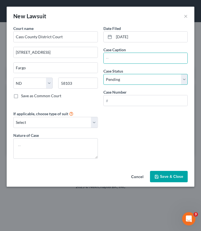
click at [116, 82] on select "Select Pending On Appeal Concluded" at bounding box center [145, 79] width 85 height 11
click at [120, 79] on select "Select Pending On Appeal Concluded" at bounding box center [145, 79] width 85 height 11
select select "0"
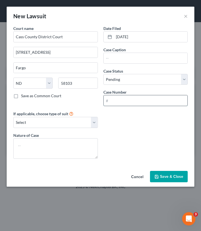
click at [123, 97] on input "text" at bounding box center [146, 100] width 84 height 11
click at [115, 105] on input "text" at bounding box center [146, 100] width 84 height 11
paste input "09-2025-CV-01190"
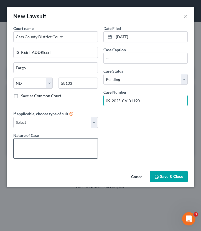
type input "09-2025-CV-01190"
click at [51, 146] on textarea at bounding box center [55, 148] width 85 height 21
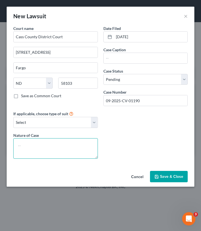
type textarea "J"
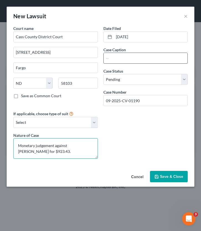
type textarea "Monetary judgement against Nicole for $923.43."
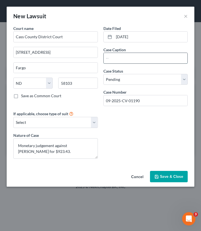
click at [126, 58] on input "text" at bounding box center [146, 58] width 84 height 11
type input "Jefferson Capital Systems LLC v. Nicole Vitek"
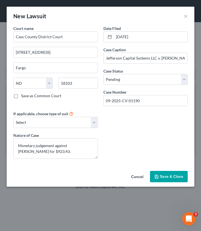
click at [175, 177] on span "Save & Close" at bounding box center [171, 176] width 23 height 5
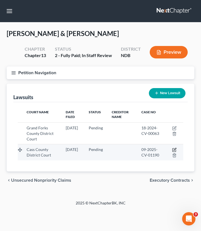
click at [174, 148] on icon "button" at bounding box center [174, 150] width 4 height 4
select select "29"
select select "0"
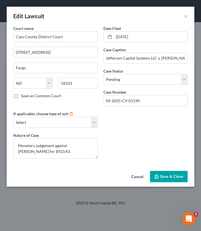
click at [161, 178] on span "Save & Close" at bounding box center [171, 176] width 23 height 5
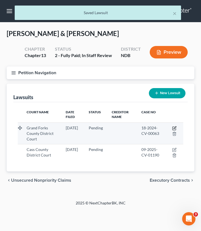
click at [175, 128] on icon "button" at bounding box center [174, 128] width 4 height 4
select select "29"
select select "0"
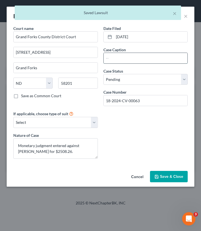
click at [148, 58] on input "text" at bounding box center [146, 58] width 84 height 11
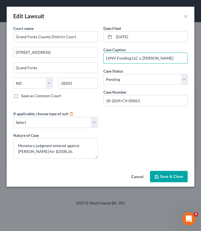
type input "LVNV Funding LLC v. Nicole Schonauer"
click at [168, 178] on span "Save & Close" at bounding box center [171, 176] width 23 height 5
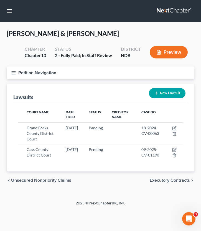
click at [14, 73] on line "button" at bounding box center [14, 73] width 4 height 0
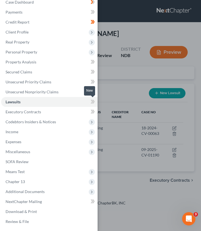
click at [91, 103] on icon at bounding box center [92, 102] width 2 height 4
click at [92, 111] on icon at bounding box center [93, 111] width 4 height 7
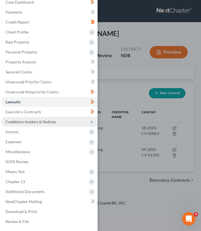
click at [62, 121] on span "Codebtors Insiders & Notices" at bounding box center [49, 122] width 97 height 10
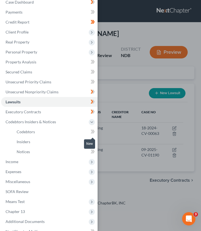
click at [92, 131] on icon at bounding box center [92, 132] width 2 height 4
click at [91, 141] on icon at bounding box center [93, 141] width 4 height 7
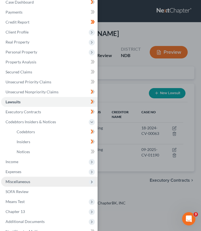
click at [44, 183] on span "Miscellaneous" at bounding box center [49, 182] width 97 height 10
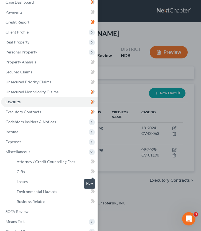
click at [94, 171] on icon at bounding box center [93, 172] width 2 height 4
click at [93, 164] on icon at bounding box center [92, 162] width 2 height 4
click at [93, 193] on icon at bounding box center [93, 192] width 2 height 4
click at [93, 203] on icon at bounding box center [93, 202] width 2 height 4
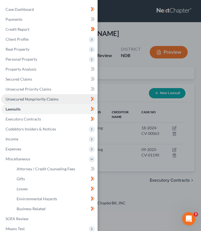
click at [59, 98] on link "Unsecured Nonpriority Claims" at bounding box center [49, 99] width 97 height 10
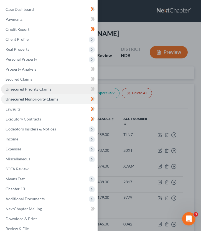
click at [60, 88] on link "Unsecured Priority Claims" at bounding box center [49, 89] width 97 height 10
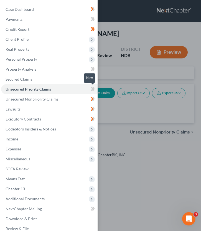
click at [92, 88] on icon at bounding box center [92, 89] width 2 height 4
click at [81, 83] on link "Secured Claims" at bounding box center [49, 79] width 97 height 10
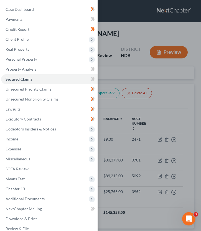
click at [148, 64] on div "Case Dashboard Payments Invoices Payments Payments Credit Report Client Profile" at bounding box center [100, 115] width 201 height 231
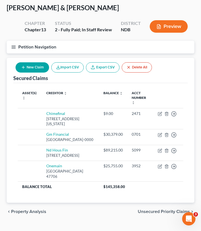
scroll to position [26, 0]
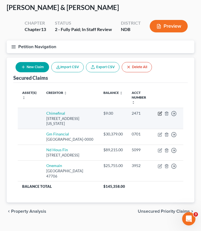
click at [161, 112] on icon "button" at bounding box center [160, 113] width 2 height 2
select select "4"
select select "0"
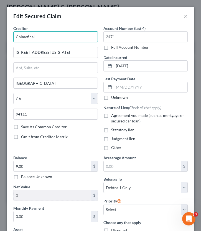
click at [41, 37] on input "Chimefinal" at bounding box center [55, 36] width 85 height 11
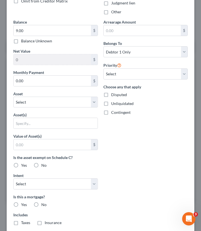
scroll to position [222, 0]
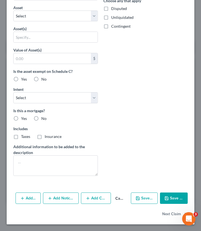
type input "Chime"
click at [164, 195] on button "Save & Close" at bounding box center [174, 199] width 28 height 12
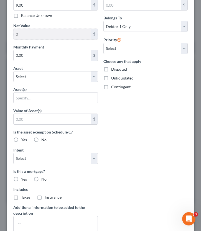
type input "0"
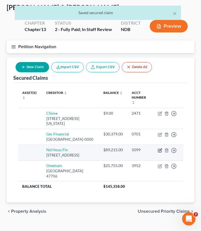
click at [160, 148] on icon "button" at bounding box center [160, 150] width 4 height 4
select select "29"
select select "0"
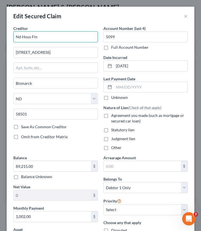
click at [21, 36] on input "Nd Hous Fin" at bounding box center [55, 36] width 85 height 11
click at [32, 36] on input "ND Hous Fin" at bounding box center [55, 36] width 85 height 11
click at [47, 37] on input "ND Housing Fin" at bounding box center [55, 36] width 85 height 11
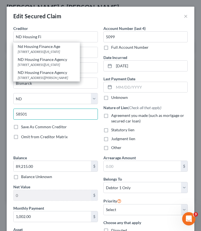
click at [80, 120] on div "State AL AK AR AZ CA CO CT DE DC FL GA GU HI ID IL IN IA KS KY LA ME MD MA MI M…" at bounding box center [56, 108] width 90 height 31
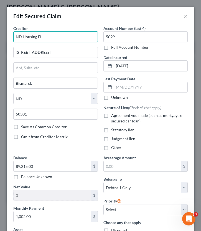
click at [57, 32] on input "ND Housing Fi" at bounding box center [55, 36] width 85 height 11
click at [47, 39] on input "ND Housing Fi" at bounding box center [55, 36] width 85 height 11
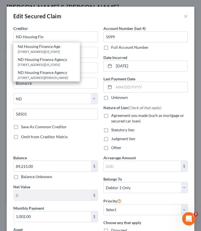
click at [97, 123] on div "State AL AK AR AZ CA CO CT DE DC FL GA GU HI ID IL IN IA KS KY LA ME MD MA MI M…" at bounding box center [56, 108] width 90 height 31
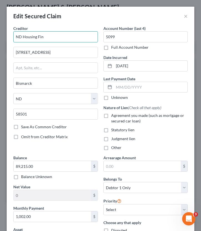
click at [62, 36] on input "ND Housing Fin" at bounding box center [55, 36] width 85 height 11
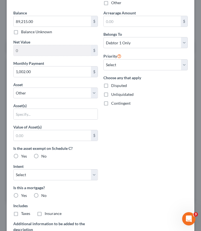
scroll to position [222, 0]
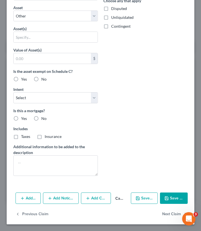
type input "ND Housing Financial"
click at [180, 199] on button "Save & Close" at bounding box center [174, 199] width 28 height 12
select select
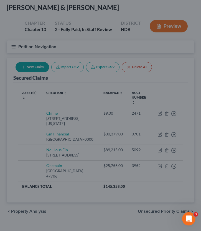
type input "0"
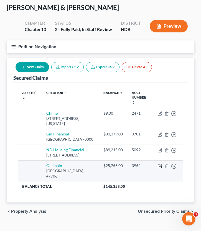
click at [160, 169] on icon "button" at bounding box center [160, 166] width 4 height 4
select select "15"
select select "0"
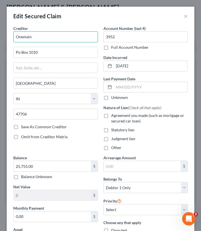
click at [36, 38] on input "Onemain" at bounding box center [55, 36] width 85 height 11
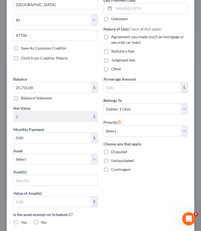
scroll to position [222, 0]
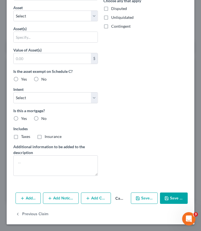
type input "One Main"
click at [178, 200] on button "Save & Close" at bounding box center [174, 199] width 28 height 12
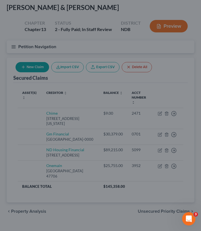
scroll to position [161, 0]
type input "0"
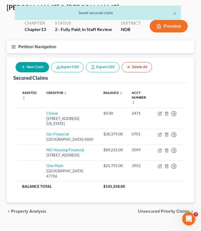
click at [14, 43] on button "Petition Navigation" at bounding box center [101, 46] width 188 height 13
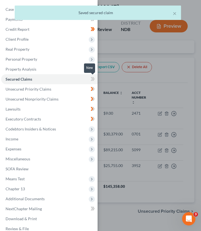
click at [93, 77] on icon at bounding box center [93, 79] width 4 height 7
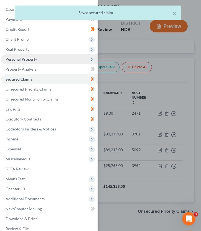
click at [59, 60] on span "Personal Property" at bounding box center [49, 59] width 97 height 10
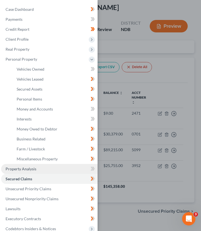
click at [78, 170] on link "Property Analysis" at bounding box center [49, 169] width 97 height 10
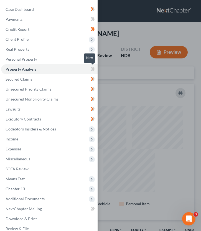
click at [92, 70] on icon at bounding box center [92, 69] width 2 height 4
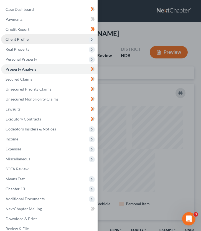
click at [83, 37] on span "Client Profile" at bounding box center [49, 39] width 97 height 10
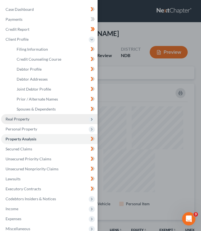
click at [67, 119] on span "Real Property" at bounding box center [49, 119] width 97 height 10
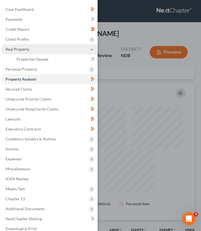
scroll to position [17, 0]
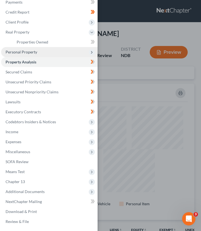
click at [49, 53] on span "Personal Property" at bounding box center [49, 52] width 97 height 10
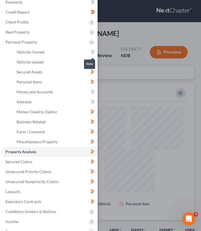
click at [93, 51] on icon at bounding box center [93, 52] width 2 height 4
click at [92, 53] on icon at bounding box center [92, 52] width 2 height 4
click at [91, 51] on icon at bounding box center [93, 52] width 4 height 7
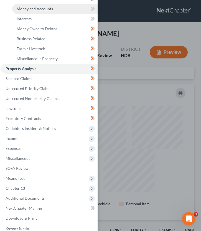
scroll to position [107, 0]
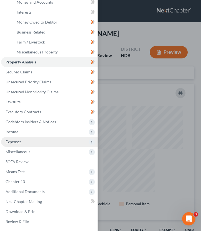
click at [31, 141] on span "Expenses" at bounding box center [49, 142] width 97 height 10
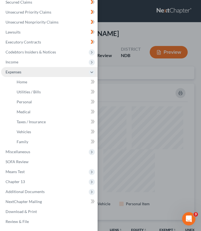
scroll to position [77, 0]
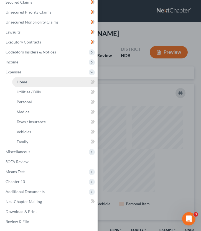
click at [33, 81] on link "Home" at bounding box center [54, 82] width 85 height 10
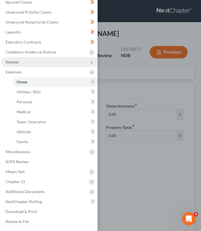
click at [57, 62] on span "Income" at bounding box center [49, 62] width 97 height 10
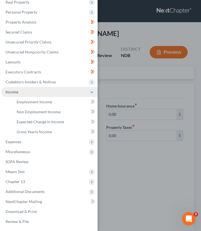
scroll to position [47, 0]
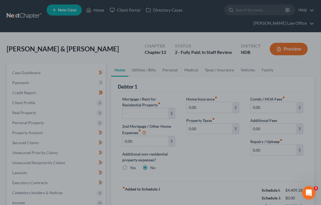
click at [153, 85] on div at bounding box center [160, 102] width 321 height 205
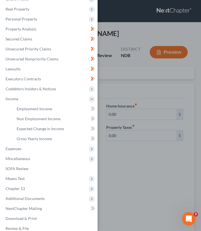
scroll to position [0, 0]
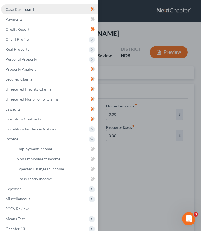
click at [29, 10] on span "Case Dashboard" at bounding box center [20, 9] width 28 height 5
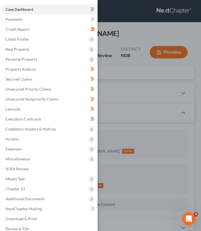
click at [150, 128] on div "Case Dashboard Payments Invoices Payments Payments Credit Report Client Profile" at bounding box center [100, 115] width 201 height 231
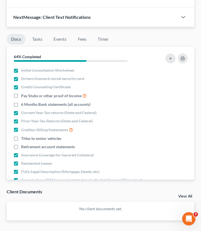
scroll to position [283, 0]
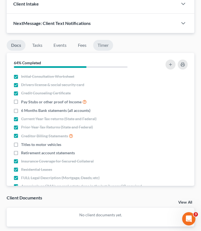
click at [102, 49] on link "Timer" at bounding box center [103, 45] width 20 height 11
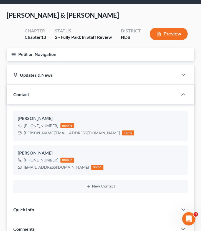
scroll to position [0, 0]
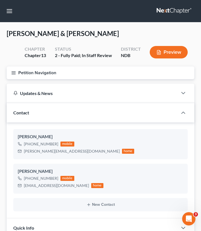
click at [12, 72] on icon "button" at bounding box center [13, 72] width 5 height 5
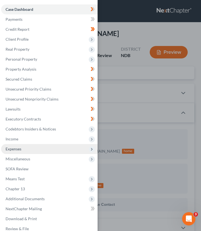
click at [27, 151] on span "Expenses" at bounding box center [49, 149] width 97 height 10
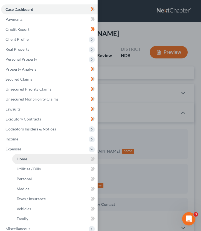
click at [26, 158] on span "Home" at bounding box center [22, 159] width 11 height 5
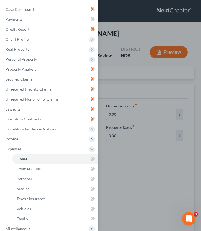
click at [113, 86] on div "Case Dashboard Payments Invoices Payments Payments Credit Report Client Profile" at bounding box center [100, 115] width 201 height 231
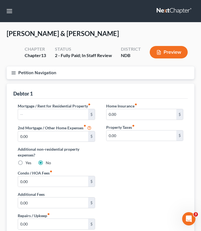
click at [45, 120] on div "Mortgage / Rent for Residential Property fiber_manual_record $ 2nd Mortgage / O…" at bounding box center [56, 136] width 88 height 67
click at [44, 119] on input "text" at bounding box center [53, 114] width 70 height 11
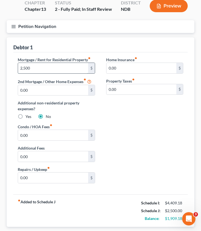
scroll to position [47, 0]
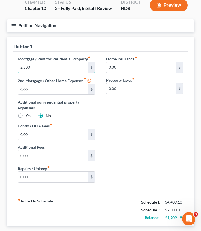
click at [13, 22] on button "Petition Navigation" at bounding box center [101, 25] width 188 height 13
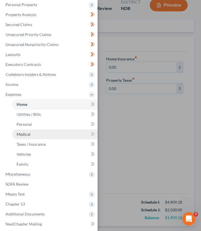
scroll to position [55, 0]
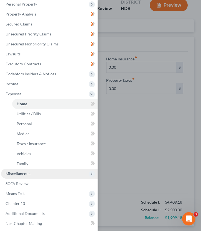
click at [36, 174] on span "Miscellaneous" at bounding box center [49, 174] width 97 height 10
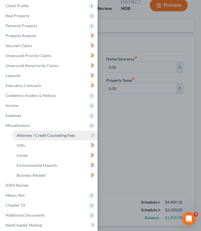
scroll to position [33, 0]
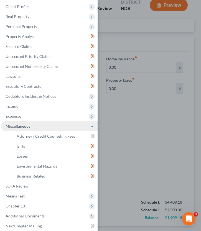
click at [26, 129] on span "Miscellaneous" at bounding box center [18, 126] width 25 height 5
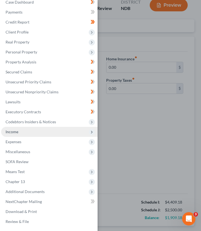
scroll to position [7, 0]
click at [31, 133] on span "Income" at bounding box center [49, 132] width 97 height 10
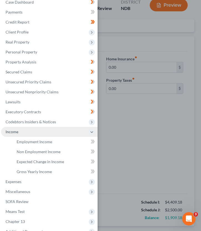
scroll to position [33, 0]
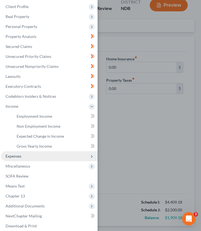
click at [28, 157] on span "Expenses" at bounding box center [49, 156] width 97 height 10
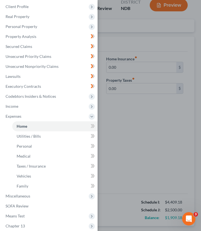
click at [143, 94] on div "Case Dashboard Payments Invoices Payments Payments Credit Report Client Profile" at bounding box center [100, 115] width 201 height 231
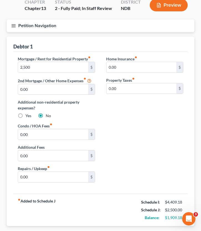
click at [16, 29] on button "Petition Navigation" at bounding box center [101, 25] width 188 height 13
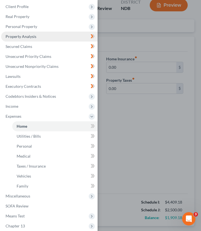
scroll to position [0, 0]
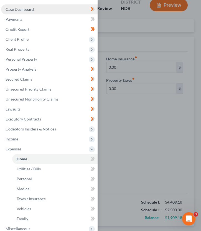
click at [20, 12] on span "Case Dashboard" at bounding box center [20, 9] width 28 height 5
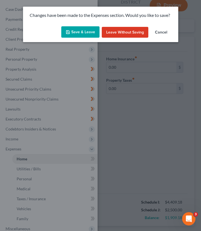
click at [81, 29] on button "Save & Leave" at bounding box center [80, 32] width 38 height 12
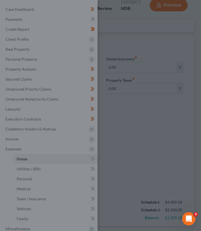
type input "2,500.00"
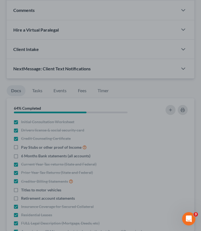
scroll to position [278, 0]
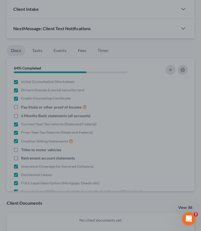
click at [58, 182] on div at bounding box center [100, 115] width 201 height 231
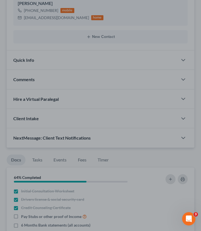
scroll to position [168, 0]
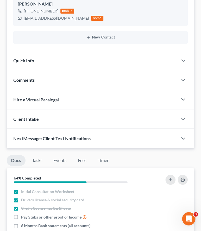
click at [182, 83] on div at bounding box center [186, 80] width 17 height 11
click at [182, 82] on icon "button" at bounding box center [183, 80] width 7 height 7
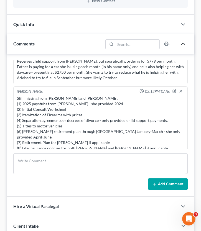
scroll to position [206, 0]
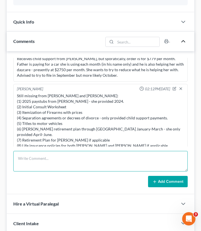
click at [76, 163] on textarea at bounding box center [100, 161] width 174 height 21
type textarea "W"
type textarea "B"
type textarea "Q"
click at [17, 158] on textarea "Brother pays mortgage on their home while they pay rent for their apartment." at bounding box center [100, 161] width 174 height 21
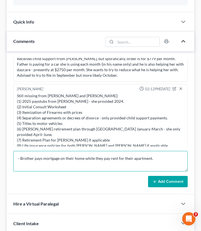
click at [160, 161] on textarea "- Brother pays mortgage on their home while they pay rent for their apartment." at bounding box center [100, 161] width 174 height 21
click at [69, 161] on textarea "- Brother pays mortgage on their home while they pay rent for their apartment. …" at bounding box center [100, 161] width 174 height 21
click at [68, 166] on textarea "- Brother pays mortgage on their home while they pay rent for their apartment. …" at bounding box center [100, 161] width 174 height 21
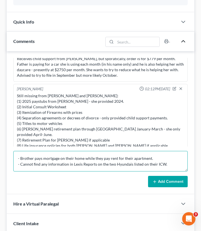
click at [169, 164] on textarea "- Brother pays mortgage on their home while they pay rent for their apartment. …" at bounding box center [100, 161] width 174 height 21
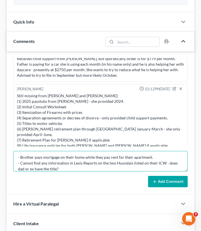
scroll to position [7, 0]
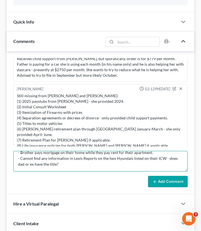
click at [154, 168] on textarea "- Brother pays mortgage on their home while they pay rent for their apartment. …" at bounding box center [100, 161] width 174 height 21
type textarea "- Brother pays mortgage on their home while they pay rent for their apartment. …"
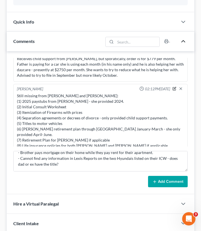
click at [173, 88] on icon "button" at bounding box center [175, 89] width 4 height 4
type textarea "Still missing from [PERSON_NAME] and [PERSON_NAME]: (1) 2025 paystubs from [PER…"
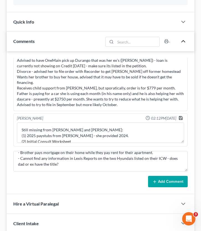
click at [182, 118] on icon "button" at bounding box center [181, 118] width 4 height 4
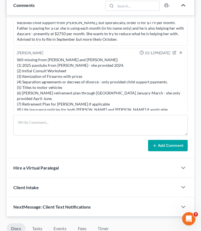
scroll to position [0, 0]
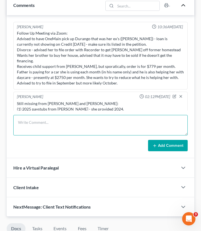
click at [57, 128] on textarea at bounding box center [100, 125] width 174 height 21
type textarea "-"
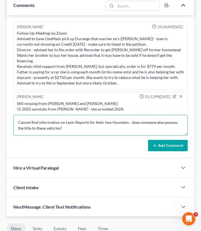
type textarea "Cannot find information on Lexis Reports for their two Hyundais - does someone …"
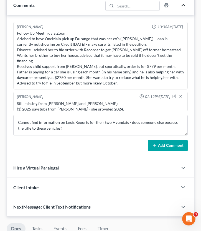
click at [181, 141] on button "Add Comment" at bounding box center [168, 146] width 40 height 12
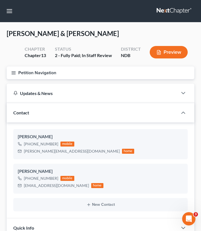
click at [13, 70] on button "Petition Navigation" at bounding box center [101, 73] width 188 height 13
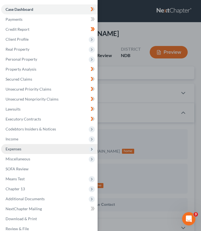
click at [17, 146] on span "Expenses" at bounding box center [49, 149] width 97 height 10
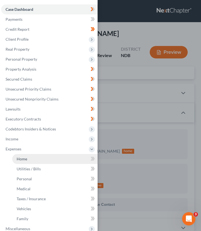
click at [28, 159] on link "Home" at bounding box center [54, 159] width 85 height 10
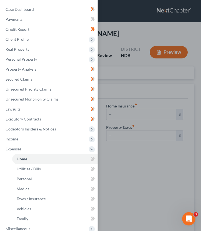
type input "2,500.00"
type input "0.00"
radio input "true"
type input "0.00"
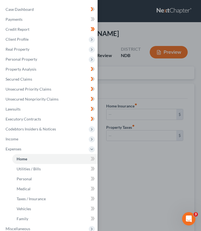
type input "0.00"
click at [120, 88] on div "Case Dashboard Payments Invoices Payments Payments Credit Report Client Profile" at bounding box center [100, 115] width 201 height 231
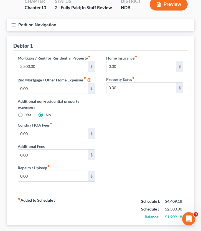
scroll to position [81, 0]
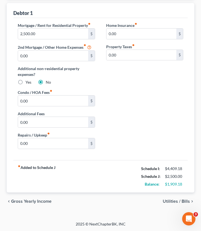
click at [175, 200] on span "Utilities / Bills" at bounding box center [176, 201] width 27 height 4
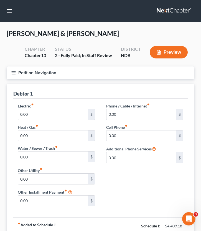
scroll to position [57, 0]
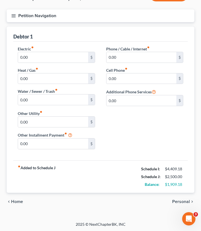
click at [24, 200] on div "chevron_left Home Personal chevron_right" at bounding box center [101, 202] width 188 height 18
click at [21, 200] on span "Home" at bounding box center [17, 202] width 12 height 4
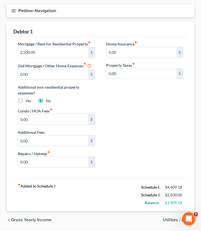
scroll to position [81, 0]
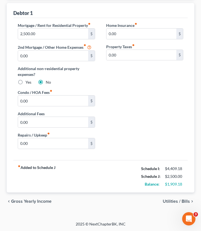
click at [183, 204] on span "Utilities / Bills" at bounding box center [176, 201] width 27 height 4
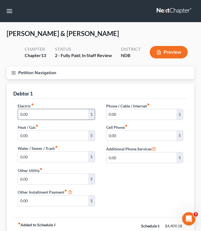
click at [41, 111] on input "0.00" at bounding box center [53, 114] width 70 height 11
type input "280"
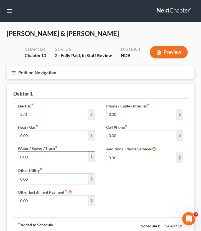
click at [37, 158] on input "0.00" at bounding box center [53, 157] width 70 height 11
type input "200"
click at [127, 114] on input "0.00" at bounding box center [142, 114] width 70 height 11
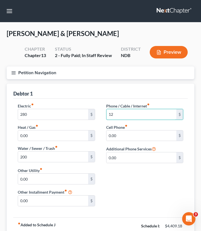
type input "1"
type input "240"
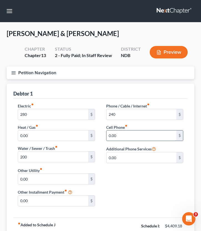
click at [121, 138] on input "0.00" at bounding box center [142, 136] width 70 height 11
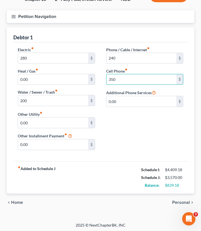
scroll to position [57, 0]
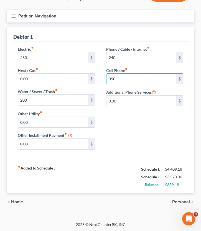
type input "350"
click at [181, 200] on span "Personal" at bounding box center [181, 202] width 18 height 4
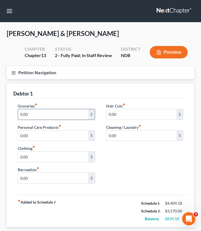
click at [37, 112] on input "0.00" at bounding box center [53, 114] width 70 height 11
type input "700"
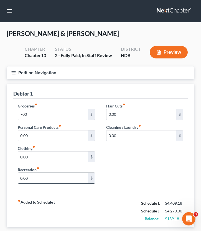
click at [38, 179] on input "0.00" at bounding box center [53, 178] width 70 height 11
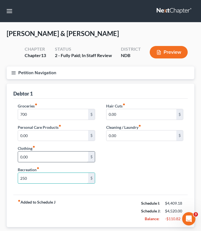
type input "250"
click at [55, 160] on input "0.00" at bounding box center [53, 157] width 70 height 11
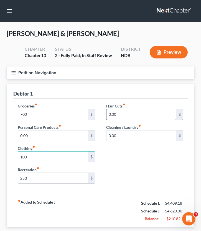
type input "100"
click at [131, 115] on input "0.00" at bounding box center [142, 114] width 70 height 11
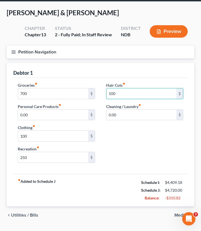
scroll to position [35, 0]
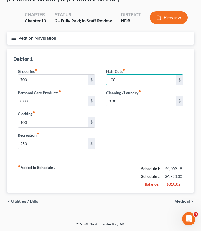
type input "100"
click at [181, 201] on span "Medical" at bounding box center [182, 201] width 16 height 4
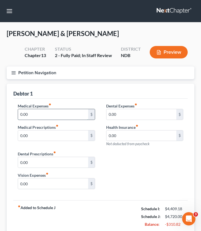
click at [45, 115] on input "0.00" at bounding box center [53, 114] width 70 height 11
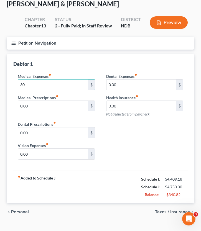
scroll to position [29, 0]
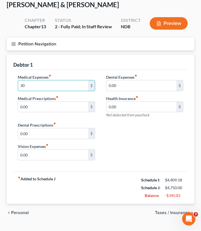
type input "30"
click at [166, 214] on span "Taxes / Insurance" at bounding box center [172, 213] width 35 height 4
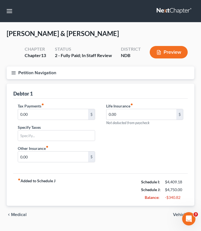
click at [20, 214] on span "Medical" at bounding box center [19, 215] width 16 height 4
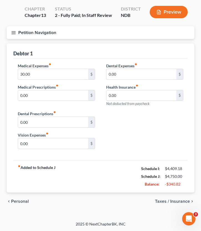
click at [22, 199] on span "Personal" at bounding box center [20, 201] width 18 height 4
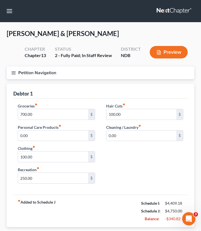
scroll to position [35, 0]
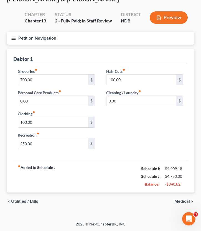
click at [21, 198] on div "chevron_left Utilities / Bills Medical chevron_right" at bounding box center [101, 202] width 188 height 18
click at [21, 203] on span "Utilities / Bills" at bounding box center [24, 201] width 27 height 4
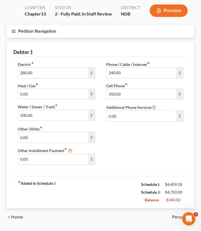
scroll to position [54, 0]
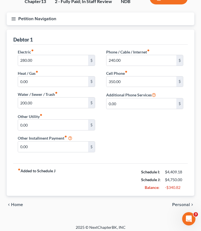
click at [18, 203] on span "Home" at bounding box center [17, 205] width 12 height 4
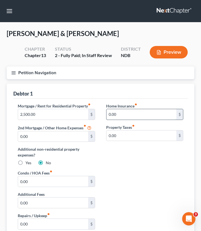
click at [120, 115] on input "0.00" at bounding box center [142, 114] width 70 height 11
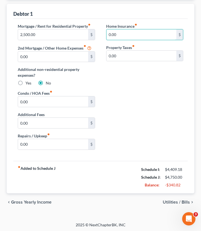
scroll to position [81, 0]
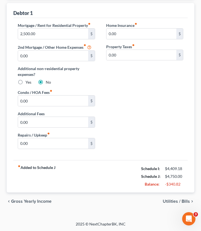
click at [171, 204] on div "chevron_left Gross Yearly Income Utilities / Bills chevron_right" at bounding box center [101, 202] width 188 height 18
click at [170, 202] on span "Utilities / Bills" at bounding box center [176, 201] width 27 height 4
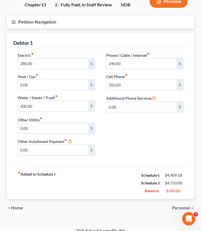
click at [177, 209] on span "Personal" at bounding box center [181, 208] width 18 height 4
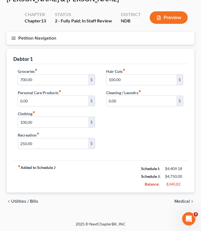
click at [179, 202] on span "Medical" at bounding box center [182, 201] width 16 height 4
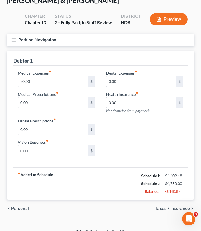
scroll to position [40, 0]
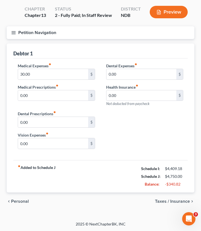
click at [174, 202] on span "Taxes / Insurance" at bounding box center [172, 201] width 35 height 4
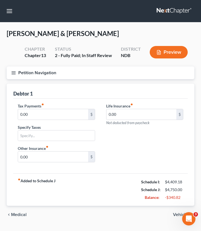
click at [177, 216] on span "Vehicles" at bounding box center [181, 215] width 17 height 4
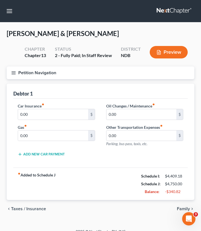
click at [40, 155] on button "Add New Car Payment" at bounding box center [41, 154] width 47 height 4
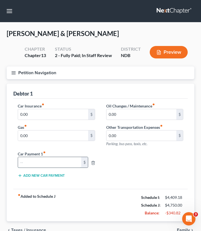
click at [43, 161] on input "text" at bounding box center [49, 162] width 63 height 11
type input "880"
click at [103, 187] on div "Car Insurance fiber_manual_record 0.00 $ Gas fiber_manual_record 0.00 $ Oil Cha…" at bounding box center [100, 144] width 174 height 90
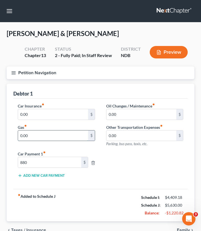
click at [47, 136] on input "0.00" at bounding box center [53, 136] width 70 height 11
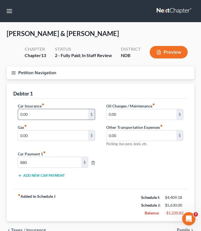
click at [37, 112] on input "0.00" at bounding box center [53, 114] width 70 height 11
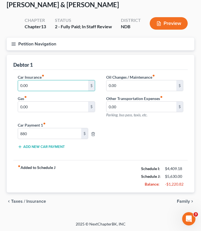
click at [181, 203] on span "Family" at bounding box center [183, 201] width 13 height 4
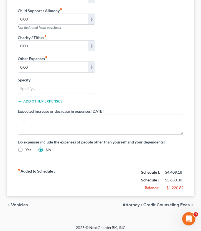
scroll to position [190, 0]
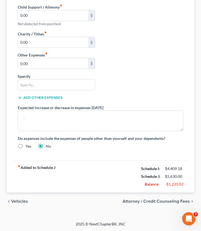
click at [16, 200] on span "Vehicles" at bounding box center [19, 201] width 17 height 4
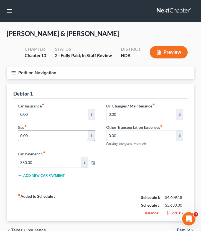
click at [64, 138] on input "0.00" at bounding box center [53, 136] width 70 height 11
type input "150"
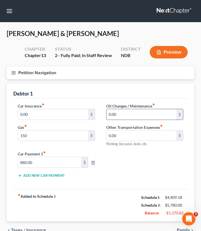
click at [133, 116] on input "0.00" at bounding box center [142, 114] width 70 height 11
type input "100"
click at [16, 74] on button "Petition Navigation" at bounding box center [101, 73] width 188 height 13
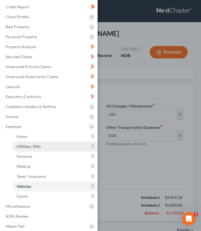
scroll to position [36, 0]
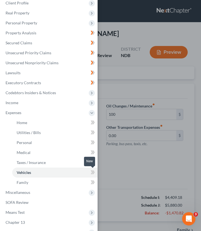
click at [90, 171] on span at bounding box center [93, 173] width 10 height 8
click at [90, 163] on span at bounding box center [93, 163] width 10 height 8
click at [91, 149] on icon at bounding box center [93, 152] width 4 height 7
click at [90, 134] on span at bounding box center [93, 133] width 10 height 8
click at [91, 142] on icon at bounding box center [93, 142] width 4 height 7
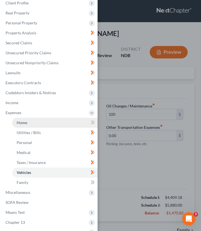
click at [71, 126] on link "Home" at bounding box center [54, 123] width 85 height 10
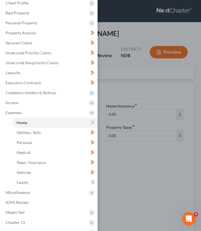
click at [133, 98] on div "Case Dashboard Payments Invoices Payments Payments Credit Report Client Profile" at bounding box center [100, 115] width 201 height 231
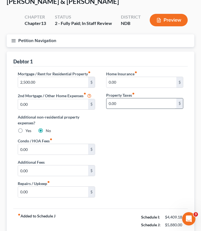
scroll to position [33, 0]
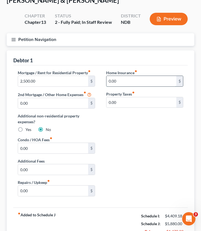
click at [126, 83] on input "0.00" at bounding box center [142, 81] width 70 height 11
type input "3"
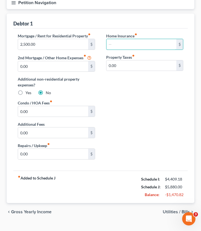
scroll to position [79, 0]
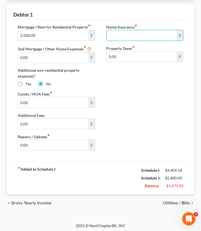
click at [169, 202] on span "Utilities / Bills" at bounding box center [176, 203] width 27 height 4
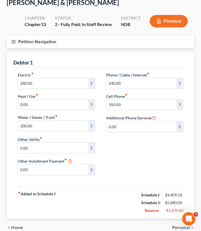
scroll to position [37, 0]
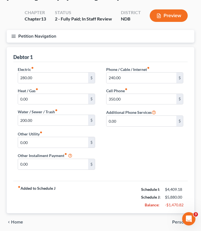
click at [177, 222] on span "Personal" at bounding box center [181, 222] width 18 height 4
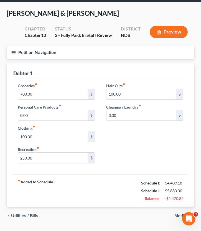
scroll to position [35, 0]
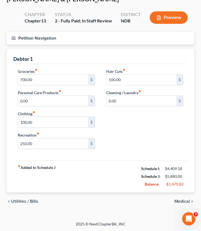
click at [180, 199] on span "Medical" at bounding box center [182, 201] width 16 height 4
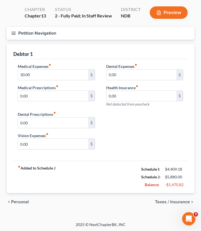
scroll to position [40, 0]
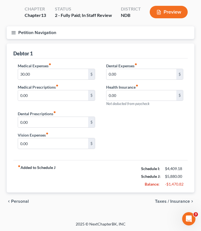
click at [174, 205] on div "chevron_left Personal Taxes / Insurance chevron_right" at bounding box center [101, 202] width 188 height 18
click at [172, 203] on span "Taxes / Insurance" at bounding box center [172, 201] width 35 height 4
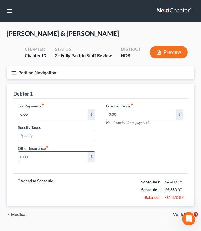
click at [55, 157] on input "0.00" at bounding box center [53, 157] width 70 height 11
click at [176, 214] on span "Vehicles" at bounding box center [181, 215] width 17 height 4
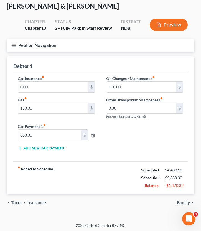
scroll to position [29, 0]
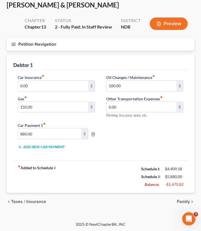
click at [180, 209] on div "chevron_left Taxes / Insurance Family chevron_right" at bounding box center [101, 202] width 188 height 18
click at [181, 202] on span "Family" at bounding box center [183, 202] width 13 height 4
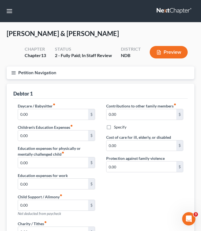
click at [11, 73] on icon "button" at bounding box center [13, 72] width 5 height 5
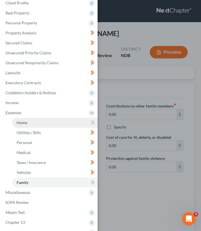
click at [24, 122] on span "Home" at bounding box center [22, 122] width 11 height 5
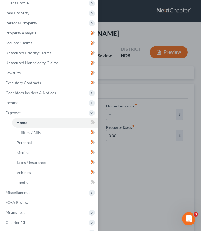
click at [113, 89] on div "Case Dashboard Payments Invoices Payments Payments Credit Report Client Profile" at bounding box center [100, 115] width 201 height 231
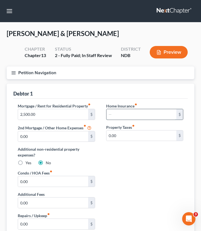
click at [122, 109] on input "text" at bounding box center [142, 114] width 70 height 11
type input "35.50"
click at [14, 69] on button "Petition Navigation" at bounding box center [101, 73] width 188 height 13
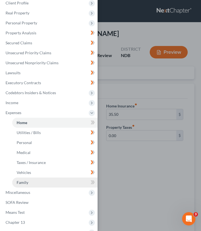
click at [34, 184] on link "Family" at bounding box center [54, 183] width 85 height 10
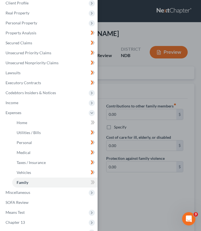
click at [156, 59] on div "Case Dashboard Payments Invoices Payments Payments Credit Report Client Profile" at bounding box center [100, 115] width 201 height 231
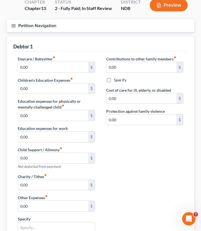
scroll to position [49, 0]
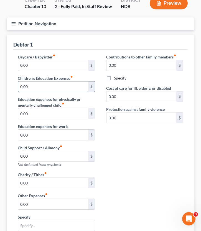
click at [39, 84] on input "0.00" at bounding box center [53, 87] width 70 height 11
type input "200"
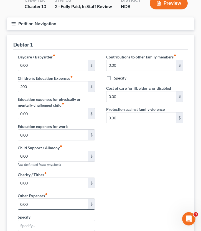
click at [40, 203] on input "0.00" at bounding box center [53, 204] width 70 height 11
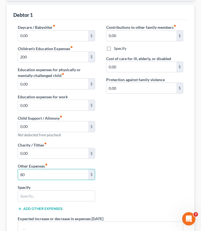
scroll to position [90, 0]
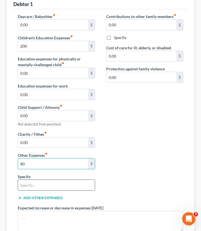
type input "80"
click at [38, 184] on input "text" at bounding box center [56, 185] width 77 height 11
type input "Diapers"
click at [40, 198] on button "Add Other Expenses" at bounding box center [40, 198] width 45 height 4
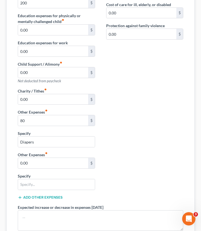
scroll to position [134, 0]
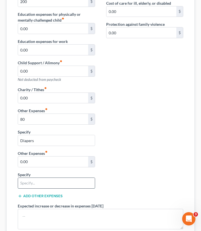
click at [34, 178] on input "text" at bounding box center [56, 183] width 77 height 11
type input "1"
type input "Pet Food"
click at [38, 162] on input "0.00" at bounding box center [53, 162] width 70 height 11
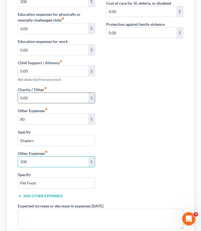
scroll to position [115, 0]
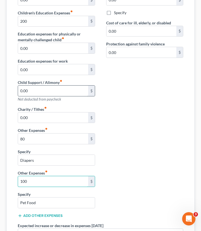
type input "100"
click at [44, 93] on input "0.00" at bounding box center [53, 91] width 70 height 11
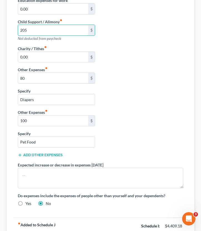
scroll to position [233, 0]
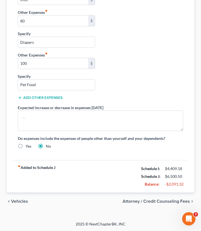
type input "205"
click at [169, 199] on span "Attorney / Credit Counseling Fees" at bounding box center [156, 201] width 67 height 4
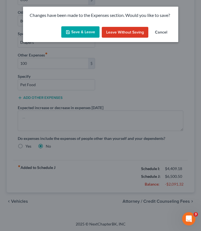
click at [82, 33] on button "Save & Leave" at bounding box center [80, 32] width 38 height 12
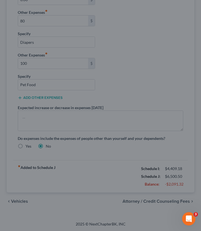
type input "200.00"
type input "205.00"
type input "80.00"
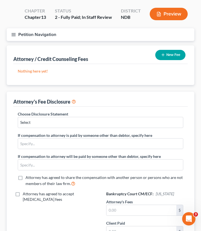
scroll to position [39, 0]
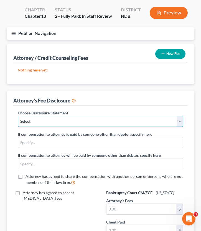
click at [36, 120] on select "Select Chapter 7/Conversion ND [MEDICAL_DATA] Fee Disclosure MN [MEDICAL_DATA] …" at bounding box center [101, 121] width 166 height 11
select select "4"
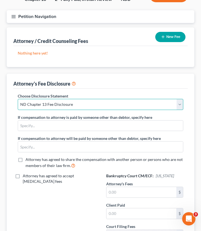
scroll to position [51, 0]
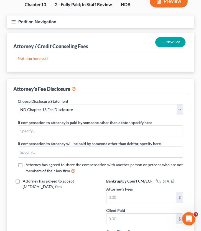
click at [167, 37] on div "New Fee" at bounding box center [170, 42] width 35 height 15
click at [167, 40] on button "New Fee" at bounding box center [170, 42] width 30 height 10
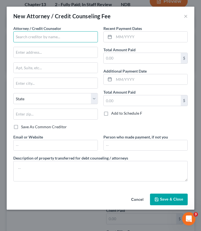
click at [66, 37] on input "text" at bounding box center [55, 36] width 85 height 11
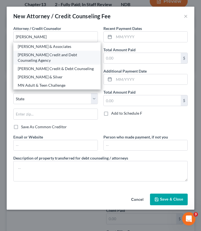
click at [48, 55] on div "[PERSON_NAME] Credit and Debt Counseling Agency" at bounding box center [57, 57] width 78 height 11
type input "[PERSON_NAME] Credit and Debt Counseling Agency"
type input "[STREET_ADDRESS]"
type input "Huron"
select select "43"
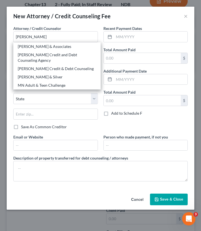
type input "57350"
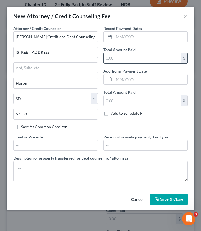
click at [135, 62] on input "text" at bounding box center [142, 58] width 77 height 11
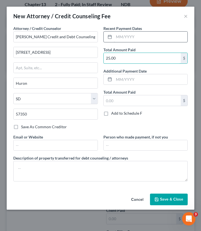
type input "25.00"
click at [129, 39] on input "text" at bounding box center [151, 37] width 74 height 11
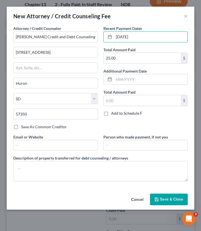
type input "[DATE]"
click at [169, 203] on button "Save & Close" at bounding box center [169, 200] width 38 height 12
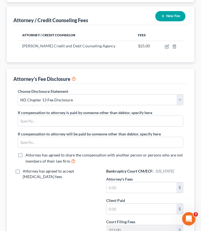
scroll to position [75, 0]
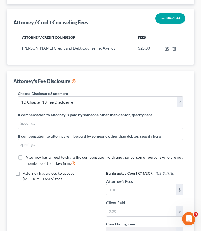
click at [164, 14] on button "New Fee" at bounding box center [170, 18] width 30 height 10
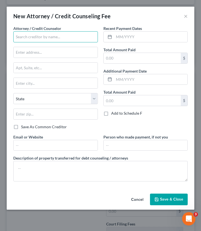
click at [65, 40] on input "text" at bounding box center [55, 36] width 85 height 11
type input "s"
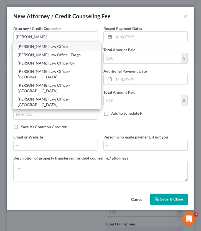
click at [64, 46] on div "[PERSON_NAME] Law Office" at bounding box center [57, 47] width 78 height 6
type input "[PERSON_NAME] Law Office"
type input "PO Box 876"
type input "Winona"
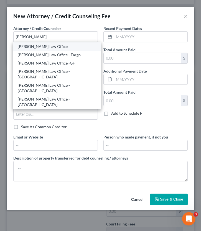
select select "24"
type input "55987"
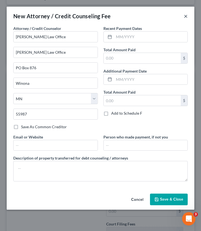
click at [187, 15] on button "×" at bounding box center [186, 16] width 4 height 7
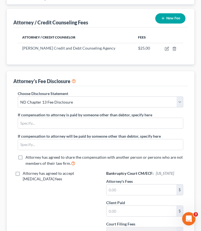
click at [171, 17] on button "New Fee" at bounding box center [170, 18] width 30 height 10
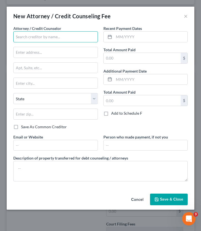
click at [85, 33] on input "text" at bounding box center [55, 36] width 85 height 11
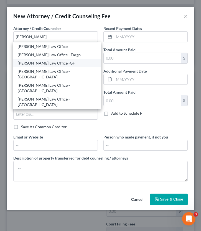
click at [62, 64] on div "[PERSON_NAME] Law Office -GF" at bounding box center [57, 63] width 78 height 6
type input "[PERSON_NAME] Law Office -GF"
type input "[STREET_ADDRESS]"
type input "Grand Forks"
select select "29"
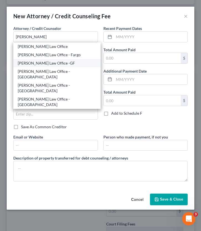
type input "58201"
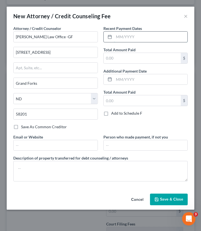
click at [136, 39] on input "text" at bounding box center [151, 37] width 74 height 11
click at [124, 61] on input "text" at bounding box center [142, 58] width 77 height 11
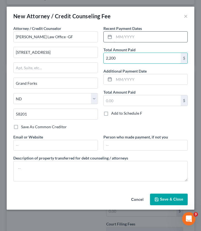
type input "2,200"
click at [148, 32] on input "text" at bounding box center [151, 37] width 74 height 11
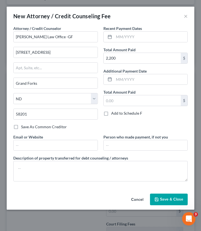
click at [170, 197] on button "Save & Close" at bounding box center [169, 200] width 38 height 12
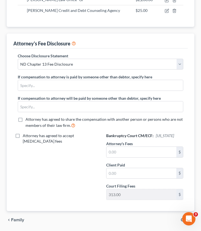
scroll to position [124, 0]
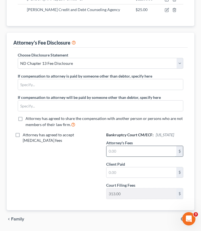
click at [139, 151] on input "text" at bounding box center [142, 151] width 70 height 11
click at [121, 148] on input "text" at bounding box center [142, 151] width 70 height 11
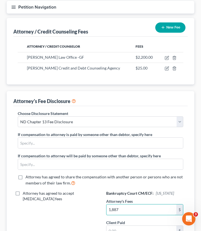
scroll to position [57, 0]
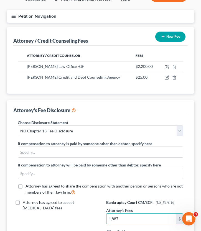
type input "1,887"
click at [98, 101] on div "Attorney's Fee Disclosure" at bounding box center [100, 107] width 174 height 15
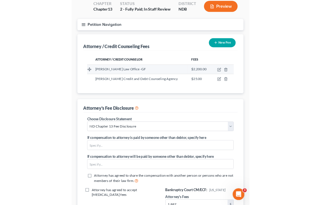
scroll to position [17, 0]
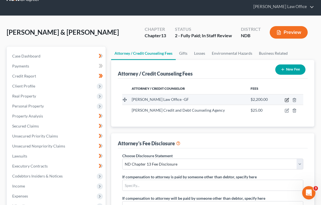
click at [201, 100] on icon "button" at bounding box center [287, 100] width 4 height 4
select select "29"
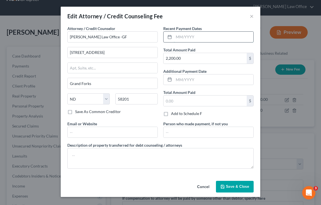
click at [190, 36] on input "text" at bounding box center [214, 37] width 80 height 11
type input "0"
type input "05/2024"
click at [186, 61] on input "2,200.00" at bounding box center [205, 58] width 83 height 11
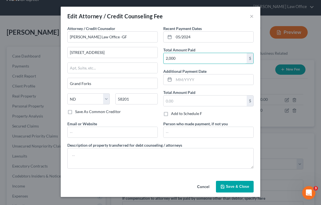
type input "2,000"
click at [201, 187] on span "Save & Close" at bounding box center [237, 186] width 23 height 5
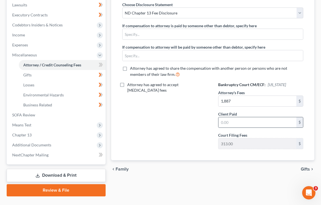
scroll to position [170, 0]
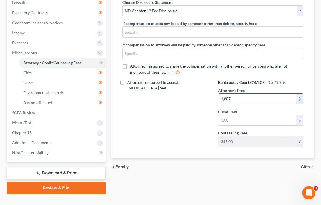
click at [201, 100] on input "1,887" at bounding box center [258, 98] width 78 height 11
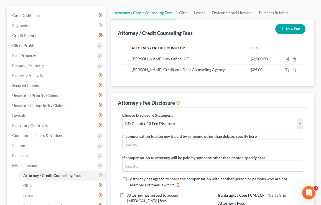
scroll to position [0, 0]
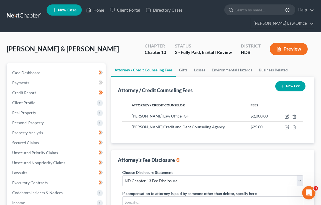
type input "1,687"
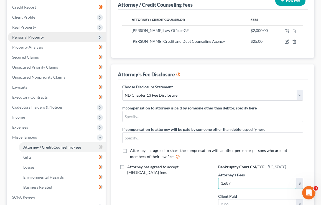
scroll to position [128, 0]
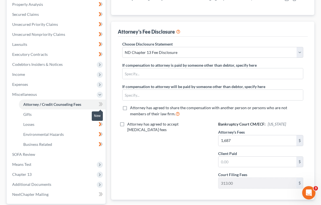
click at [100, 103] on icon at bounding box center [100, 104] width 2 height 4
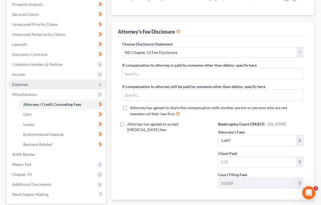
click at [70, 81] on span "Expenses" at bounding box center [57, 84] width 98 height 10
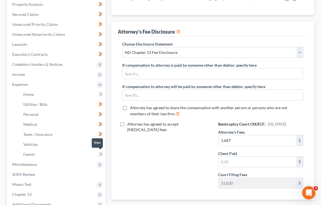
click at [99, 154] on icon at bounding box center [101, 154] width 4 height 7
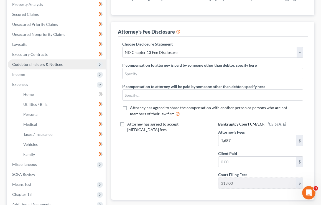
click at [72, 65] on span "Codebtors Insiders & Notices" at bounding box center [57, 64] width 98 height 10
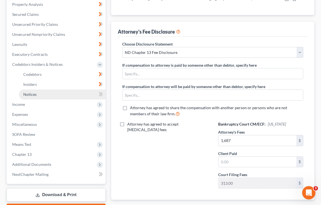
click at [49, 97] on link "Notices" at bounding box center [62, 94] width 87 height 10
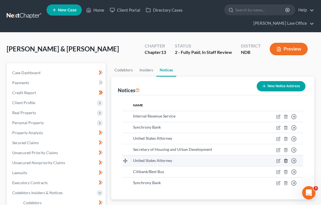
click at [201, 161] on icon "button" at bounding box center [286, 160] width 4 height 4
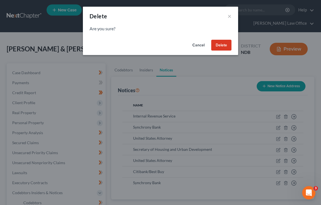
click at [201, 44] on button "Delete" at bounding box center [221, 45] width 20 height 11
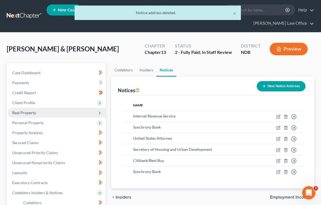
click at [50, 112] on span "Real Property" at bounding box center [57, 113] width 98 height 10
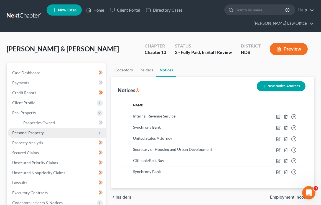
click at [50, 133] on span "Personal Property" at bounding box center [57, 133] width 98 height 10
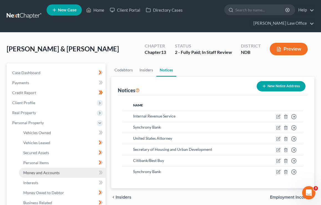
click at [57, 175] on link "Money and Accounts" at bounding box center [62, 173] width 87 height 10
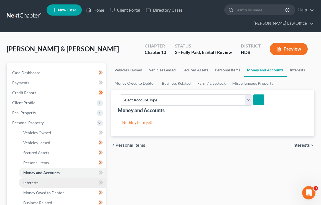
click at [52, 180] on link "Interests" at bounding box center [62, 183] width 87 height 10
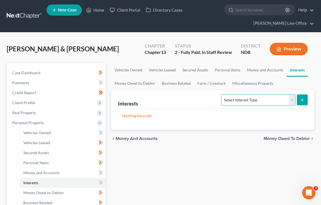
click at [201, 98] on select "Select Interest Type 401K (A/B: 21) Annuity (A/B: 23) Bond (A/B: 18) Education …" at bounding box center [258, 99] width 74 height 11
click at [201, 99] on select "Select Interest Type 401K (A/B: 21) Annuity (A/B: 23) Bond (A/B: 18) Education …" at bounding box center [258, 99] width 74 height 11
select select "401k"
click at [201, 98] on icon "submit" at bounding box center [302, 100] width 4 height 4
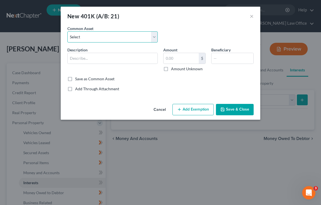
click at [89, 32] on select "Select Slavic 401K Ending 1768" at bounding box center [112, 36] width 90 height 11
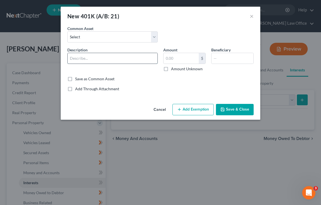
click at [92, 58] on input "text" at bounding box center [113, 58] width 90 height 11
type input "Principal Financial Group 401k ending #8980"
click at [187, 57] on input "text" at bounding box center [181, 58] width 35 height 11
click at [182, 62] on input "18,177" at bounding box center [181, 58] width 35 height 11
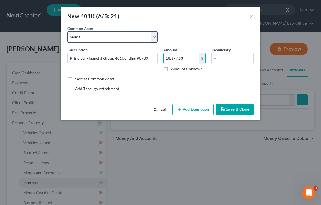
type input "18,177.63"
click at [124, 41] on select "Select Slavic 401K Ending 1768" at bounding box center [112, 36] width 90 height 11
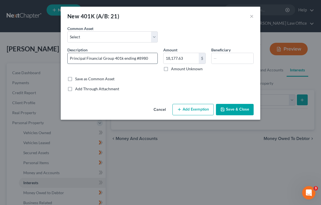
click at [150, 56] on input "Principal Financial Group 401k ending #8980" at bounding box center [113, 58] width 90 height 11
type input "Principal Financial Group 401k ending #8980 (Nicole)"
click at [201, 110] on button "Save & Close" at bounding box center [235, 110] width 38 height 12
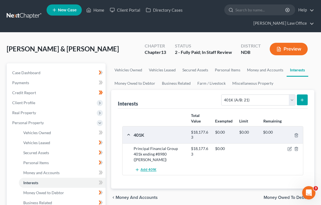
click at [151, 166] on button "Add 401K" at bounding box center [146, 169] width 24 height 10
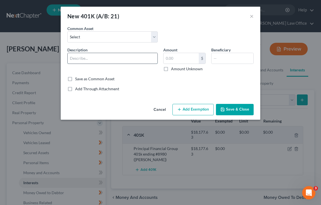
click at [96, 55] on input "text" at bounding box center [113, 58] width 90 height 11
type input "Principal Financial Group ending #4580 (Jason)"
click at [174, 60] on input "text" at bounding box center [181, 58] width 35 height 11
click at [174, 62] on input "text" at bounding box center [181, 58] width 35 height 11
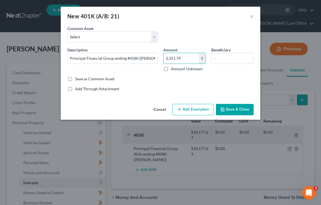
type input "2,351.79"
click at [201, 110] on button "Save & Close" at bounding box center [235, 110] width 38 height 12
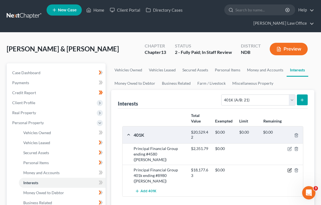
click at [201, 168] on icon "button" at bounding box center [290, 170] width 4 height 4
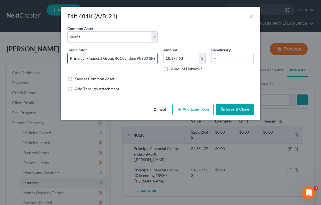
click at [123, 57] on input "Principal Financial Group 401k ending #8980 (Nicole)" at bounding box center [113, 58] width 90 height 11
type input "Principal Financial Group ending #8980 (Nicole)"
click at [201, 112] on button "Save & Close" at bounding box center [235, 110] width 38 height 12
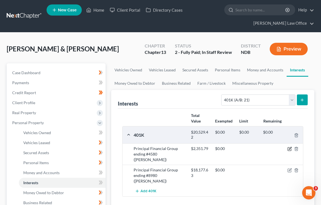
click at [201, 148] on icon "button" at bounding box center [290, 148] width 2 height 2
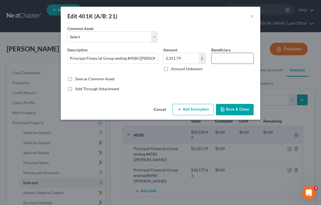
click at [201, 57] on input "text" at bounding box center [233, 58] width 42 height 11
click at [199, 111] on button "Add Exemption" at bounding box center [193, 110] width 41 height 12
select select "2"
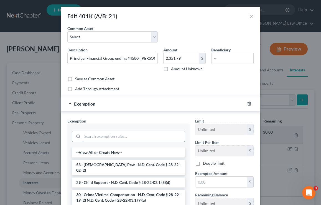
click at [95, 136] on input "search" at bounding box center [133, 136] width 103 height 11
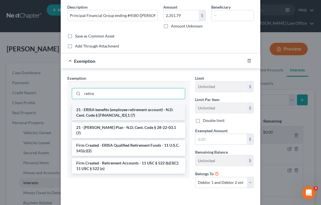
scroll to position [43, 0]
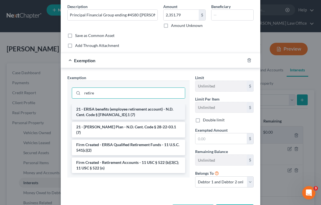
click at [146, 109] on li "21 - ERISA benefits (employee retirement account) - N.D. Cent. Code § [FINANCIA…" at bounding box center [128, 112] width 113 height 16
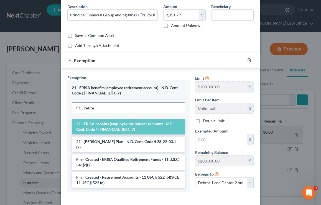
click at [113, 104] on input "retire" at bounding box center [133, 107] width 103 height 11
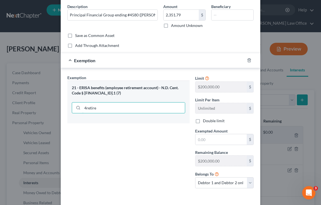
type input "retire"
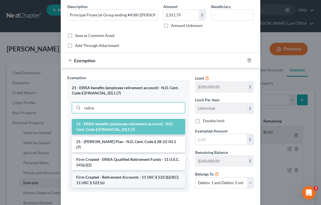
click at [116, 172] on li "Firm Created - Retirement Accounts - 11 USC § 522 (b)(3(C); 11 USC § 522 (n)" at bounding box center [128, 180] width 113 height 16
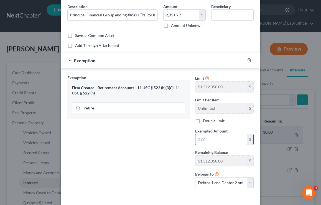
click at [201, 142] on input "text" at bounding box center [221, 139] width 51 height 11
click at [155, 157] on div "Exemption Set must be selected for CA. Exemption * Firm Created - Retirement Ac…" at bounding box center [129, 134] width 128 height 118
click at [121, 112] on input "retire" at bounding box center [133, 107] width 103 height 11
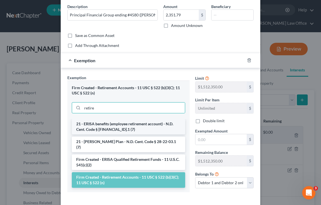
click at [128, 123] on li "21 - ERISA benefits (employee retirement account) - N.D. Cent. Code § [FINANCIA…" at bounding box center [128, 127] width 113 height 16
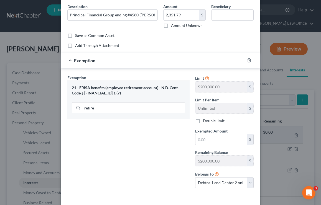
click at [201, 145] on div "Limit $200,000.00 $ Limit Per Item Unlimited $ Double limit Exempted Amount * $…" at bounding box center [224, 134] width 64 height 118
click at [201, 140] on input "text" at bounding box center [221, 139] width 51 height 11
click at [201, 139] on input "text" at bounding box center [221, 139] width 51 height 11
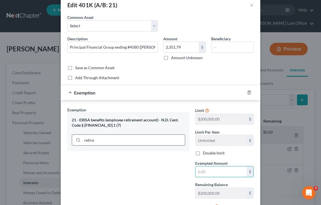
scroll to position [0, 0]
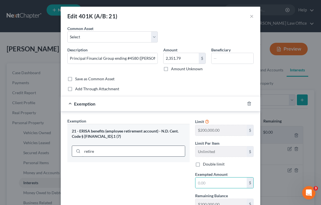
click at [160, 153] on input "retire" at bounding box center [133, 151] width 103 height 11
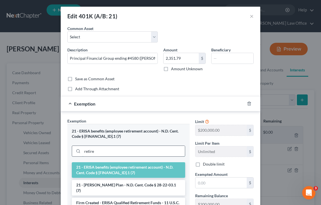
click at [160, 153] on input "retire" at bounding box center [133, 151] width 103 height 11
click at [201, 179] on input "text" at bounding box center [221, 182] width 51 height 11
click at [201, 16] on button "×" at bounding box center [252, 16] width 4 height 7
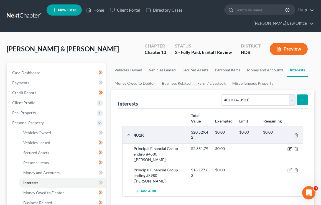
click at [201, 149] on icon "button" at bounding box center [290, 148] width 4 height 4
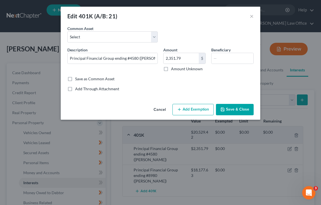
click at [193, 109] on button "Add Exemption" at bounding box center [193, 110] width 41 height 12
select select "2"
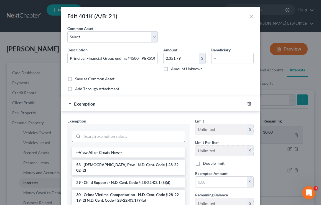
click at [138, 140] on input "search" at bounding box center [133, 136] width 103 height 11
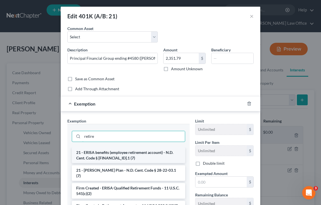
type input "retire"
click at [140, 155] on li "21 - ERISA benefits (employee retirement account) - N.D. Cent. Code § [FINANCIA…" at bounding box center [128, 155] width 113 height 16
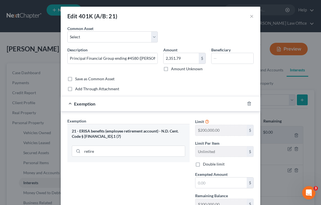
scroll to position [66, 0]
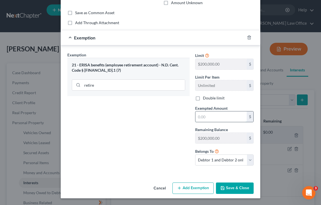
click at [201, 118] on input "text" at bounding box center [221, 116] width 51 height 11
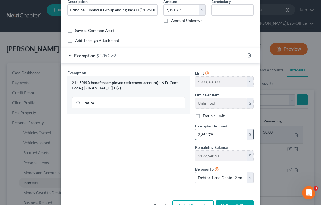
scroll to position [57, 0]
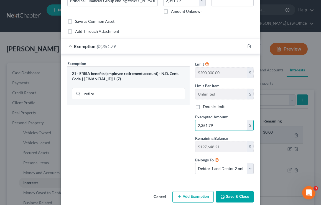
type input "2,351.79"
click at [201, 195] on button "Save & Close" at bounding box center [235, 197] width 38 height 12
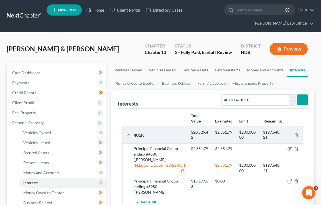
click at [201, 179] on icon "button" at bounding box center [290, 181] width 4 height 4
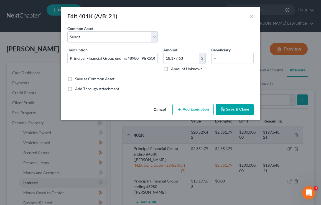
click at [186, 110] on button "Add Exemption" at bounding box center [193, 110] width 41 height 12
select select "2"
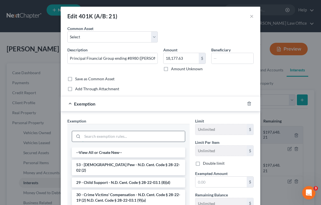
click at [109, 136] on input "search" at bounding box center [133, 136] width 103 height 11
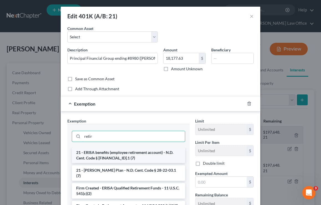
type input "retir"
click at [118, 156] on li "21 - ERISA benefits (employee retirement account) - N.D. Cent. Code § [FINANCIA…" at bounding box center [128, 155] width 113 height 16
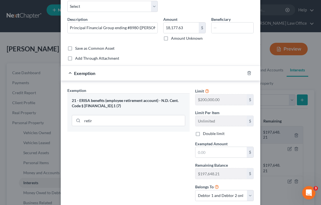
scroll to position [35, 0]
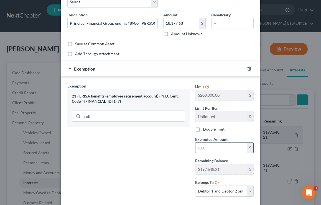
click at [201, 149] on input "text" at bounding box center [221, 147] width 51 height 11
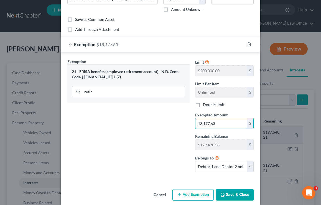
scroll to position [66, 0]
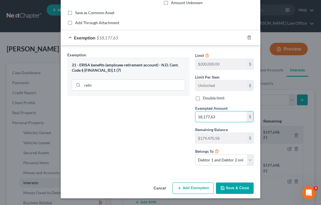
type input "18,177.63"
click at [201, 189] on button "Save & Close" at bounding box center [235, 188] width 38 height 12
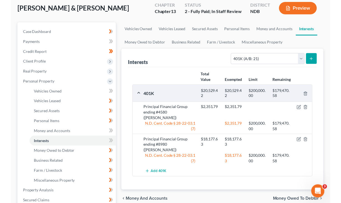
scroll to position [42, 0]
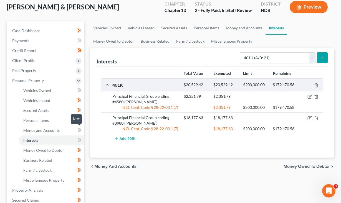
click at [79, 138] on icon at bounding box center [78, 140] width 2 height 4
click at [57, 128] on span "Money and Accounts" at bounding box center [41, 130] width 36 height 5
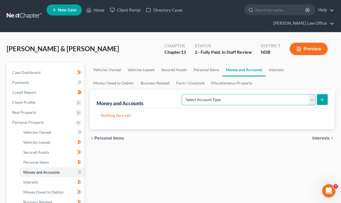
click at [201, 94] on select "Select Account Type Brokerage (A/B: 18, SOFA: 20) Cash on Hand (A/B: 16) Certif…" at bounding box center [249, 99] width 134 height 11
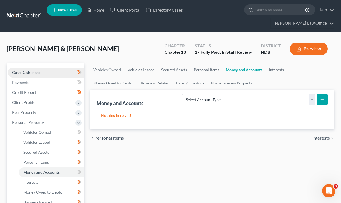
click at [29, 70] on span "Case Dashboard" at bounding box center [26, 72] width 28 height 5
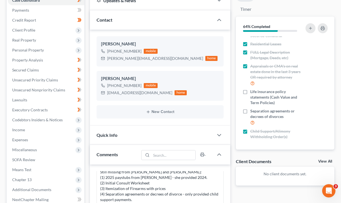
scroll to position [134, 0]
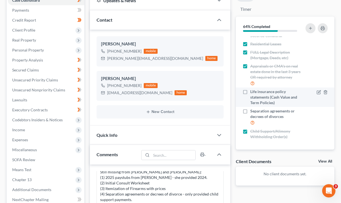
click at [201, 89] on span "Life insurance policy statements (Cash Value and Term Policies)" at bounding box center [277, 97] width 55 height 17
click at [201, 89] on input "Life insurance policy statements (Cash Value and Term Policies)" at bounding box center [254, 91] width 4 height 4
click at [201, 89] on span "Life insurance policy statements (Cash Value and Term Policies)" at bounding box center [277, 97] width 55 height 17
click at [201, 89] on input "Life insurance policy statements (Cash Value and Term Policies)" at bounding box center [254, 91] width 4 height 4
checkbox input "false"
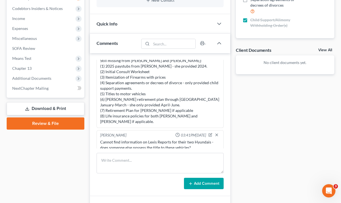
scroll to position [185, 0]
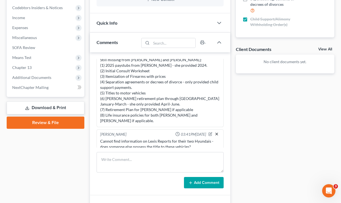
click at [201, 132] on icon "button" at bounding box center [216, 134] width 4 height 4
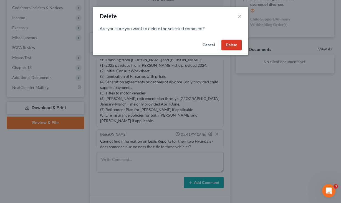
click at [201, 46] on button "Delete" at bounding box center [231, 45] width 20 height 11
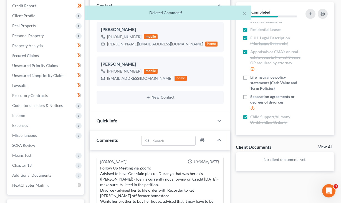
scroll to position [0, 0]
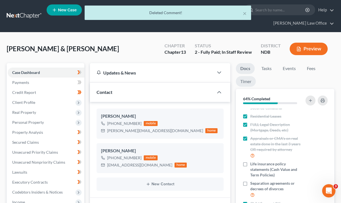
click at [201, 76] on link "Timer" at bounding box center [246, 81] width 20 height 11
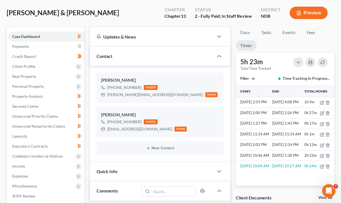
scroll to position [37, 0]
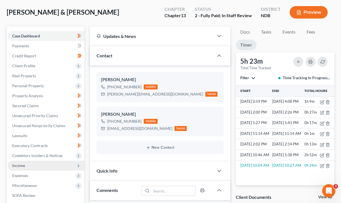
click at [35, 161] on span "Income" at bounding box center [46, 166] width 77 height 10
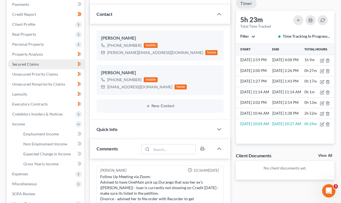
scroll to position [95, 0]
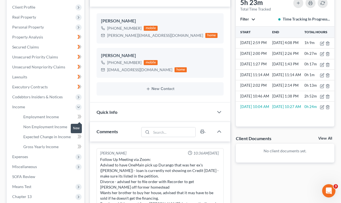
click at [79, 125] on icon at bounding box center [78, 127] width 2 height 4
click at [78, 135] on icon at bounding box center [78, 137] width 2 height 4
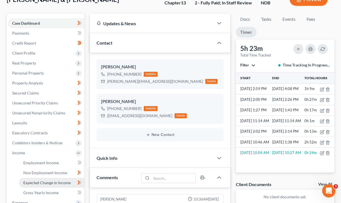
scroll to position [40, 0]
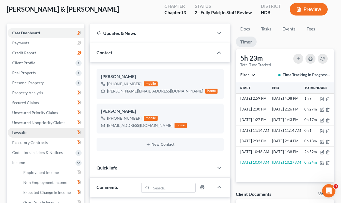
click at [52, 128] on link "Lawsuits" at bounding box center [46, 133] width 77 height 10
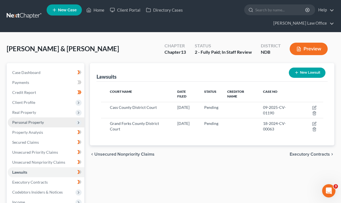
click at [49, 118] on span "Personal Property" at bounding box center [46, 123] width 77 height 10
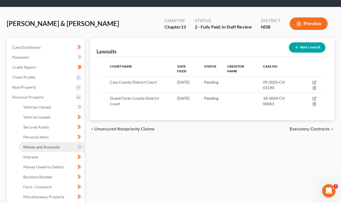
click at [47, 145] on span "Money and Accounts" at bounding box center [41, 147] width 36 height 5
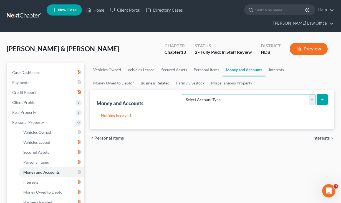
click at [201, 94] on select "Select Account Type Brokerage (A/B: 18, SOFA: 20) Cash on Hand (A/B: 16) Certif…" at bounding box center [249, 99] width 134 height 11
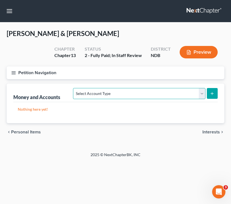
click at [115, 96] on select "Select Account Type Brokerage (A/B: 18, SOFA: 20) Cash on Hand (A/B: 16) Certif…" at bounding box center [139, 93] width 132 height 11
select select "checking"
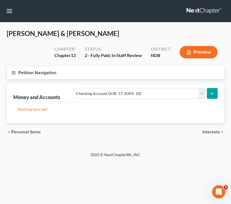
click at [201, 92] on icon "submit" at bounding box center [212, 94] width 4 height 4
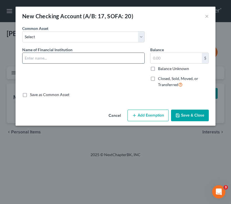
click at [40, 55] on input "text" at bounding box center [83, 58] width 122 height 11
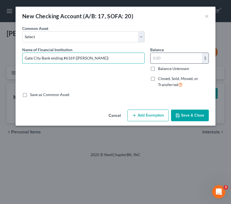
type input "Gate City Bank ending #6169 (Nicole)"
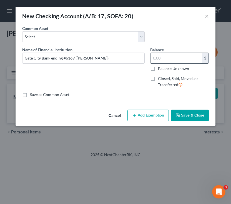
click at [166, 60] on input "text" at bounding box center [175, 58] width 51 height 11
click at [185, 117] on button "Save & Close" at bounding box center [190, 116] width 38 height 12
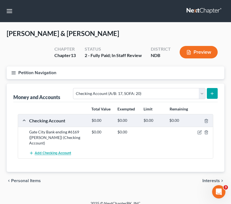
click at [48, 151] on span "Add Checking Account" at bounding box center [53, 153] width 36 height 4
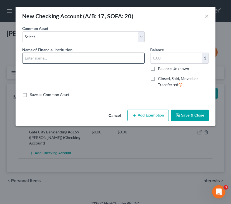
click at [70, 59] on input "text" at bounding box center [83, 58] width 122 height 11
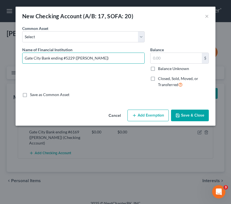
type input "Gate City Bank ending #5229 (Nicole)"
click at [192, 112] on button "Save & Close" at bounding box center [190, 116] width 38 height 12
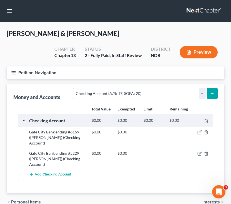
scroll to position [17, 0]
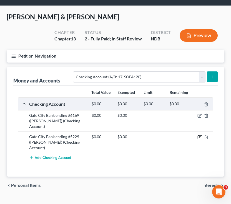
click at [198, 135] on icon "button" at bounding box center [199, 137] width 4 height 4
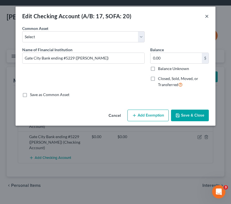
click at [201, 16] on button "×" at bounding box center [207, 16] width 4 height 7
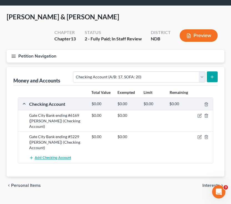
click at [46, 156] on span "Add Checking Account" at bounding box center [53, 158] width 36 height 4
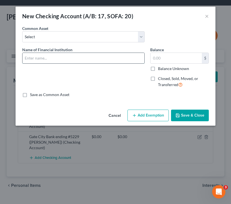
click at [53, 61] on input "text" at bounding box center [83, 58] width 122 height 11
type input "Chime ending #1279"
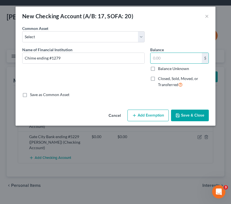
type input "0"
click at [72, 59] on input "Chime ending #1279" at bounding box center [83, 58] width 122 height 11
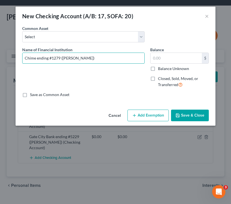
type input "Chime ending #1279 (Nicole)"
click at [201, 119] on button "Save & Close" at bounding box center [190, 116] width 38 height 12
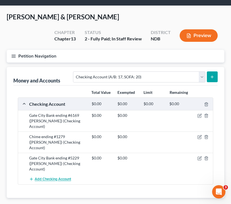
click at [54, 174] on button "Add Checking Account" at bounding box center [50, 179] width 42 height 10
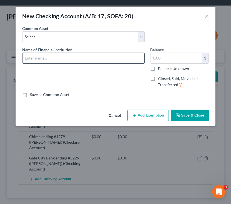
click at [42, 60] on input "text" at bounding box center [83, 58] width 122 height 11
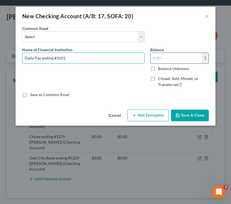
type input "Daily Pay ending #3101"
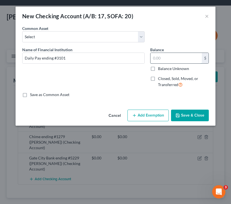
click at [176, 60] on input "text" at bounding box center [175, 58] width 51 height 11
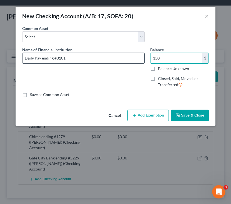
type input "150"
click at [98, 58] on input "Daily Pay ending #3101" at bounding box center [83, 58] width 122 height 11
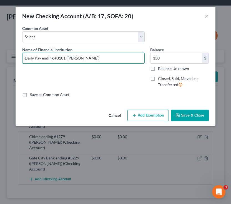
type input "Daily Pay ending #3101 (Nicole)"
click at [197, 120] on button "Save & Close" at bounding box center [190, 116] width 38 height 12
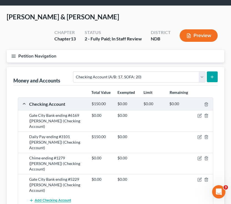
click at [44, 199] on span "Add Checking Account" at bounding box center [53, 201] width 36 height 4
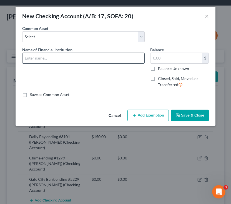
click at [66, 59] on input "text" at bounding box center [83, 58] width 122 height 11
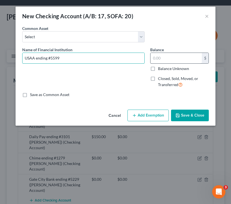
type input "USAA ending #5599"
click at [166, 57] on input "text" at bounding box center [175, 58] width 51 height 11
type input "0.83"
click at [80, 57] on input "USAA ending #5599" at bounding box center [83, 58] width 122 height 11
type input "USAA ending #5599 (Jason)"
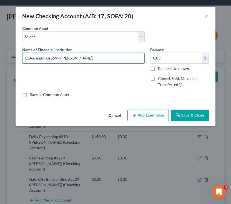
click at [191, 116] on button "Save & Close" at bounding box center [190, 116] width 38 height 12
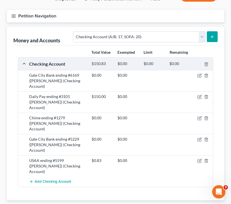
scroll to position [64, 0]
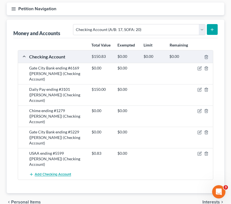
click at [48, 173] on span "Add Checking Account" at bounding box center [53, 175] width 36 height 4
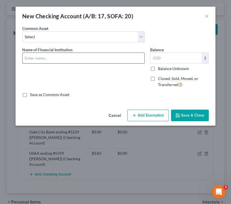
click at [62, 53] on input "text" at bounding box center [83, 58] width 122 height 11
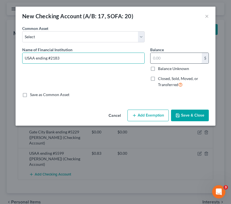
type input "USAA ending #2183"
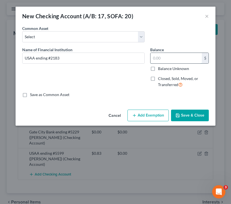
click at [154, 59] on input "text" at bounding box center [175, 58] width 51 height 11
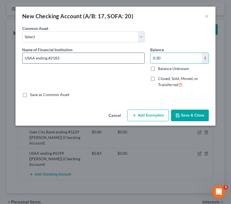
type input "0.30"
click at [83, 59] on input "USAA ending #2183" at bounding box center [83, 58] width 122 height 11
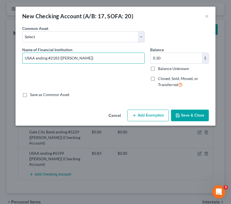
type input "USAA ending #2183 (Jason)"
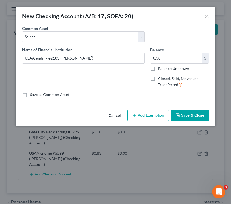
click at [188, 115] on button "Save & Close" at bounding box center [190, 116] width 38 height 12
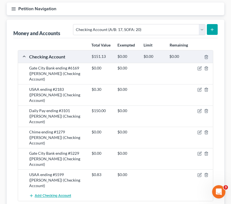
click at [49, 194] on span "Add Checking Account" at bounding box center [53, 196] width 36 height 4
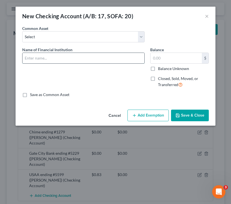
click at [46, 56] on input "text" at bounding box center [83, 58] width 122 height 11
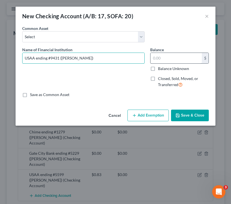
type input "USAA ending #9431 (Jason)"
click at [174, 57] on input "text" at bounding box center [175, 58] width 51 height 11
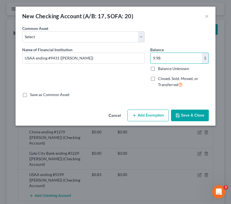
type input "9.98"
click at [183, 115] on button "Save & Close" at bounding box center [190, 116] width 38 height 12
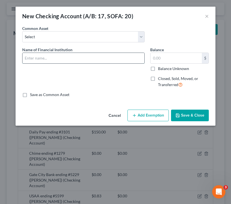
click at [48, 58] on input "text" at bounding box center [83, 58] width 122 height 11
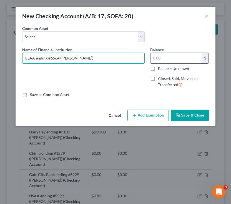
type input "USAA ending #6564 (Jason)"
click at [176, 60] on input "text" at bounding box center [175, 58] width 51 height 11
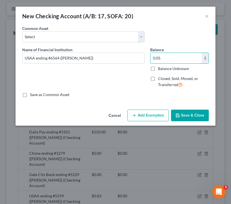
type input "0.05"
click at [201, 116] on button "Save & Close" at bounding box center [190, 116] width 38 height 12
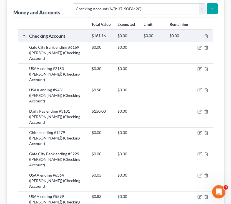
scroll to position [85, 0]
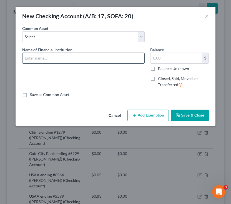
click at [49, 55] on input "text" at bounding box center [83, 58] width 122 height 11
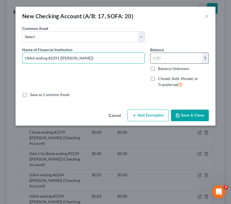
type input "USAA ending #2291 (Jason)"
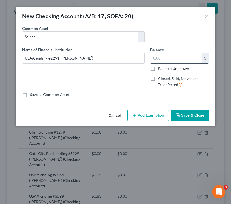
click at [160, 59] on input "text" at bounding box center [175, 58] width 51 height 11
type input "0.23"
click at [196, 113] on button "Save & Close" at bounding box center [190, 116] width 38 height 12
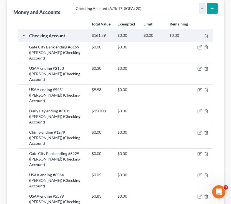
click at [200, 49] on icon "button" at bounding box center [199, 47] width 4 height 4
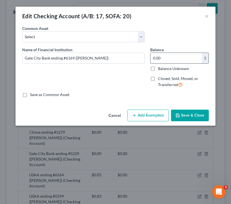
click at [163, 61] on input "0.00" at bounding box center [175, 58] width 51 height 11
type input "76.02"
click at [198, 116] on button "Save & Close" at bounding box center [190, 116] width 38 height 12
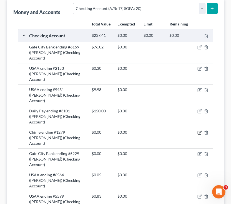
click at [199, 131] on icon "button" at bounding box center [199, 133] width 4 height 4
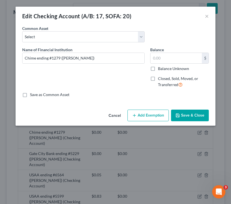
click at [201, 18] on div "Edit Checking Account (A/B: 17, SOFA: 20) ×" at bounding box center [116, 16] width 200 height 19
click at [201, 18] on button "×" at bounding box center [207, 16] width 4 height 7
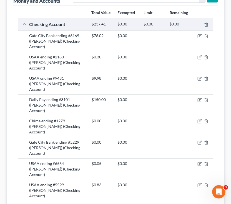
scroll to position [101, 0]
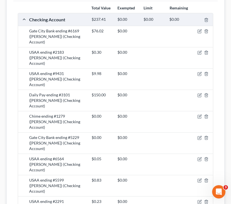
click at [201, 135] on div "$0.00 $0.00" at bounding box center [151, 143] width 125 height 17
click at [200, 136] on icon "button" at bounding box center [200, 137] width 2 height 2
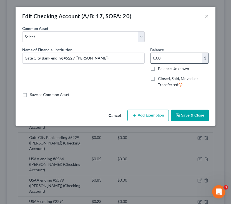
click at [160, 57] on input "0.00" at bounding box center [175, 58] width 51 height 11
type input "3.43"
click at [183, 118] on button "Save & Close" at bounding box center [190, 116] width 38 height 12
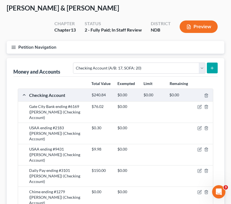
scroll to position [25, 0]
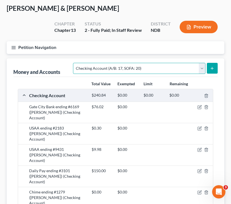
click at [186, 68] on select "Select Account Type Brokerage (A/B: 18, SOFA: 20) Cash on Hand (A/B: 16) Certif…" at bounding box center [139, 68] width 132 height 11
select select "security_deposits"
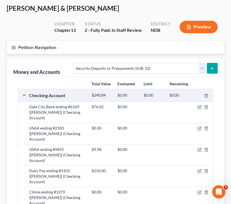
click at [201, 69] on icon "submit" at bounding box center [212, 68] width 4 height 4
click at [201, 67] on div "Money and Accounts Select Account Type Brokerage (A/B: 18, SOFA: 20) Cash on Ha…" at bounding box center [115, 188] width 217 height 259
click at [201, 67] on icon "submit" at bounding box center [212, 68] width 4 height 4
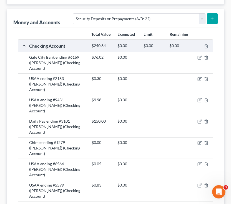
scroll to position [84, 0]
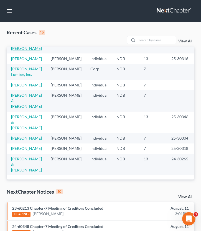
scroll to position [160, 0]
click at [20, 115] on link "[PERSON_NAME] & [PERSON_NAME]" at bounding box center [26, 123] width 31 height 16
select select "6"
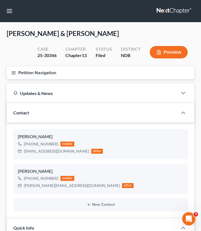
scroll to position [3142, 0]
click at [16, 70] on icon "button" at bounding box center [13, 72] width 5 height 5
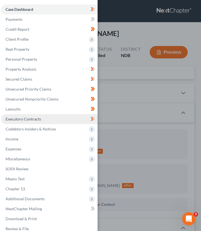
click at [37, 117] on span "Executory Contracts" at bounding box center [24, 119] width 36 height 5
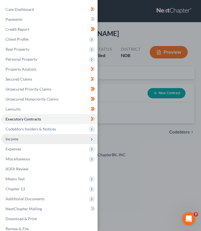
click at [30, 140] on span "Income" at bounding box center [49, 139] width 97 height 10
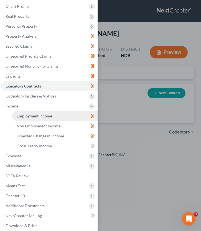
scroll to position [34, 0]
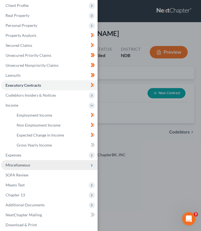
click at [27, 162] on span "Miscellaneous" at bounding box center [49, 165] width 97 height 10
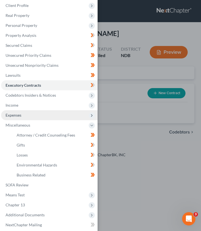
click at [26, 119] on span "Expenses" at bounding box center [49, 115] width 97 height 10
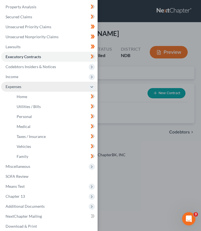
scroll to position [77, 0]
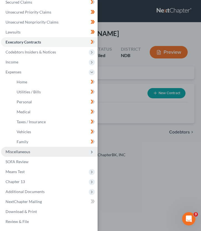
click at [25, 153] on span "Miscellaneous" at bounding box center [18, 151] width 25 height 5
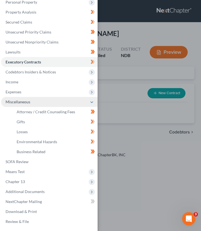
scroll to position [57, 0]
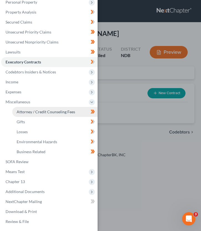
click at [36, 115] on link "Attorney / Credit Counseling Fees" at bounding box center [54, 112] width 85 height 10
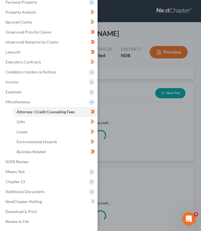
select select "4"
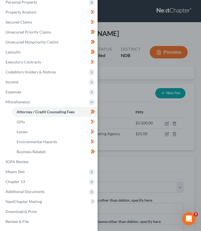
click at [123, 82] on div "Case Dashboard Payments Invoices Payments Payments Credit Report Client Profile" at bounding box center [100, 115] width 201 height 231
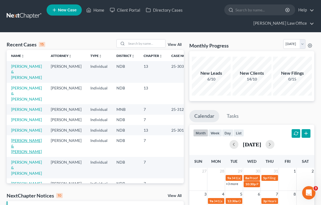
scroll to position [36, 0]
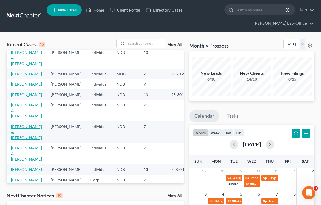
click at [19, 140] on link "[PERSON_NAME] & [PERSON_NAME]" at bounding box center [26, 132] width 31 height 16
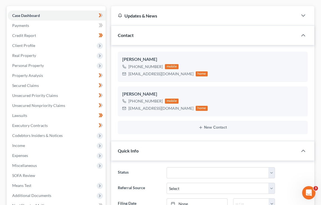
scroll to position [47, 0]
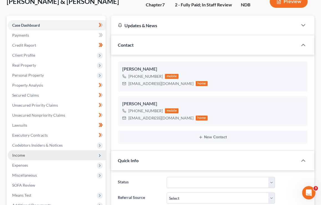
click at [32, 157] on span "Income" at bounding box center [57, 155] width 98 height 10
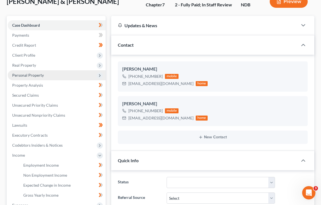
click at [40, 76] on span "Personal Property" at bounding box center [28, 75] width 32 height 5
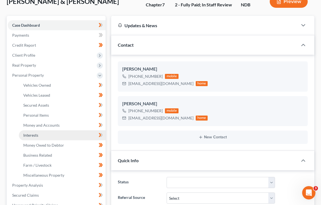
click at [42, 133] on link "Interests" at bounding box center [62, 135] width 87 height 10
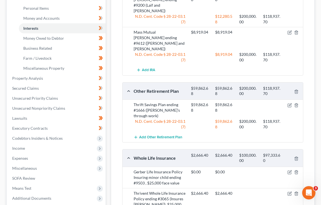
scroll to position [153, 0]
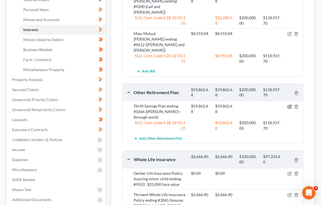
click at [289, 104] on icon "button" at bounding box center [290, 106] width 4 height 4
select select "2"
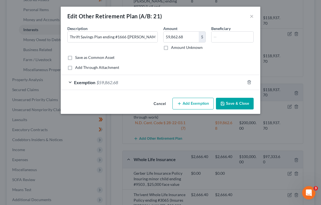
click at [82, 82] on span "Exemption" at bounding box center [84, 82] width 21 height 5
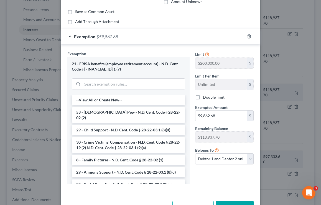
scroll to position [0, 0]
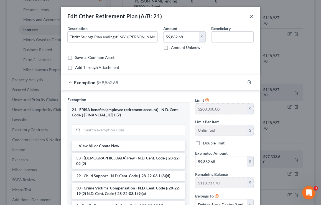
click at [254, 17] on button "×" at bounding box center [252, 16] width 4 height 7
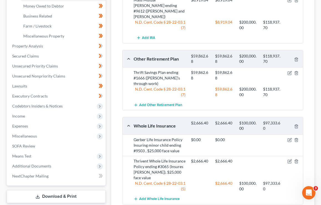
scroll to position [219, 0]
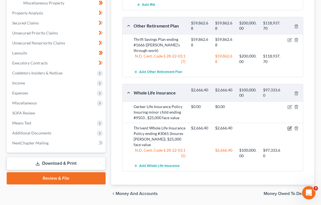
click at [290, 126] on icon "button" at bounding box center [290, 128] width 4 height 4
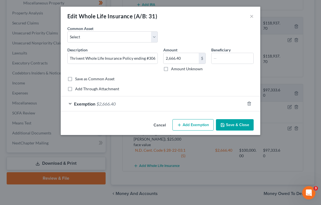
click at [85, 106] on div "Exemption $2,666.40" at bounding box center [153, 103] width 184 height 15
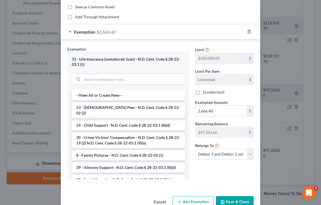
scroll to position [0, 0]
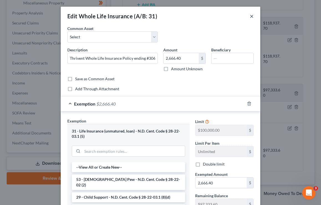
click at [250, 16] on button "×" at bounding box center [252, 16] width 4 height 7
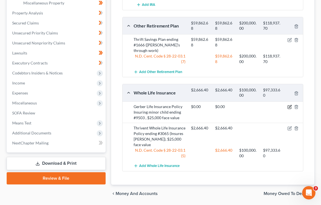
click at [290, 105] on icon "button" at bounding box center [290, 107] width 4 height 4
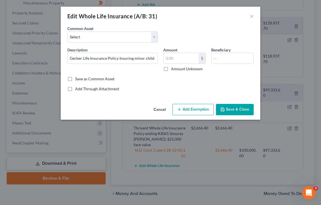
click at [193, 108] on button "Add Exemption" at bounding box center [193, 110] width 41 height 12
select select "2"
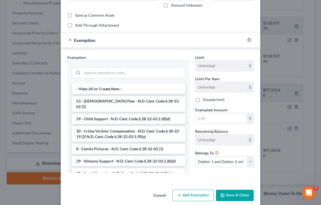
scroll to position [71, 0]
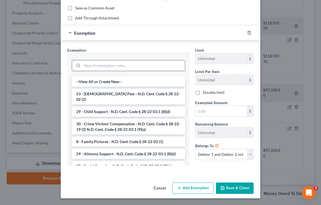
click at [106, 67] on input "search" at bounding box center [133, 65] width 103 height 11
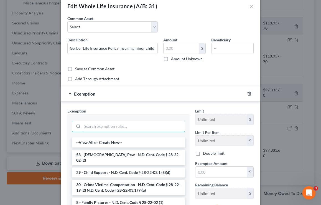
scroll to position [8, 0]
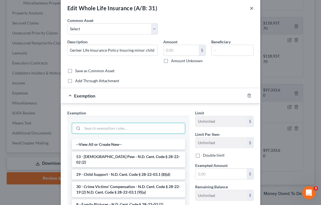
click at [253, 7] on button "×" at bounding box center [252, 8] width 4 height 7
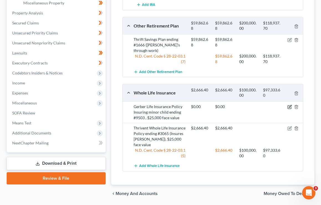
click at [290, 105] on icon "button" at bounding box center [290, 107] width 4 height 4
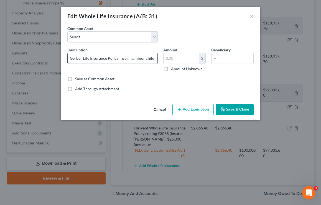
click at [154, 59] on input "Gerber Life Insurance Policy Insuring minor child ending #9503 , $25,000 face v…" at bounding box center [113, 58] width 90 height 11
type input "Gerber Life Insurance Policy Insuring minor child ending #9503, $25,000 face va…"
click at [235, 109] on button "Save & Close" at bounding box center [235, 110] width 38 height 12
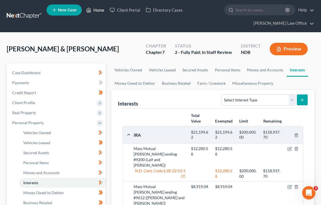
click at [99, 8] on link "Home" at bounding box center [95, 10] width 24 height 10
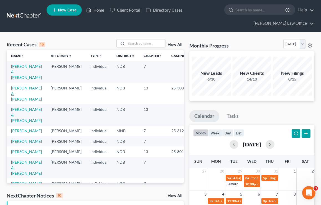
click at [24, 95] on link "[PERSON_NAME] & [PERSON_NAME]" at bounding box center [26, 93] width 31 height 16
select select "6"
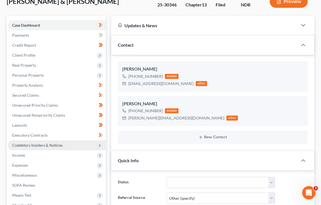
scroll to position [50, 0]
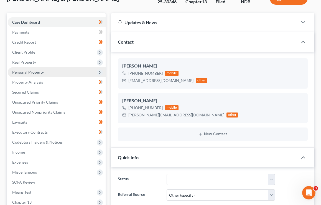
click at [42, 71] on span "Personal Property" at bounding box center [28, 72] width 32 height 5
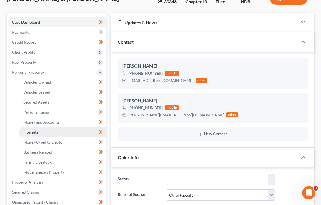
click at [45, 131] on link "Interests" at bounding box center [62, 132] width 87 height 10
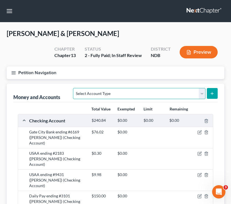
click at [183, 95] on select "Select Account Type Brokerage (A/B: 18, SOFA: 20) Cash on Hand (A/B: 16) Certif…" at bounding box center [139, 93] width 132 height 11
select select "security_deposits"
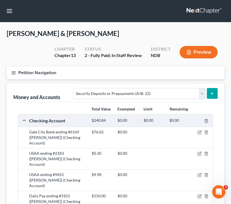
click at [215, 95] on button "submit" at bounding box center [212, 93] width 11 height 11
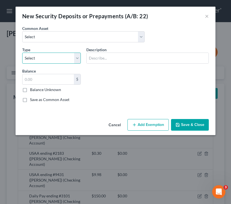
click at [51, 59] on select "Select Electric Gas Heating Oil Security Deposit On Rental Unit Prepaid Rent Te…" at bounding box center [51, 58] width 59 height 11
select select "3"
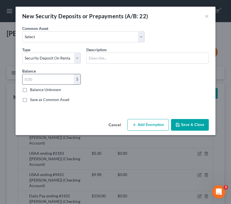
click at [50, 79] on input "text" at bounding box center [47, 79] width 51 height 11
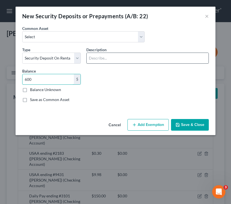
type input "600"
click at [99, 56] on input "text" at bounding box center [148, 58] width 122 height 11
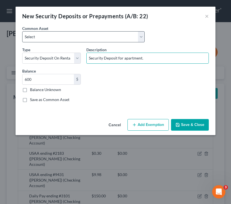
type input "Security Deposit for apartment."
click at [101, 39] on select "Select Deposit to Mobile Home Park Deposit on Apartment" at bounding box center [83, 36] width 122 height 11
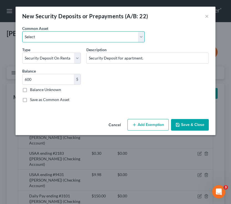
select select "1"
type input "Deposit on Apartment"
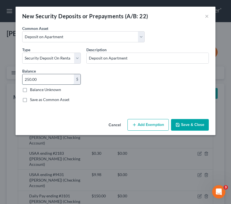
click at [52, 80] on input "250.00" at bounding box center [47, 79] width 51 height 11
type input "600"
click at [184, 123] on button "Save & Close" at bounding box center [190, 125] width 38 height 12
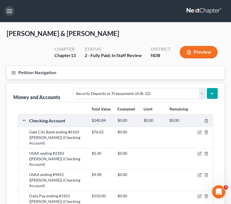
click at [10, 12] on button "button" at bounding box center [9, 11] width 10 height 10
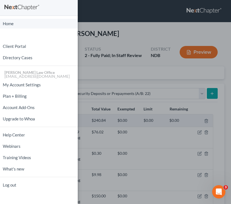
click at [19, 25] on link "Home" at bounding box center [39, 24] width 78 height 10
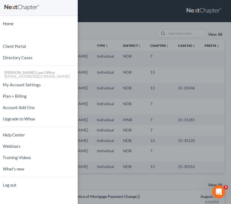
click at [123, 37] on div "Home New Case Client Portal Directory Cases [PERSON_NAME] Law Office [EMAIL_ADD…" at bounding box center [115, 102] width 231 height 204
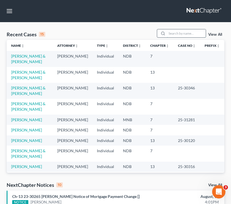
click at [192, 30] on input "search" at bounding box center [186, 33] width 39 height 8
type input "f"
click at [33, 104] on link "[PERSON_NAME] & [PERSON_NAME]" at bounding box center [28, 107] width 34 height 10
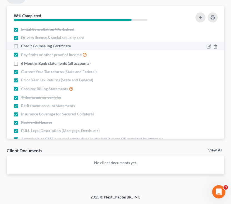
click at [21, 47] on label "Credit Counseling Certificate" at bounding box center [46, 46] width 50 height 6
click at [23, 47] on input "Credit Counseling Certificate" at bounding box center [25, 45] width 4 height 4
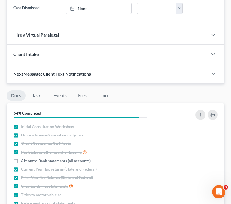
scroll to position [417, 0]
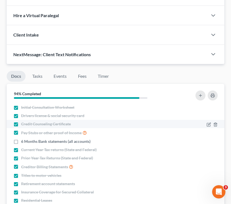
click at [21, 122] on label "Credit Counseling Certificate" at bounding box center [46, 124] width 50 height 6
click at [23, 122] on input "Credit Counseling Certificate" at bounding box center [25, 123] width 4 height 4
checkbox input "false"
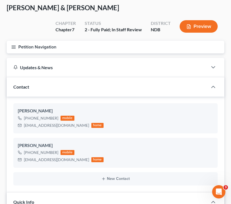
scroll to position [0, 0]
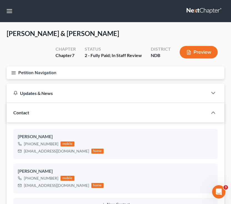
click at [13, 70] on button "Petition Navigation" at bounding box center [115, 73] width 217 height 13
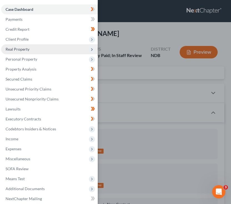
click at [36, 44] on span "Real Property" at bounding box center [49, 49] width 97 height 10
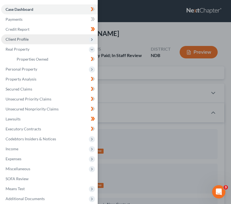
click at [36, 39] on span "Client Profile" at bounding box center [49, 39] width 97 height 10
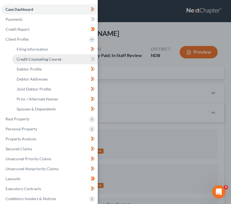
click at [42, 60] on span "Credit Counseling Course" at bounding box center [39, 59] width 45 height 5
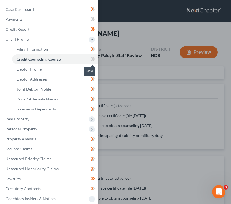
click at [92, 61] on icon at bounding box center [93, 59] width 4 height 7
click at [92, 60] on icon at bounding box center [92, 59] width 2 height 4
click at [119, 86] on div "Case Dashboard Payments Invoices Payments Payments Credit Report Client Profile" at bounding box center [115, 102] width 231 height 204
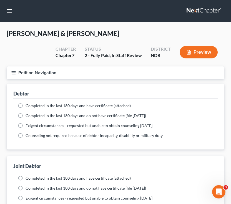
click at [26, 105] on span "Completed in the last 180 days and have certificate (attached)" at bounding box center [78, 105] width 105 height 5
click at [28, 105] on input "Completed in the last 180 days and have certificate (attached)" at bounding box center [30, 105] width 4 height 4
radio input "true"
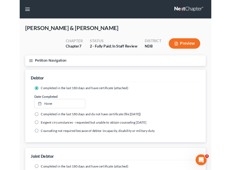
scroll to position [78, 0]
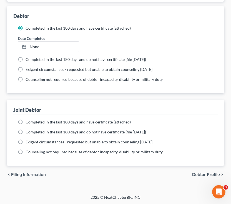
click at [26, 121] on label "Completed in the last 180 days and have certificate (attached)" at bounding box center [78, 123] width 105 height 6
click at [28, 121] on input "Completed in the last 180 days and have certificate (attached)" at bounding box center [30, 122] width 4 height 4
radio input "true"
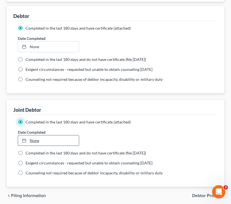
type input "[DATE]"
click at [59, 145] on link "None" at bounding box center [48, 141] width 61 height 11
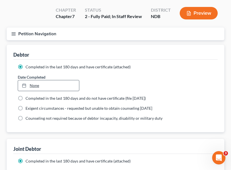
scroll to position [39, 0]
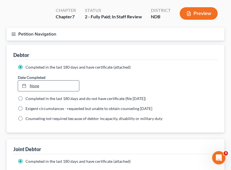
type input "[DATE]"
click at [38, 86] on link "[DATE]" at bounding box center [48, 85] width 61 height 11
click at [17, 33] on button "Petition Navigation" at bounding box center [116, 34] width 218 height 13
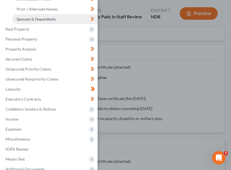
scroll to position [0, 0]
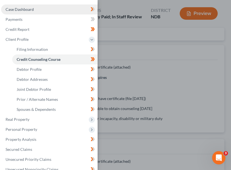
click at [29, 12] on link "Case Dashboard" at bounding box center [49, 9] width 97 height 10
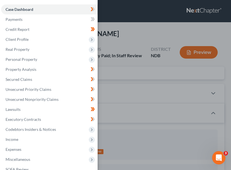
click at [128, 40] on div "Case Dashboard Payments Invoices Payments Payments Credit Report Client Profile" at bounding box center [115, 85] width 231 height 170
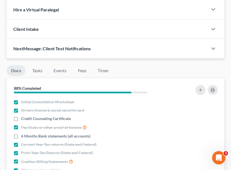
scroll to position [574, 0]
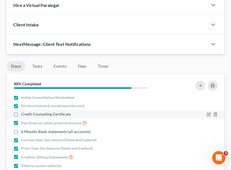
click at [23, 113] on span "Credit Counseling Certificate" at bounding box center [46, 114] width 50 height 6
click at [23, 113] on input "Credit Counseling Certificate" at bounding box center [25, 113] width 4 height 4
checkbox input "true"
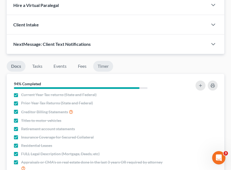
click at [102, 65] on link "Timer" at bounding box center [103, 66] width 20 height 11
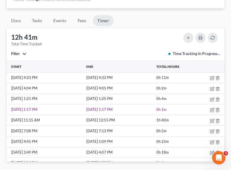
scroll to position [620, 0]
